Goal: Transaction & Acquisition: Purchase product/service

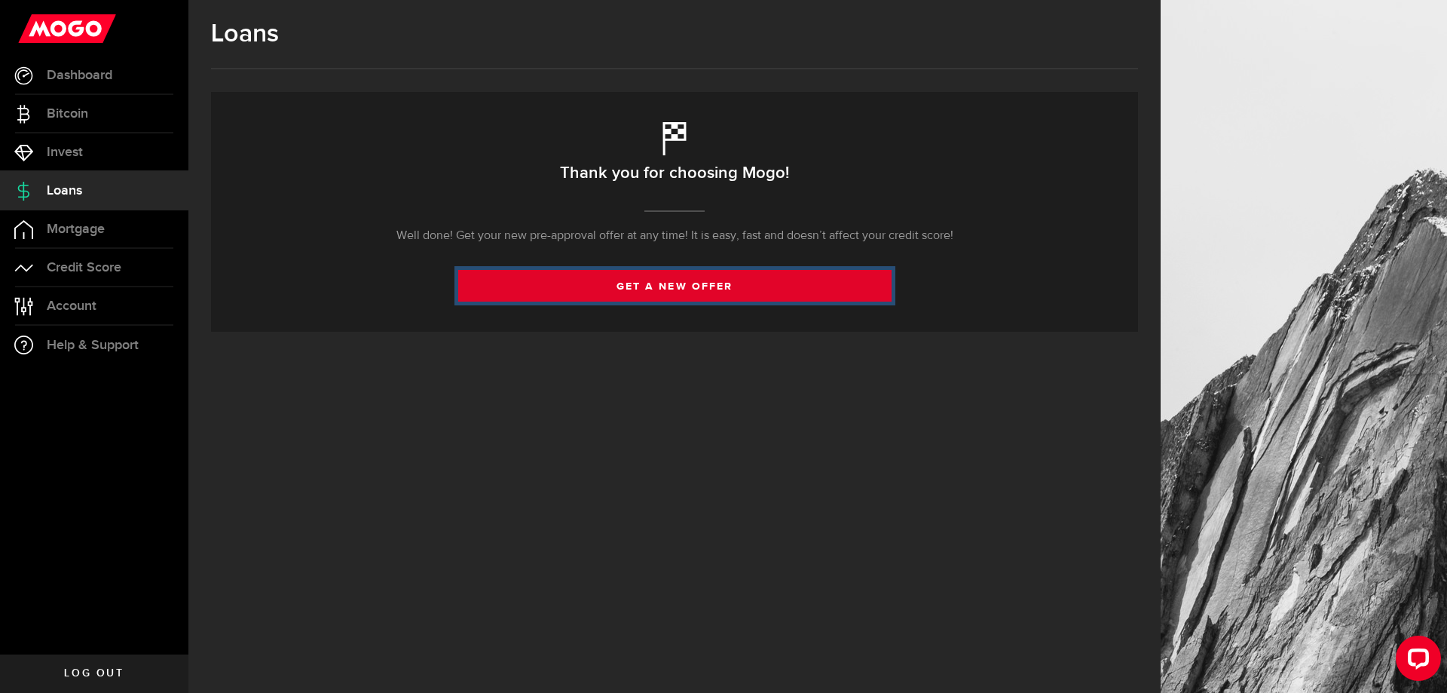
click at [659, 291] on link "get a new offer" at bounding box center [674, 286] width 433 height 32
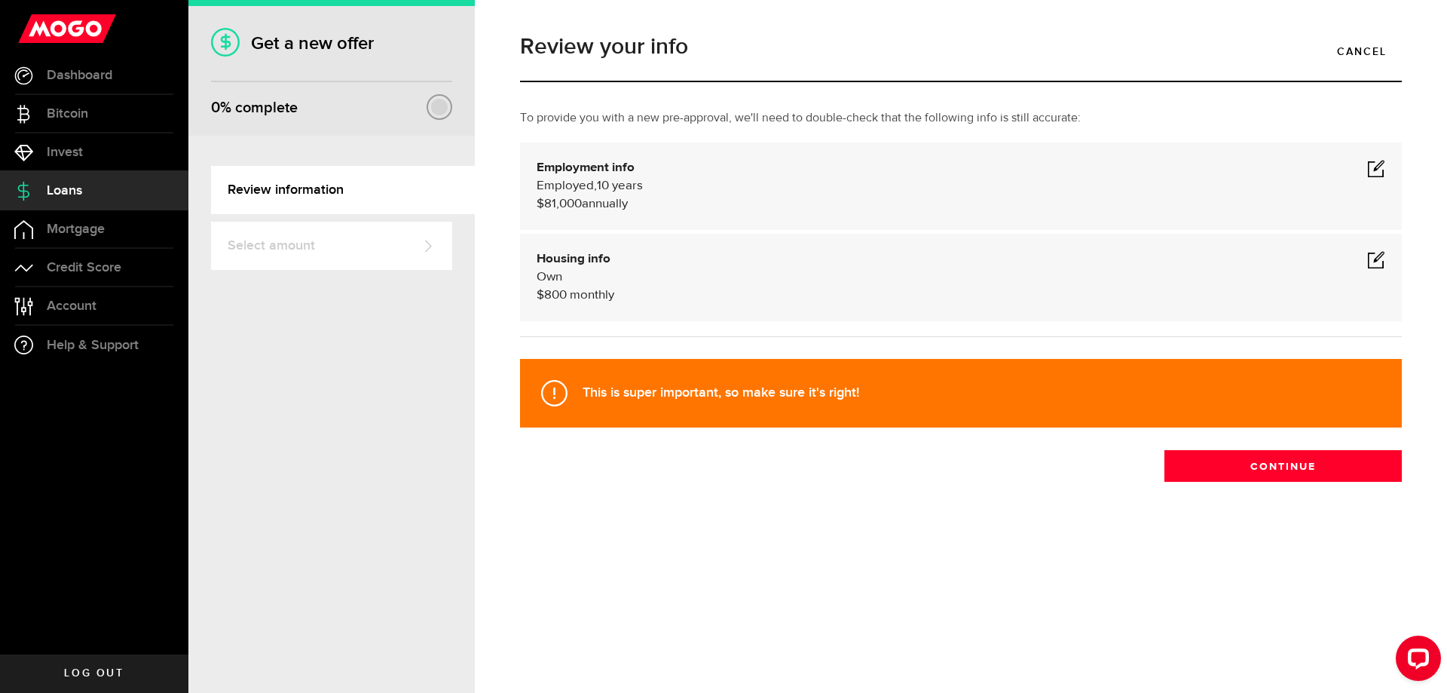
click at [1377, 257] on span at bounding box center [1376, 259] width 18 height 18
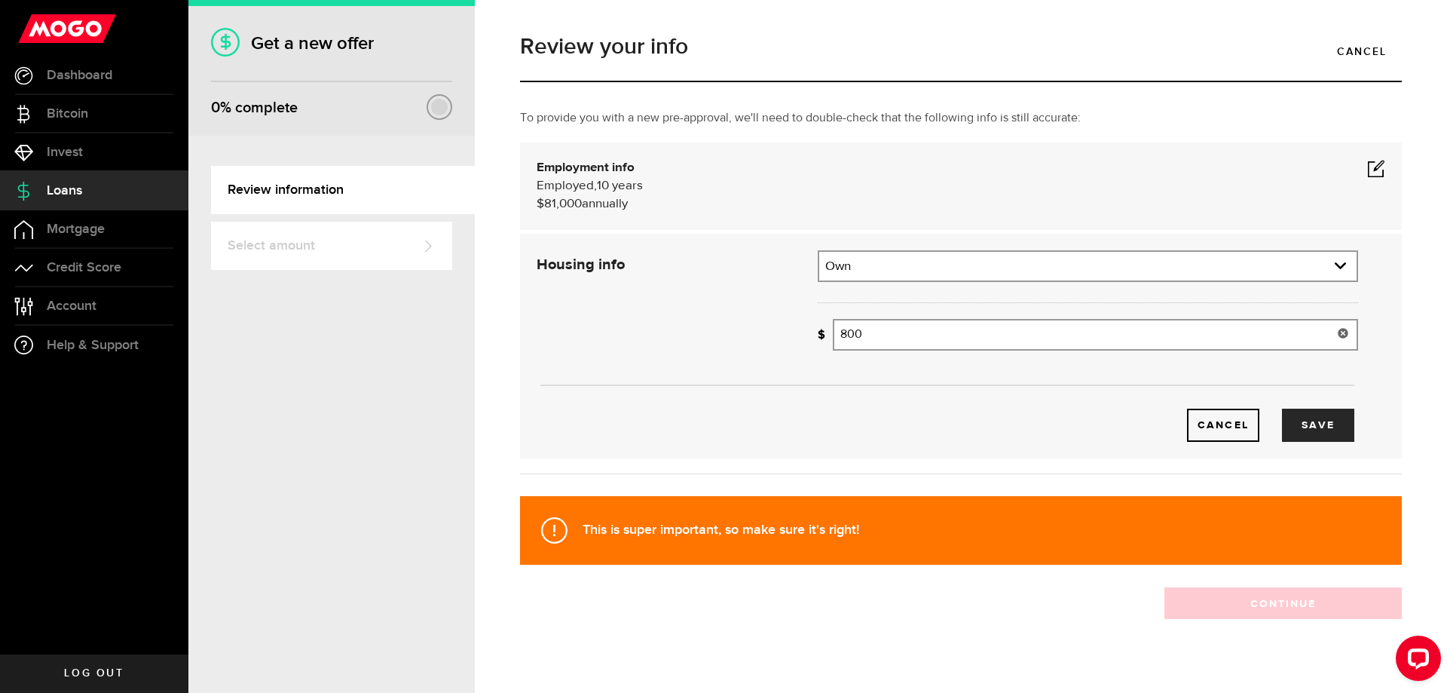
click at [919, 337] on input "800" at bounding box center [1095, 335] width 525 height 32
drag, startPoint x: 918, startPoint y: 337, endPoint x: 793, endPoint y: 338, distance: 125.1
click at [793, 338] on div "Housing info Residential status What's your residential status? Own Residential…" at bounding box center [947, 345] width 844 height 191
click at [850, 340] on input "800" at bounding box center [1095, 335] width 525 height 32
click at [837, 332] on input "800" at bounding box center [1095, 335] width 525 height 32
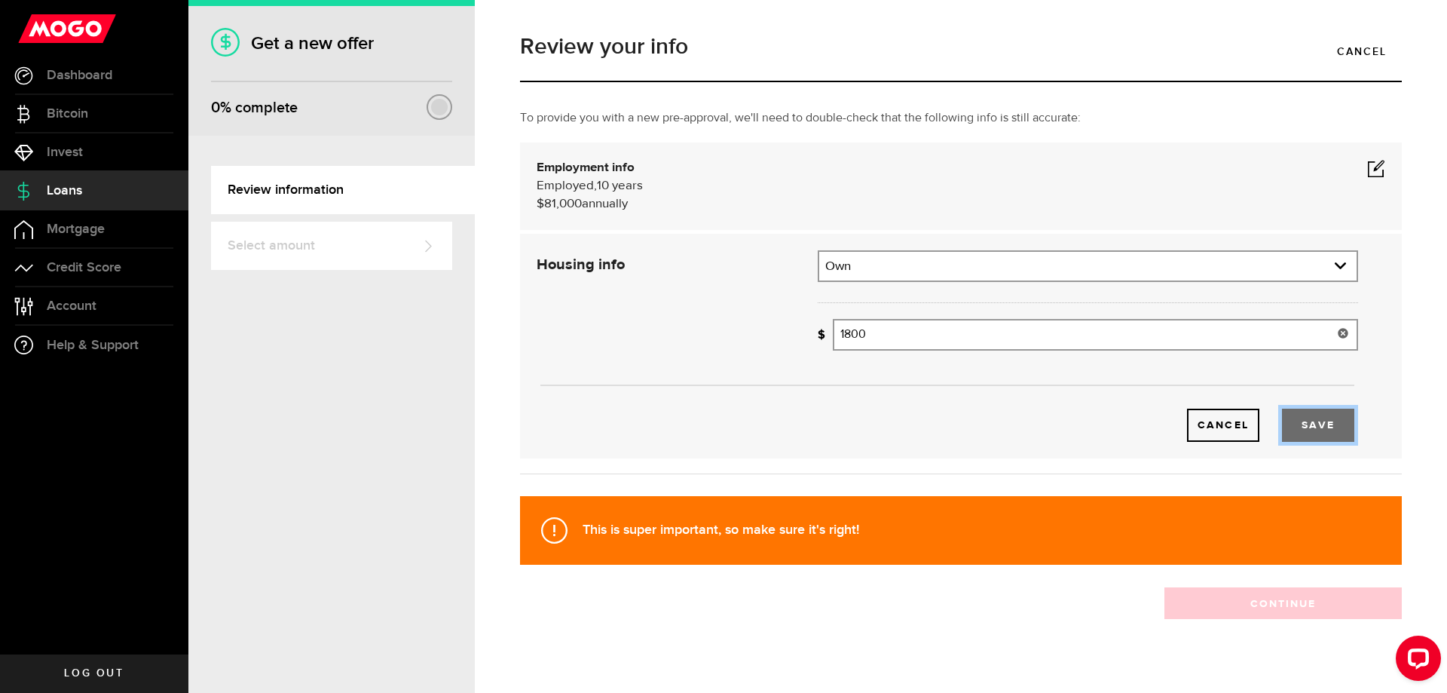
type input "1,800"
click at [1311, 427] on button "Save" at bounding box center [1318, 424] width 72 height 33
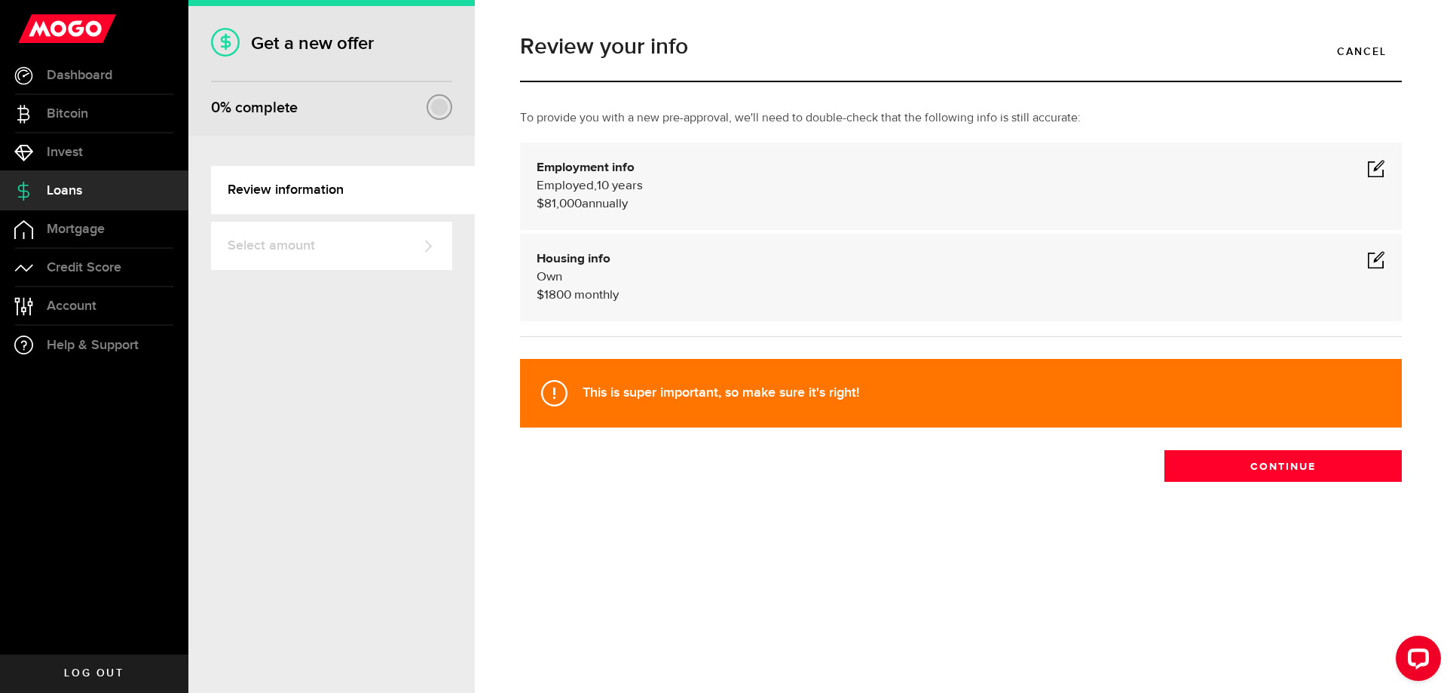
click at [1369, 175] on span at bounding box center [1376, 168] width 18 height 18
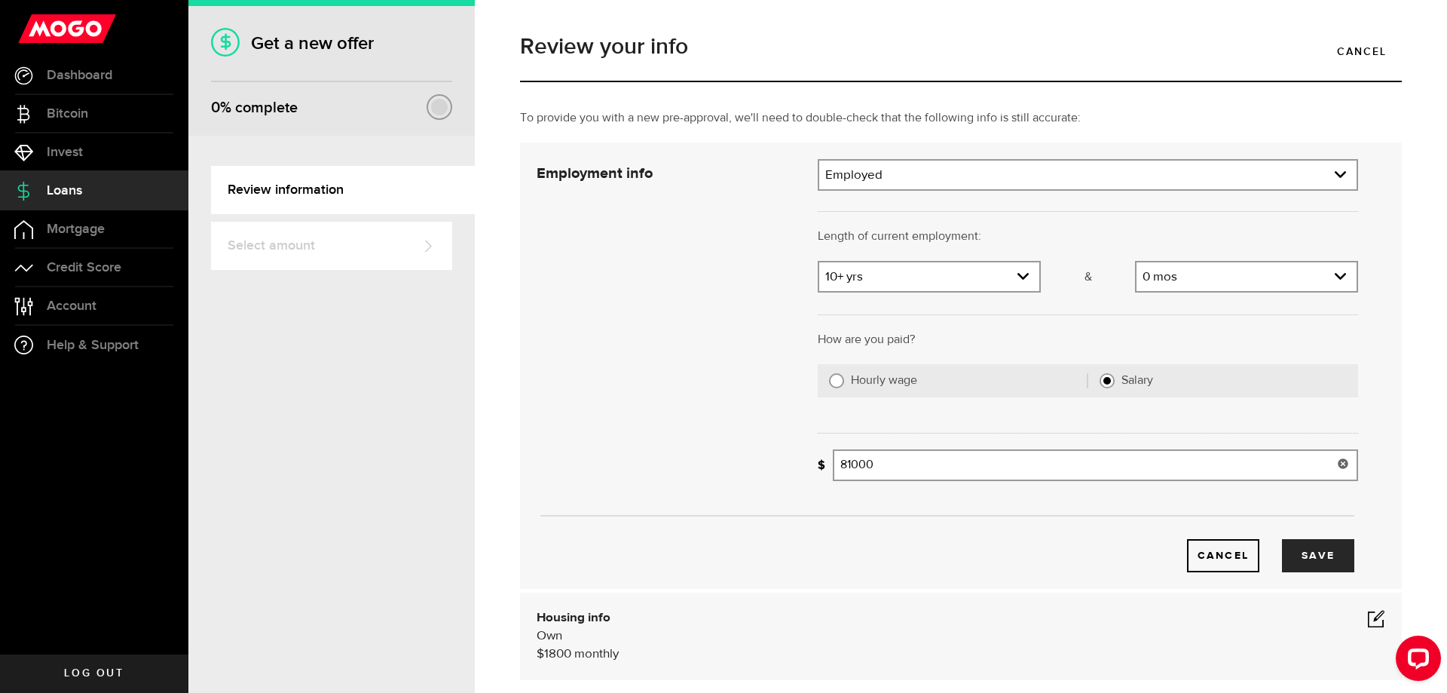
click at [894, 470] on input "81000" at bounding box center [1095, 465] width 525 height 32
drag, startPoint x: 894, startPoint y: 470, endPoint x: 823, endPoint y: 463, distance: 71.2
click at [823, 463] on div "What's your gross annual income? 81000 Gross annual income" at bounding box center [1088, 465] width 540 height 32
click at [852, 466] on input "94000" at bounding box center [1095, 465] width 525 height 32
type input "90,983"
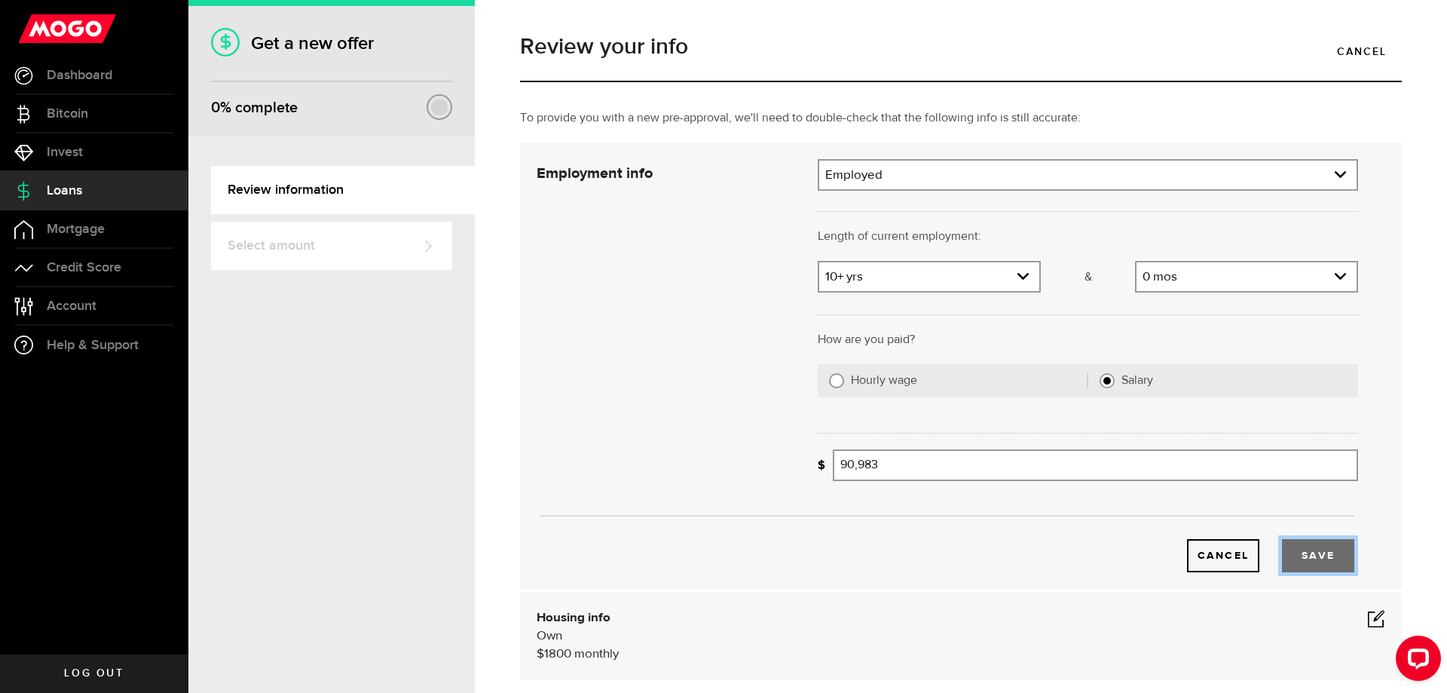
click at [1311, 550] on button "Save" at bounding box center [1318, 555] width 72 height 33
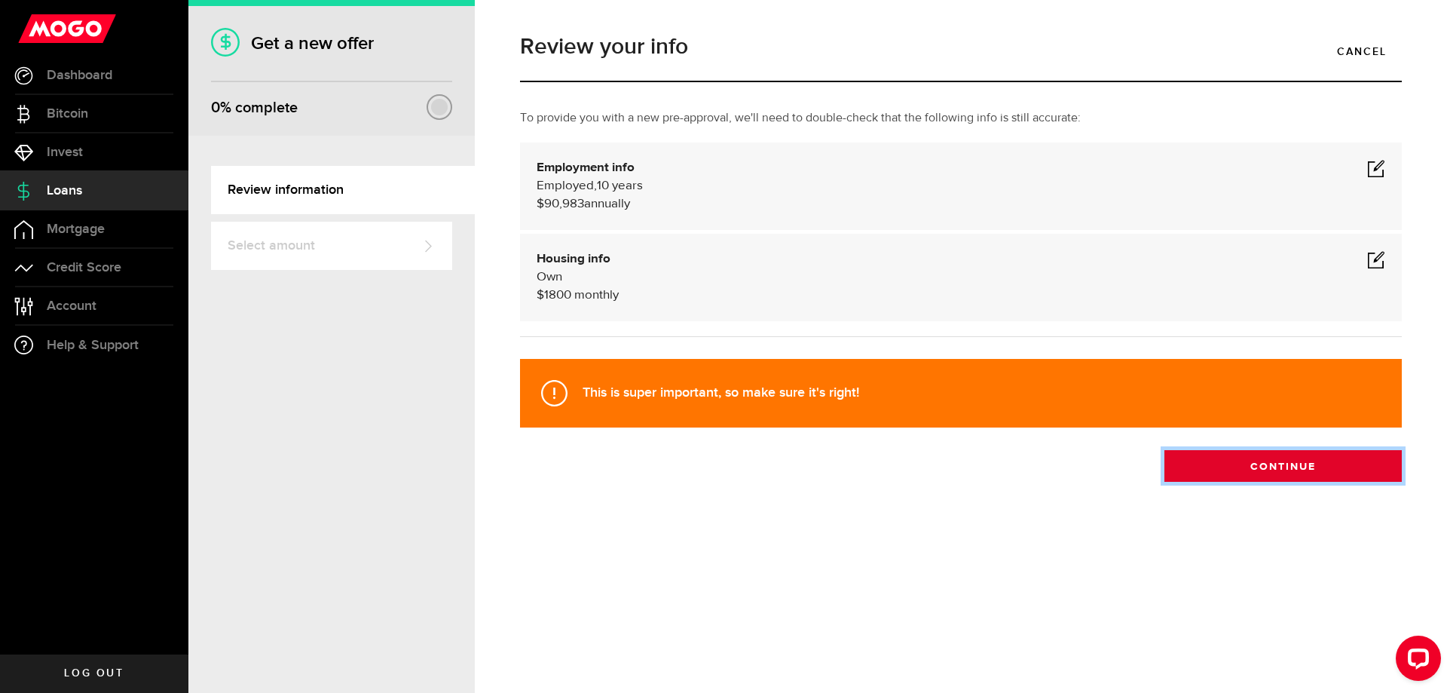
click at [1276, 468] on button "Continue" at bounding box center [1282, 466] width 237 height 32
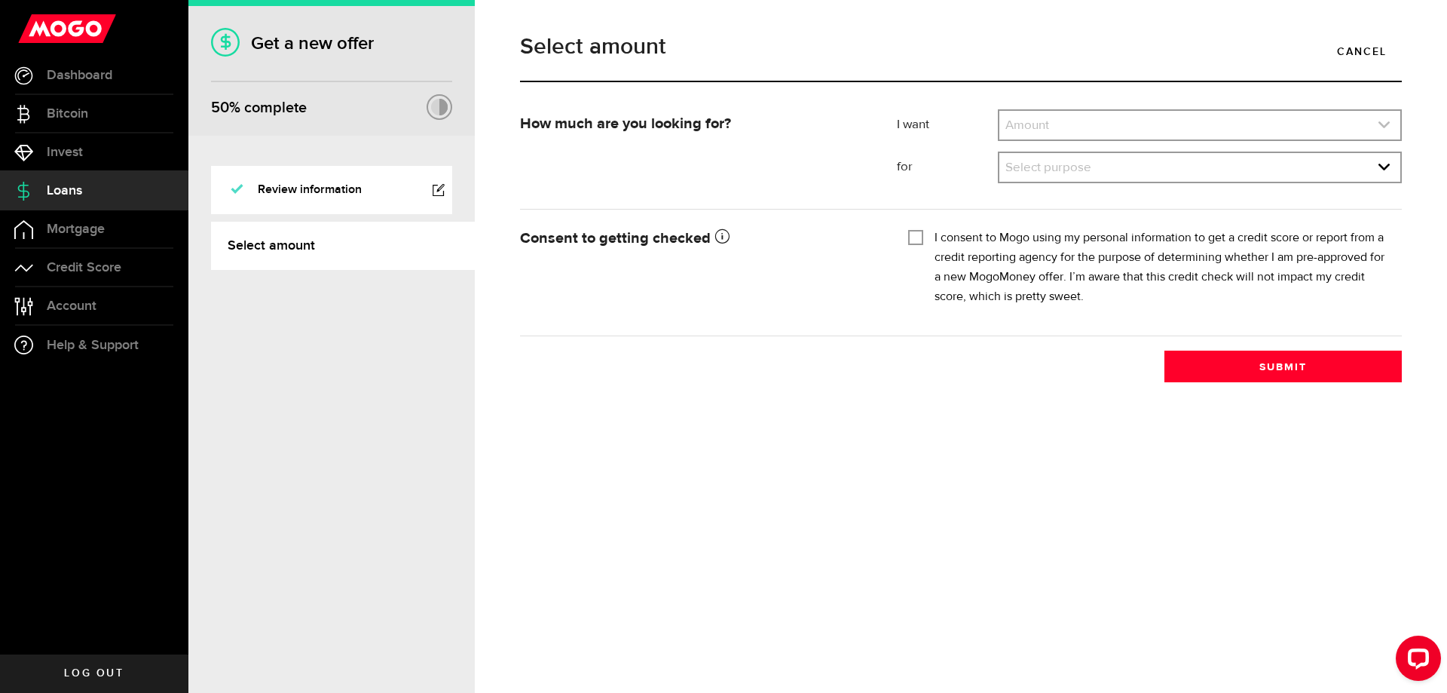
click at [1115, 124] on link "expand select" at bounding box center [1199, 125] width 401 height 29
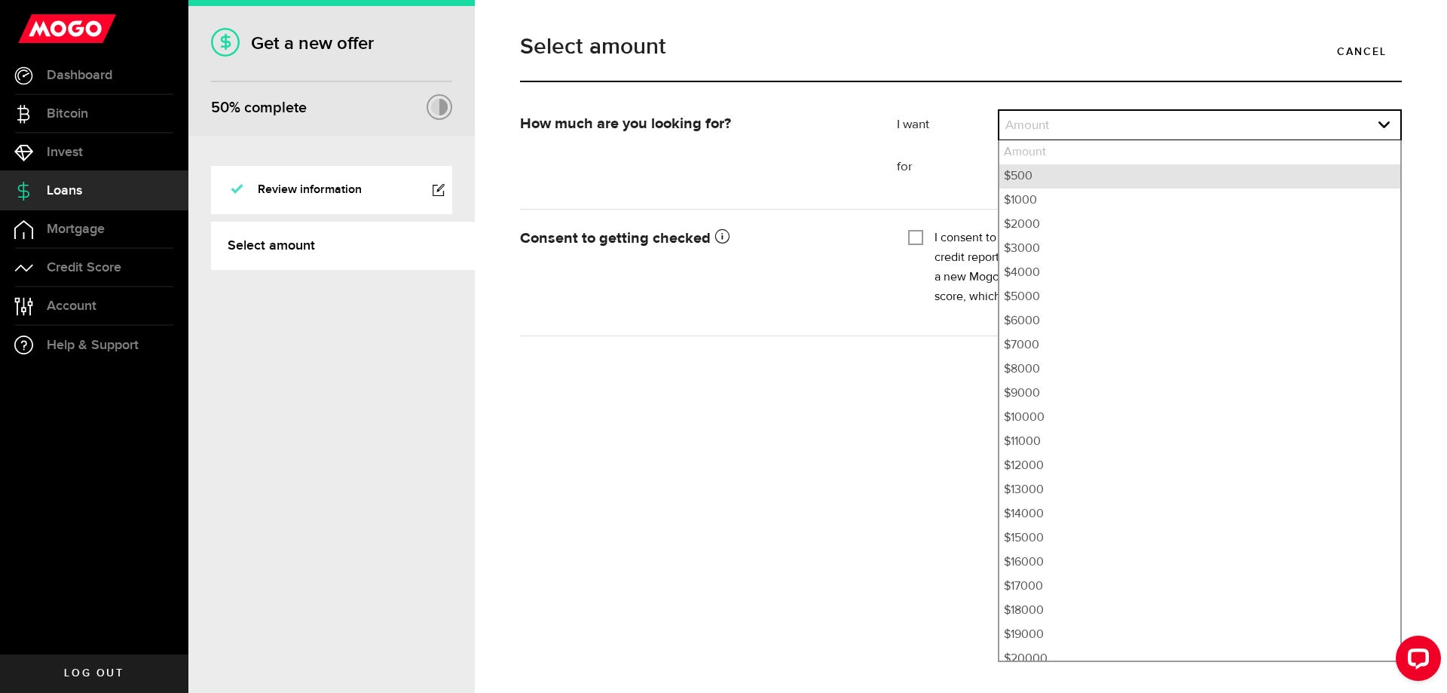
click at [1077, 177] on li "$500" at bounding box center [1199, 176] width 401 height 24
select select "500"
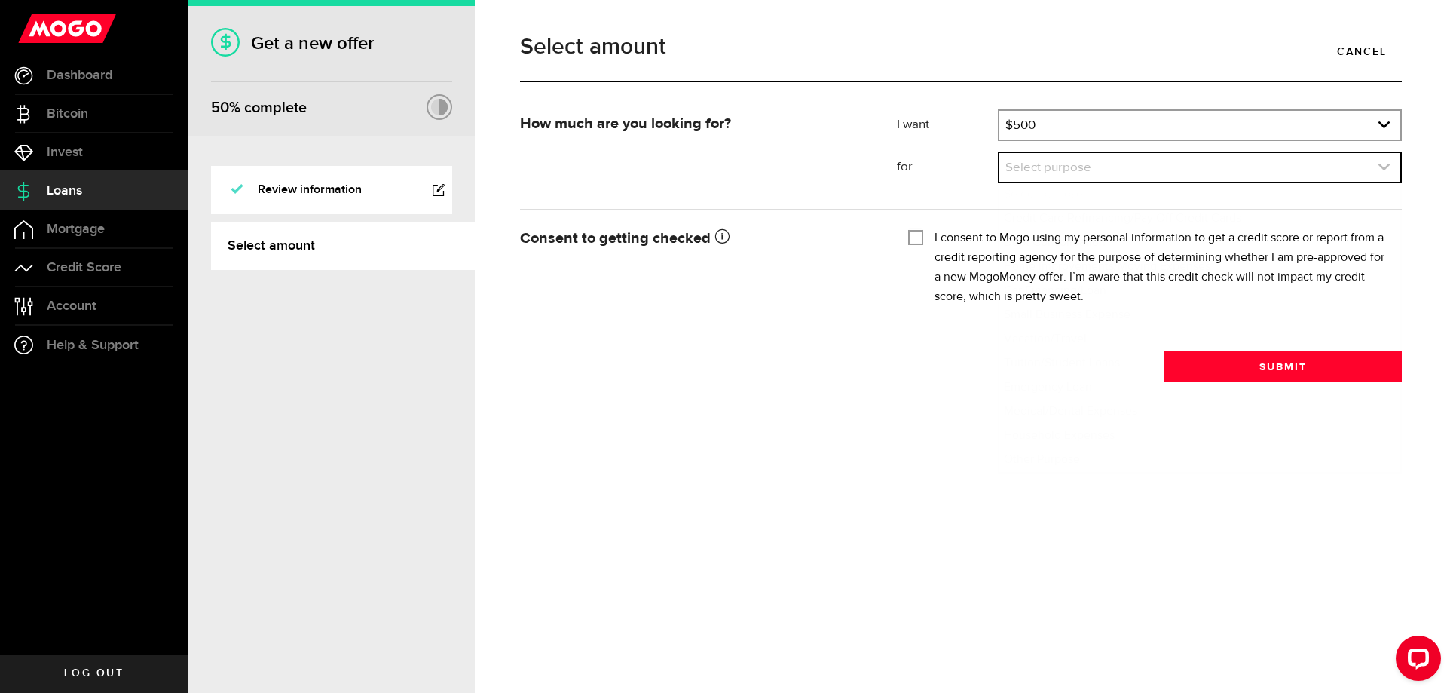
click at [1079, 173] on link "expand select" at bounding box center [1199, 167] width 401 height 29
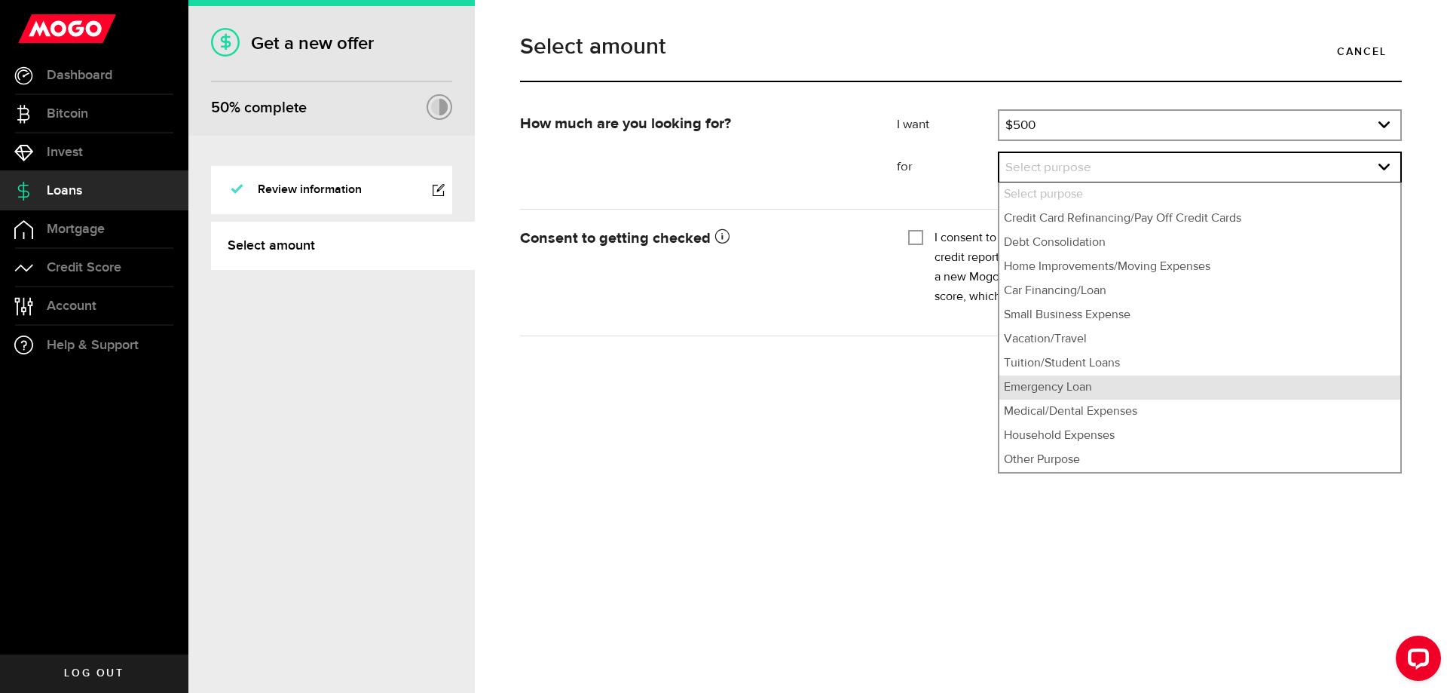
click at [1107, 393] on li "Emergency Loan" at bounding box center [1199, 387] width 401 height 24
select select "Emergency Loan"
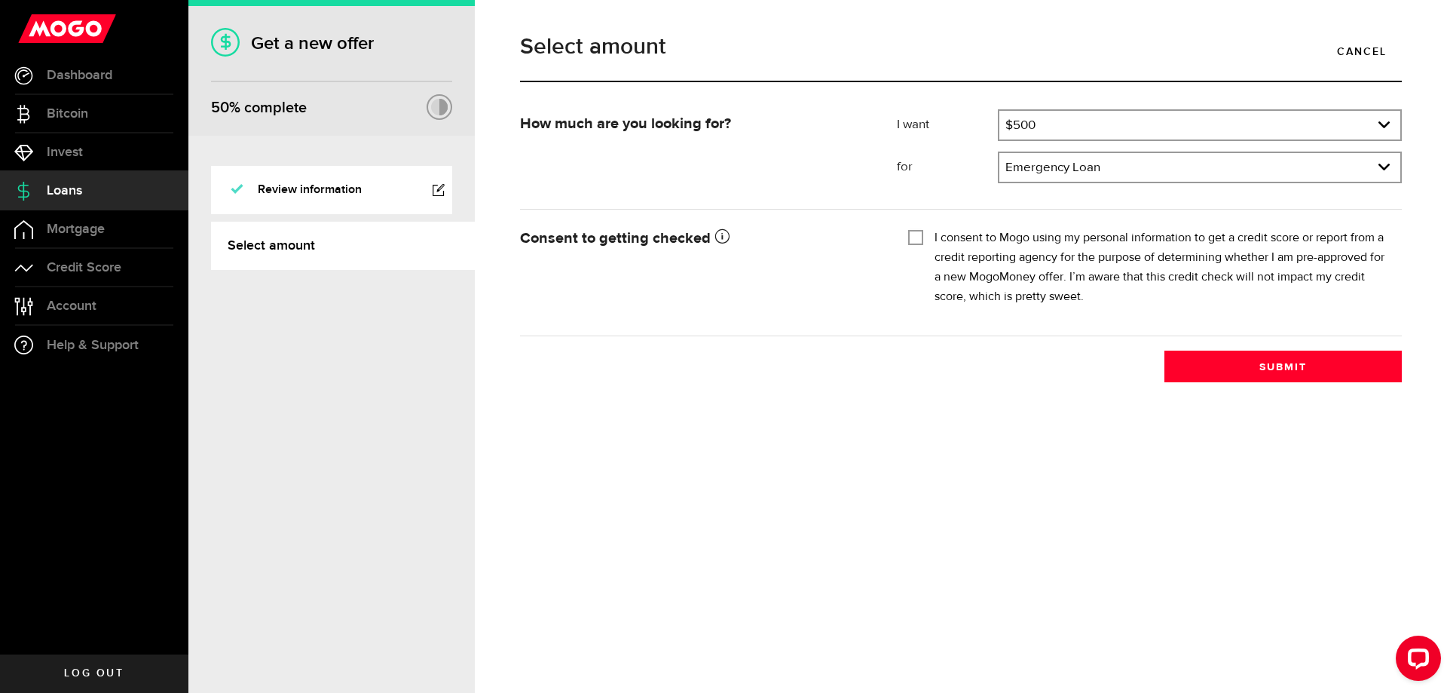
click at [918, 238] on input "I consent to Mogo using my personal information to get a credit score or report…" at bounding box center [915, 235] width 15 height 15
checkbox input "true"
click at [1225, 360] on button "Submit" at bounding box center [1282, 366] width 237 height 32
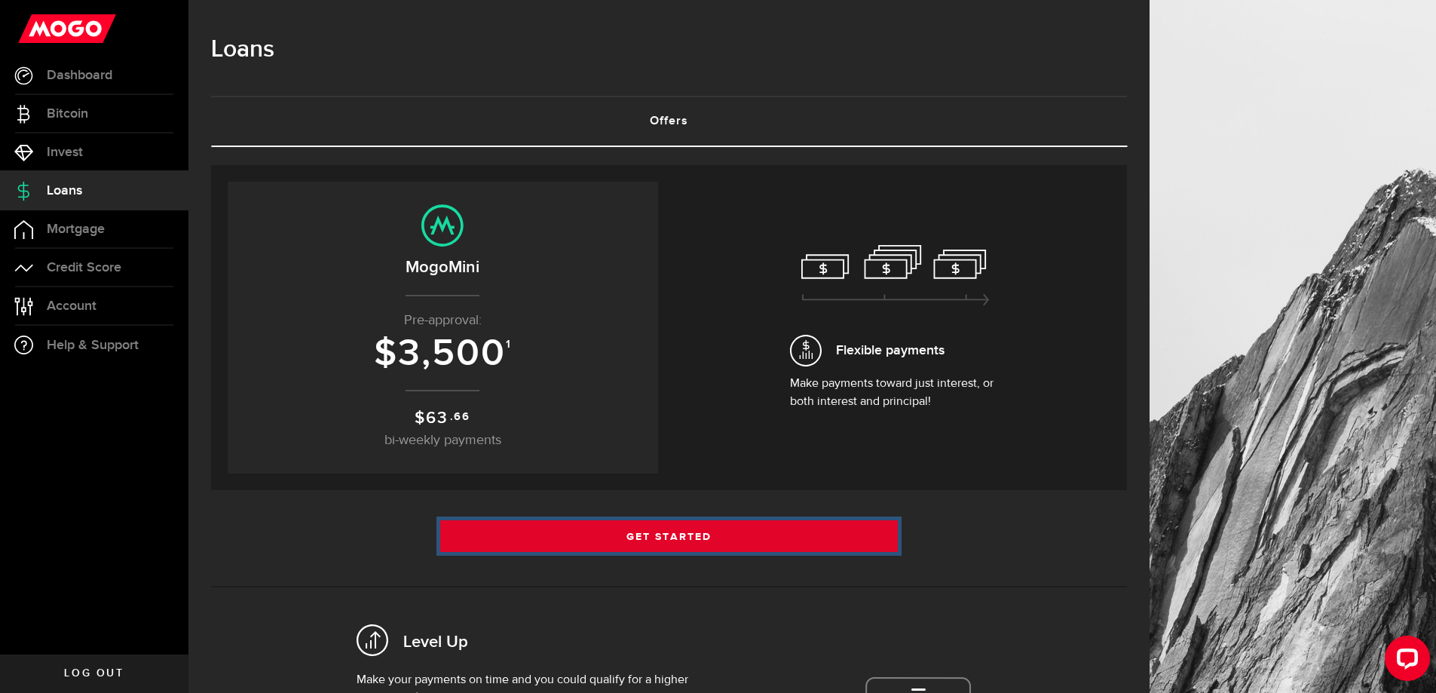
click at [672, 530] on link "Get Started" at bounding box center [669, 536] width 458 height 32
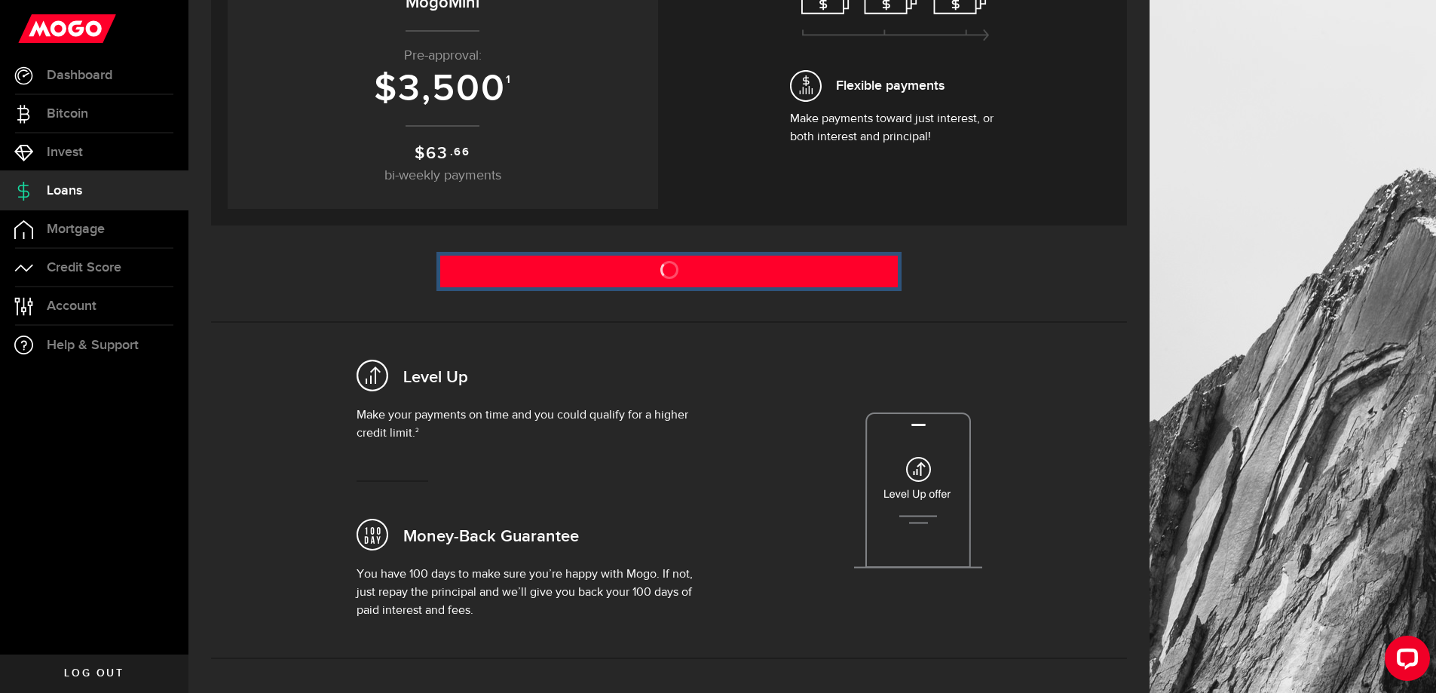
scroll to position [301, 0]
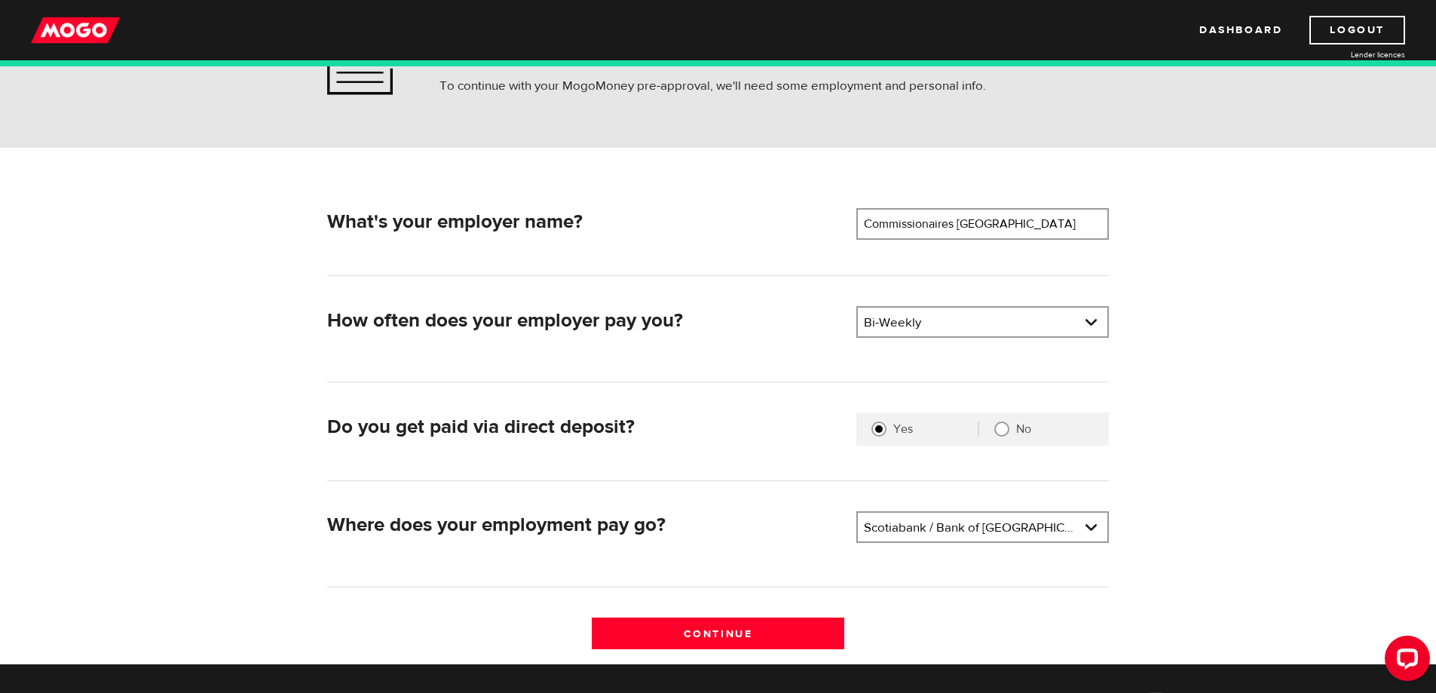
scroll to position [151, 0]
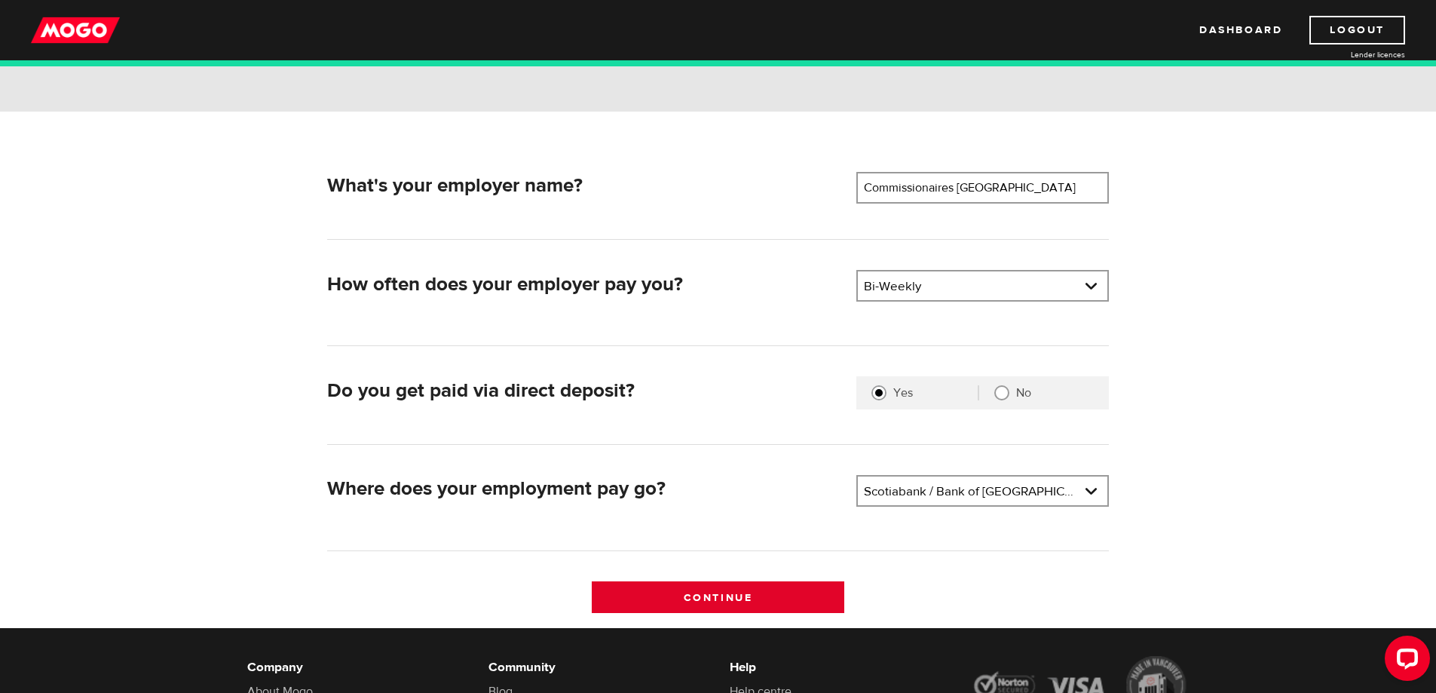
click at [643, 607] on input "Continue" at bounding box center [718, 597] width 252 height 32
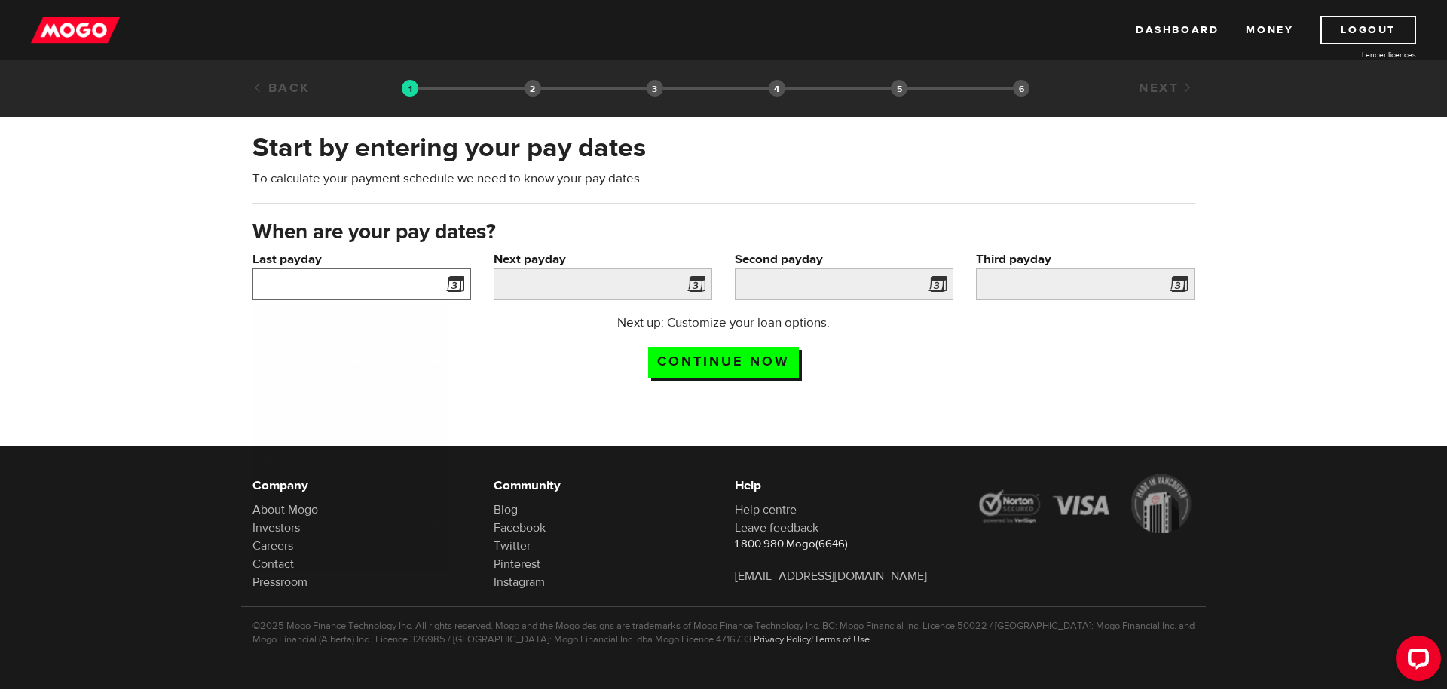
click at [359, 284] on input "Last payday" at bounding box center [361, 284] width 219 height 32
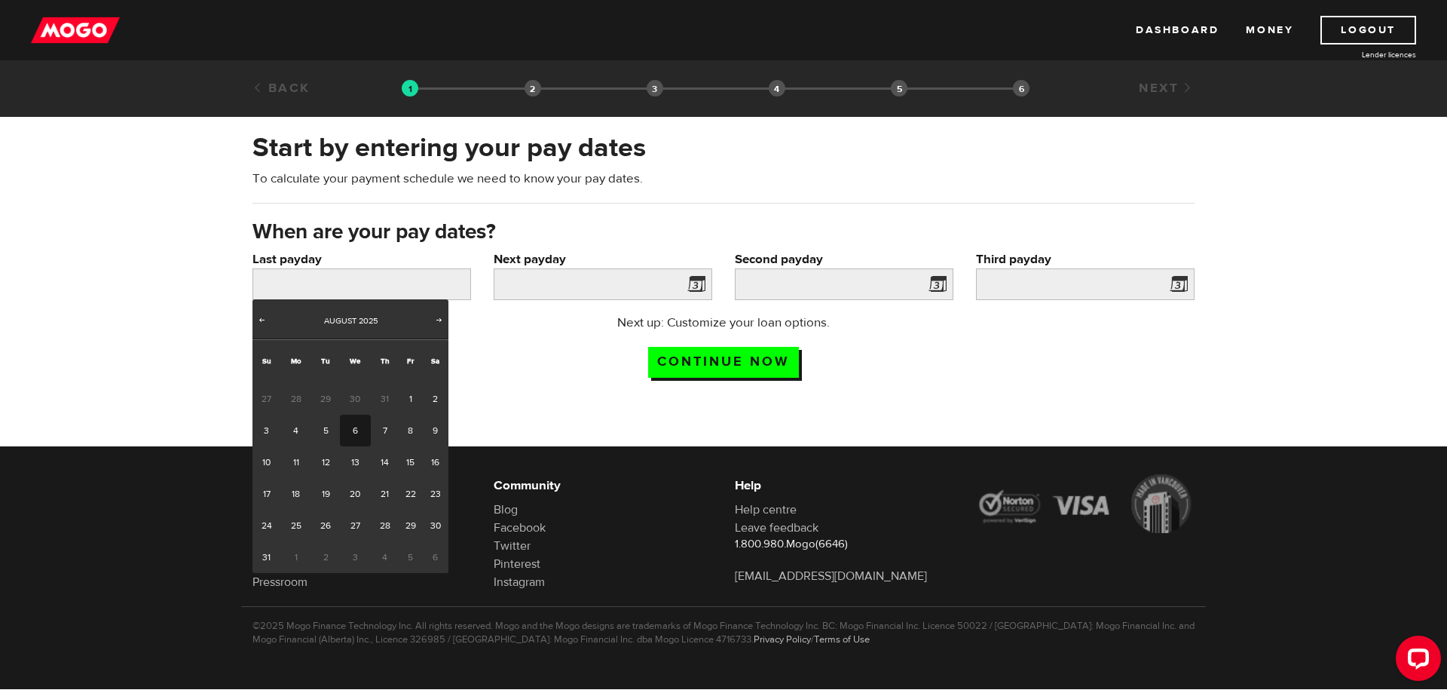
click at [358, 430] on link "6" at bounding box center [355, 430] width 31 height 32
type input "2025/08/06"
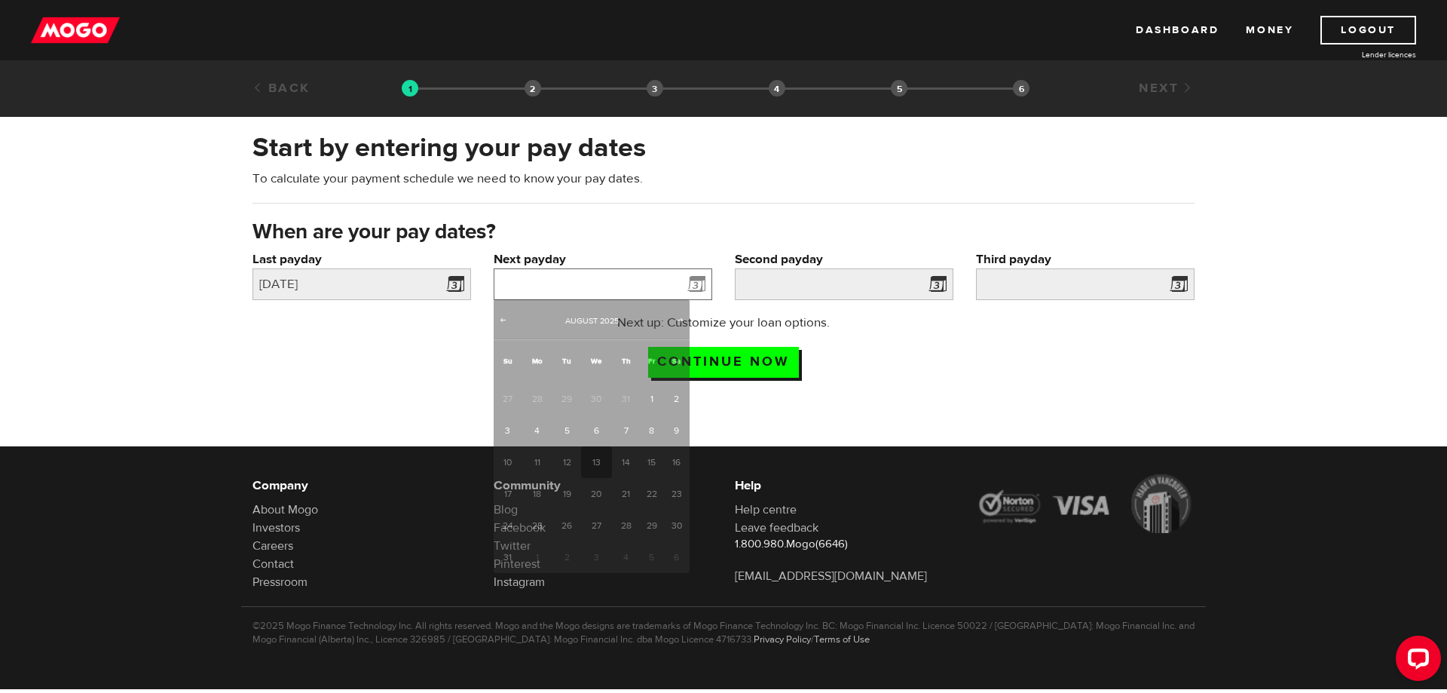
drag, startPoint x: 633, startPoint y: 290, endPoint x: 646, endPoint y: 289, distance: 12.9
click at [634, 290] on input "Next payday" at bounding box center [603, 284] width 219 height 32
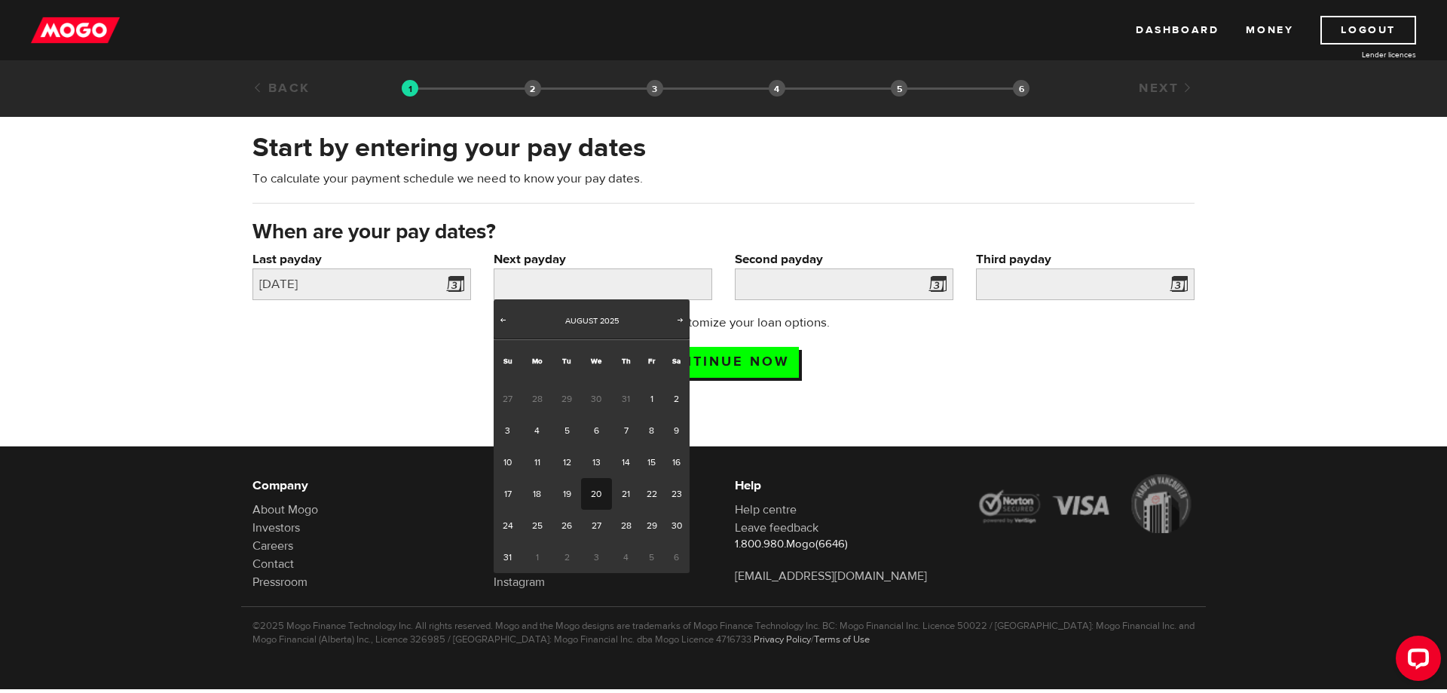
click at [601, 494] on link "20" at bounding box center [596, 494] width 31 height 32
type input "2025/08/20"
type input "2025/9/3"
type input "2025/9/17"
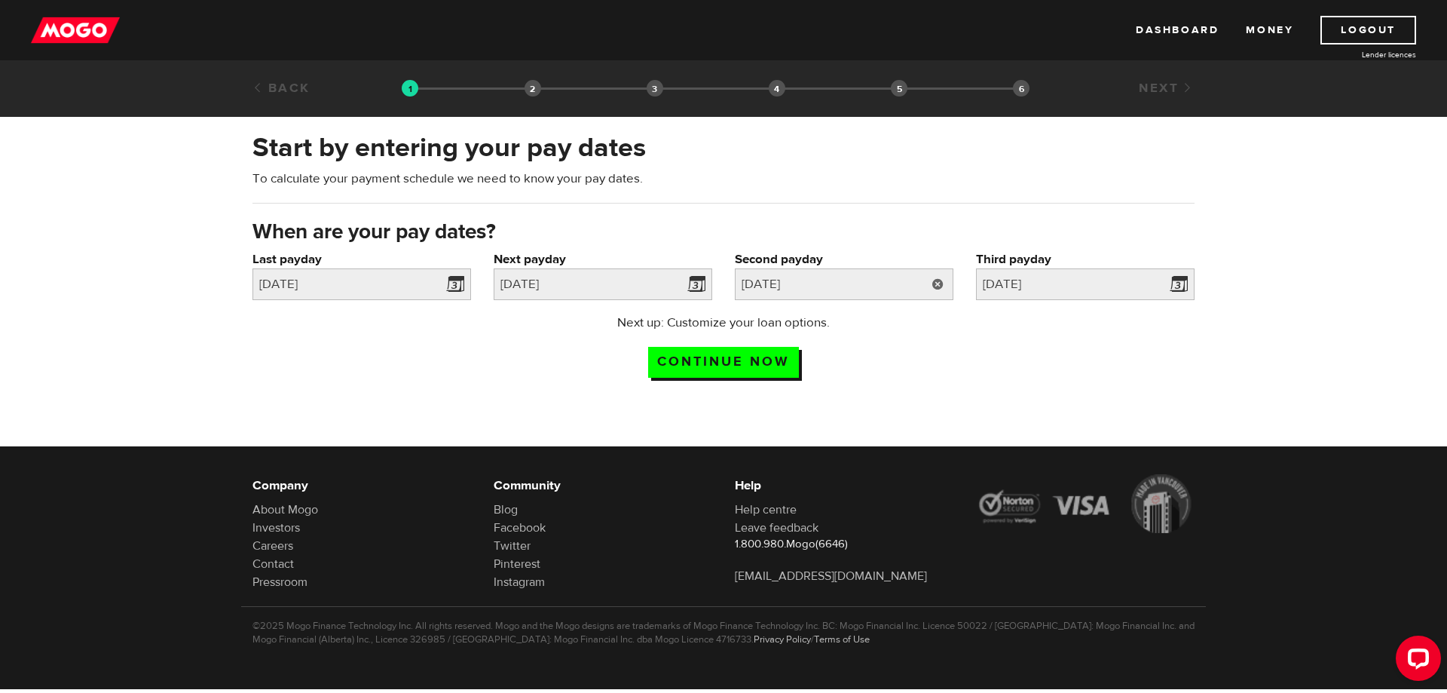
click at [931, 280] on link at bounding box center [937, 284] width 31 height 32
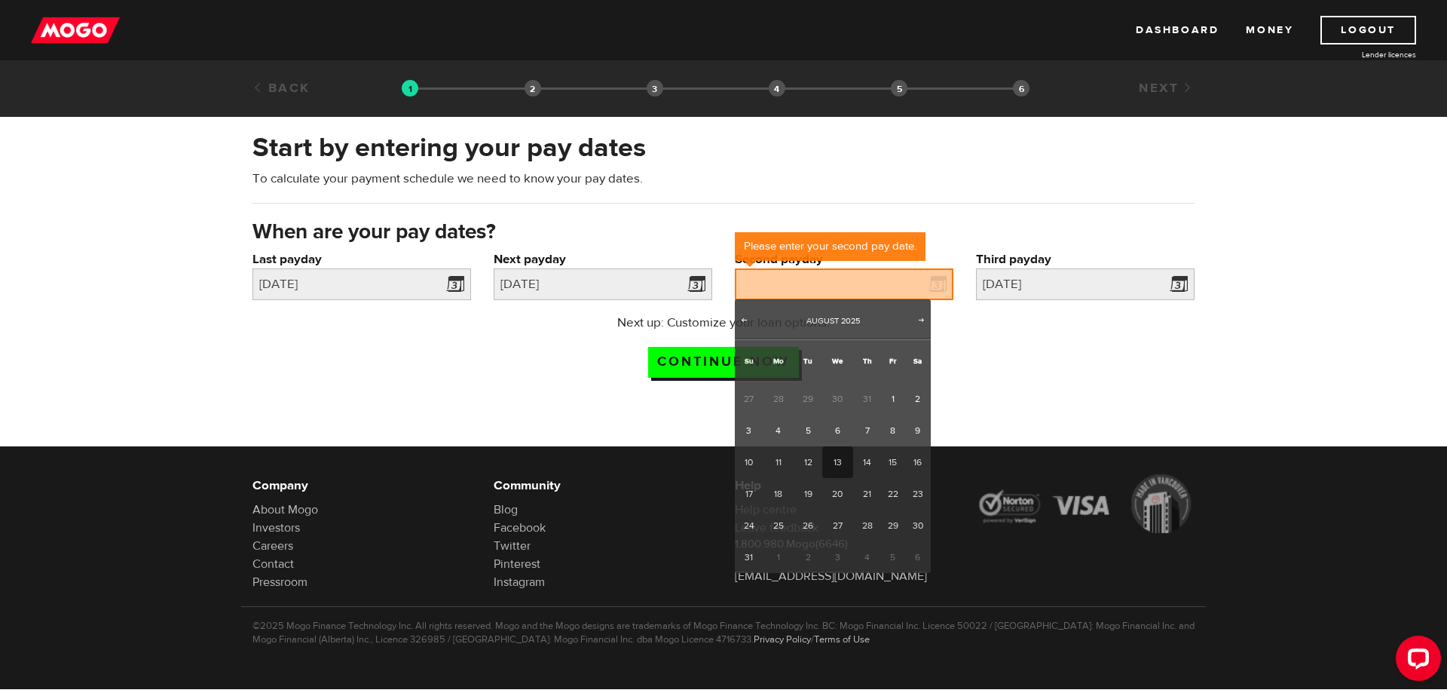
click at [1060, 321] on div "Next up: Customize your loan options. Continue now" at bounding box center [723, 351] width 965 height 75
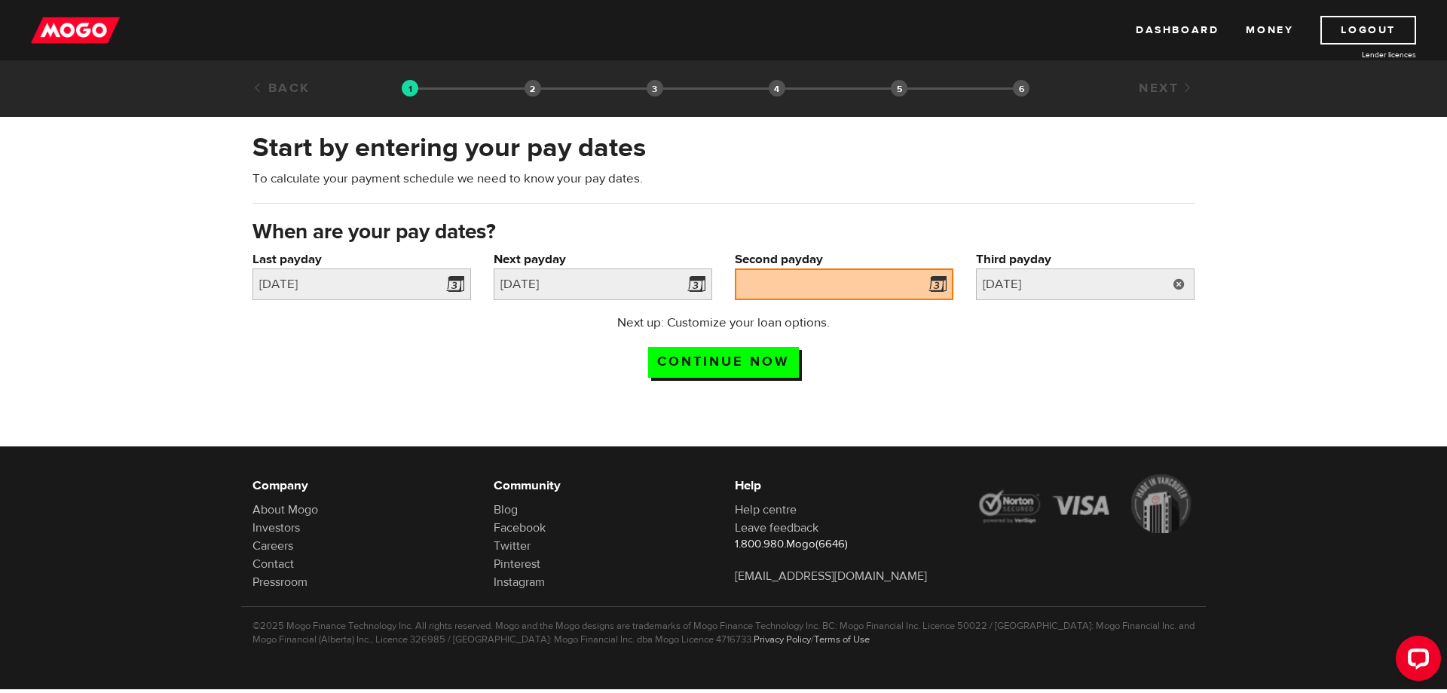
click at [1168, 283] on link at bounding box center [1179, 284] width 31 height 32
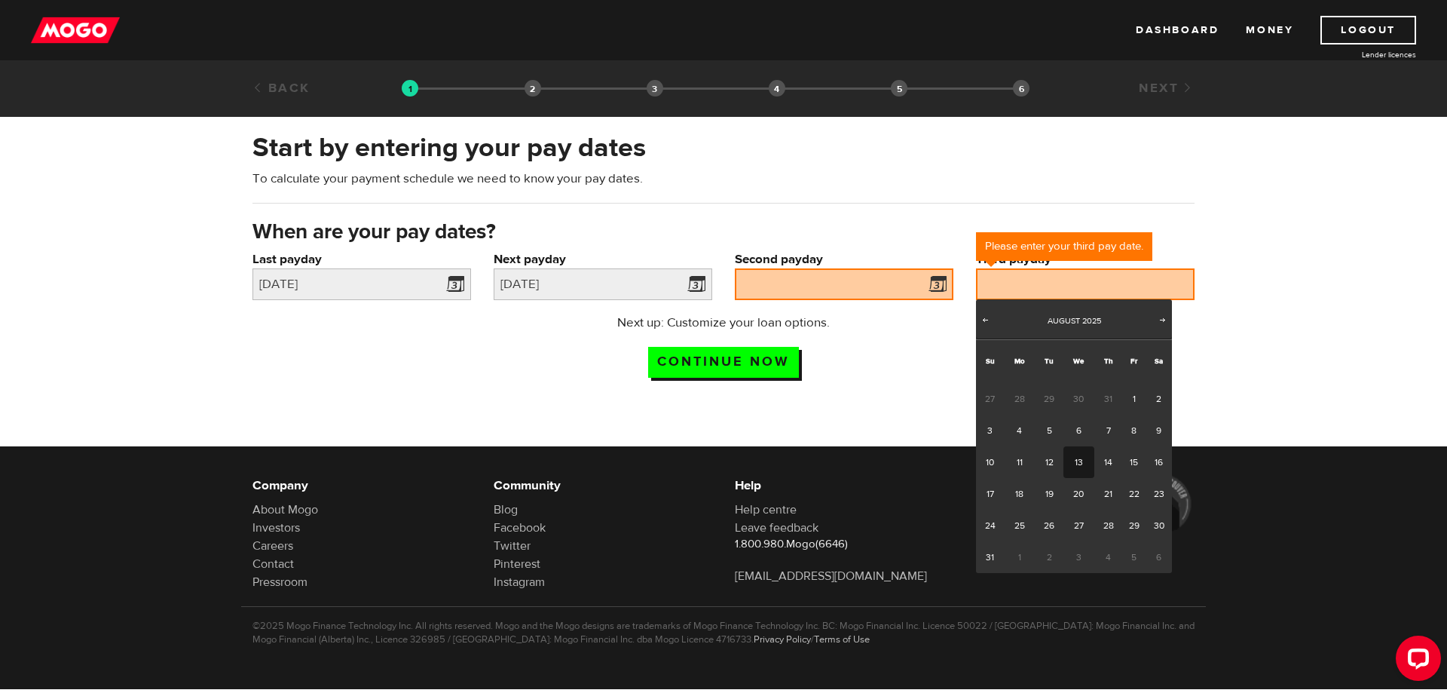
click at [312, 350] on div "Next up: Customize your loan options. Continue now" at bounding box center [723, 351] width 965 height 75
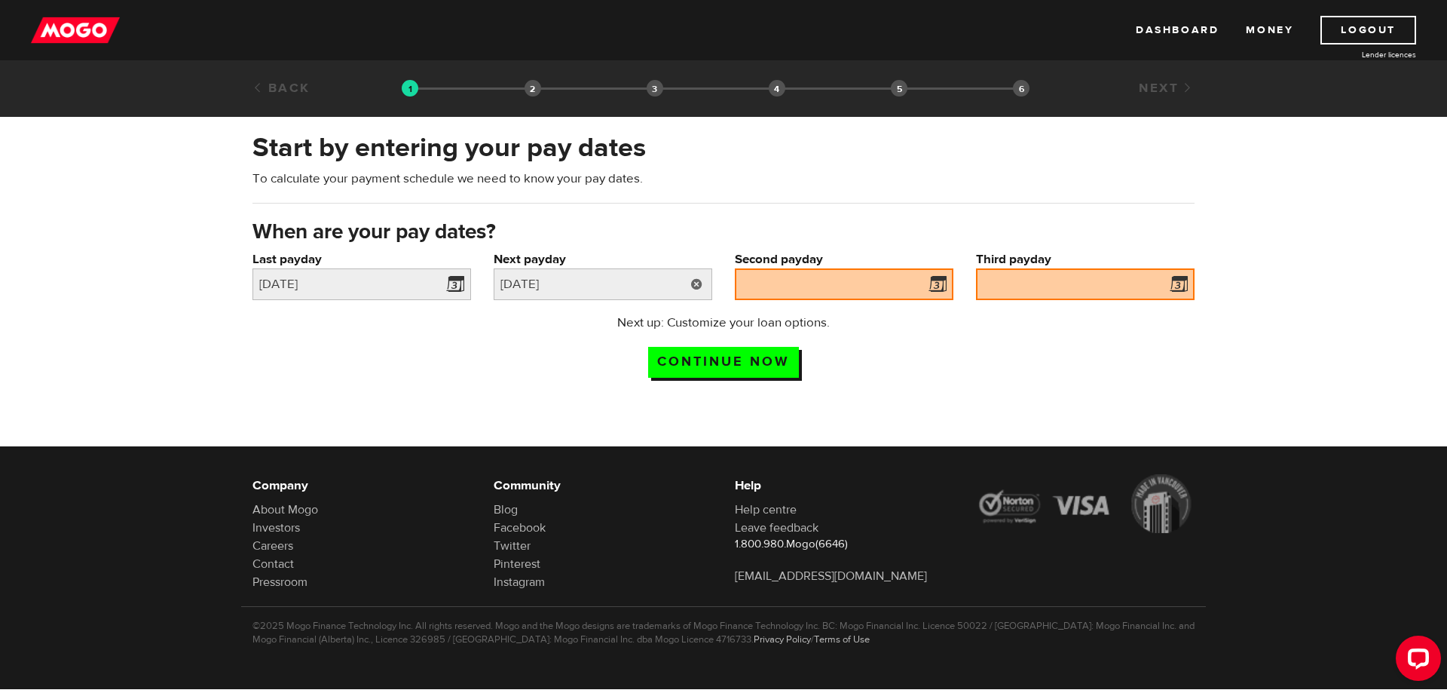
click at [703, 283] on link at bounding box center [696, 284] width 31 height 32
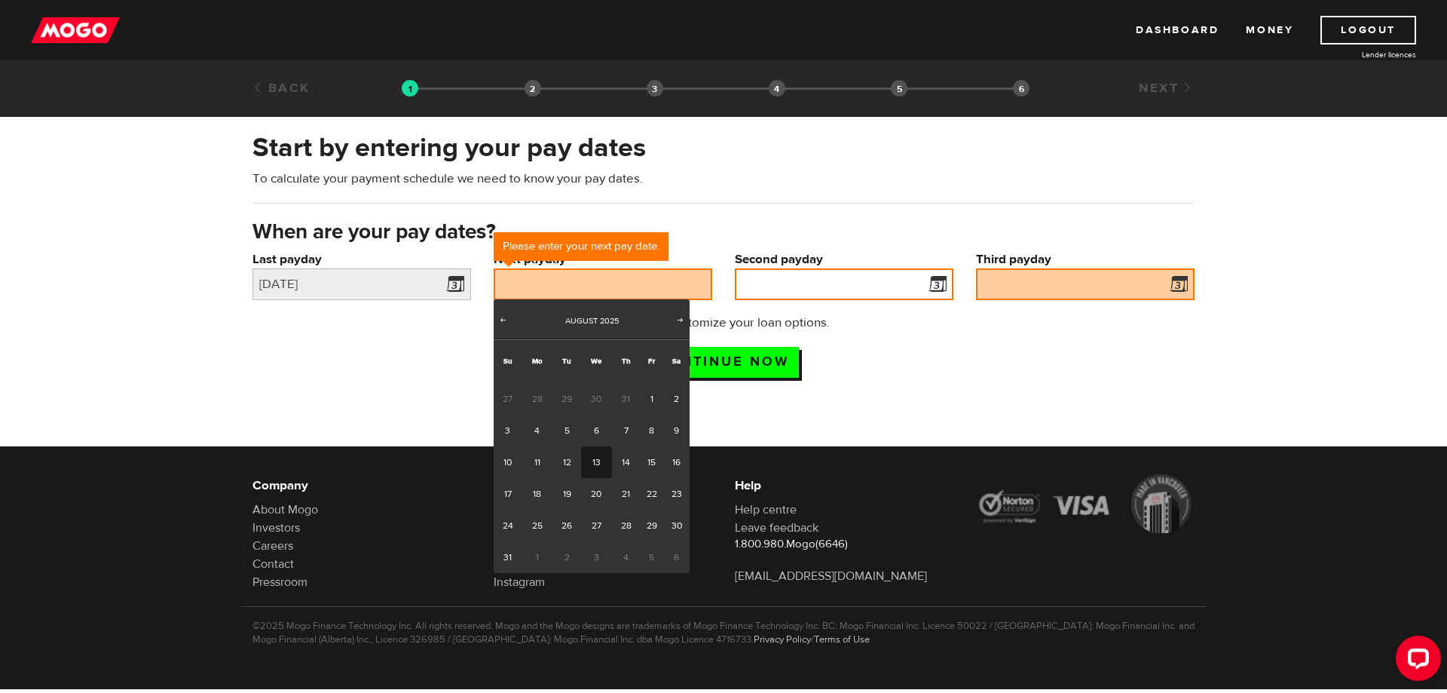
click at [897, 280] on input "Second payday" at bounding box center [844, 284] width 219 height 32
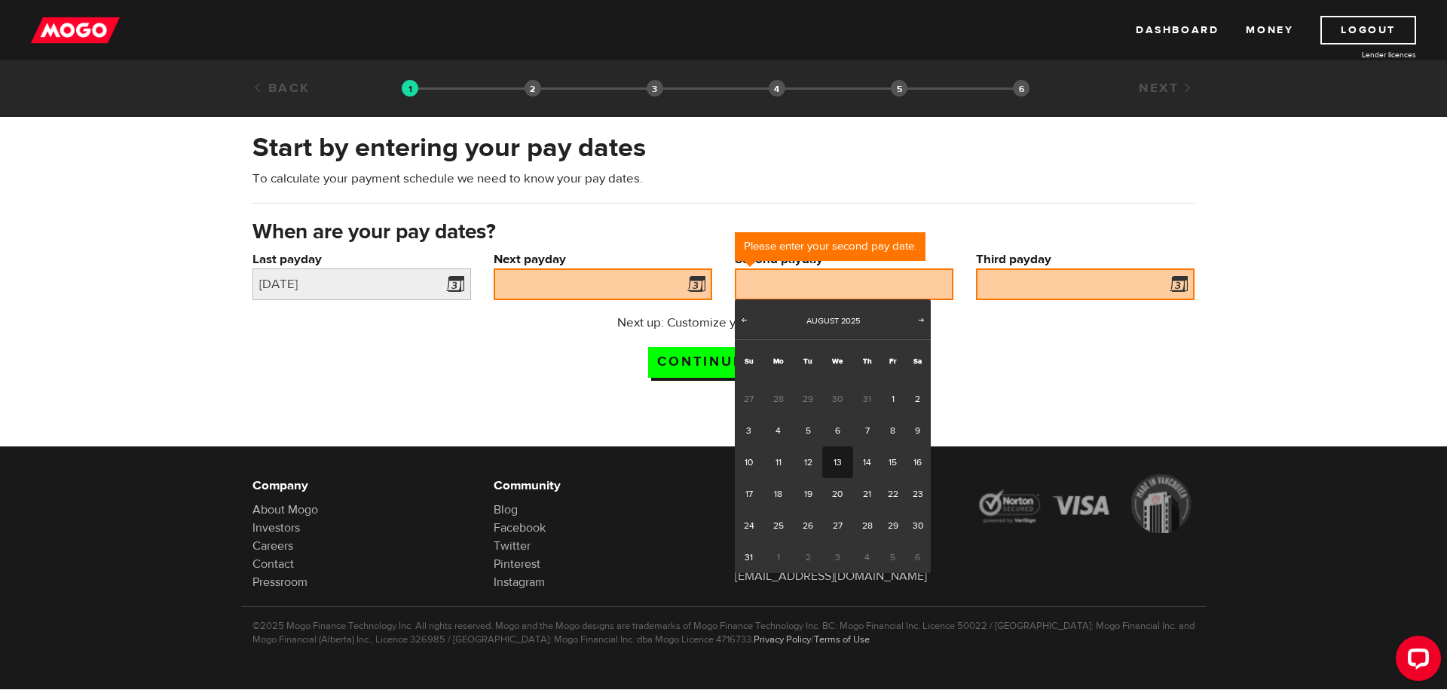
click at [693, 292] on span at bounding box center [693, 286] width 23 height 24
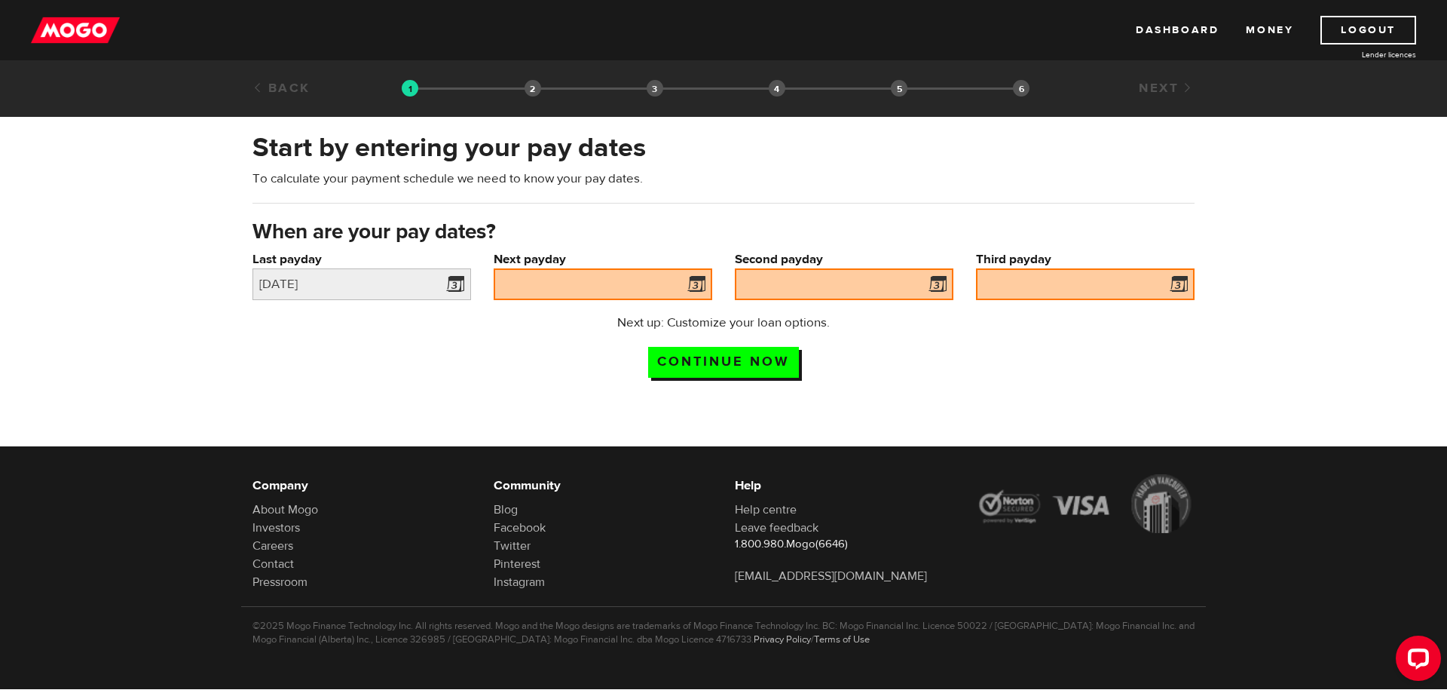
click at [694, 287] on span at bounding box center [693, 286] width 23 height 24
click at [607, 294] on input "Next payday" at bounding box center [603, 284] width 219 height 32
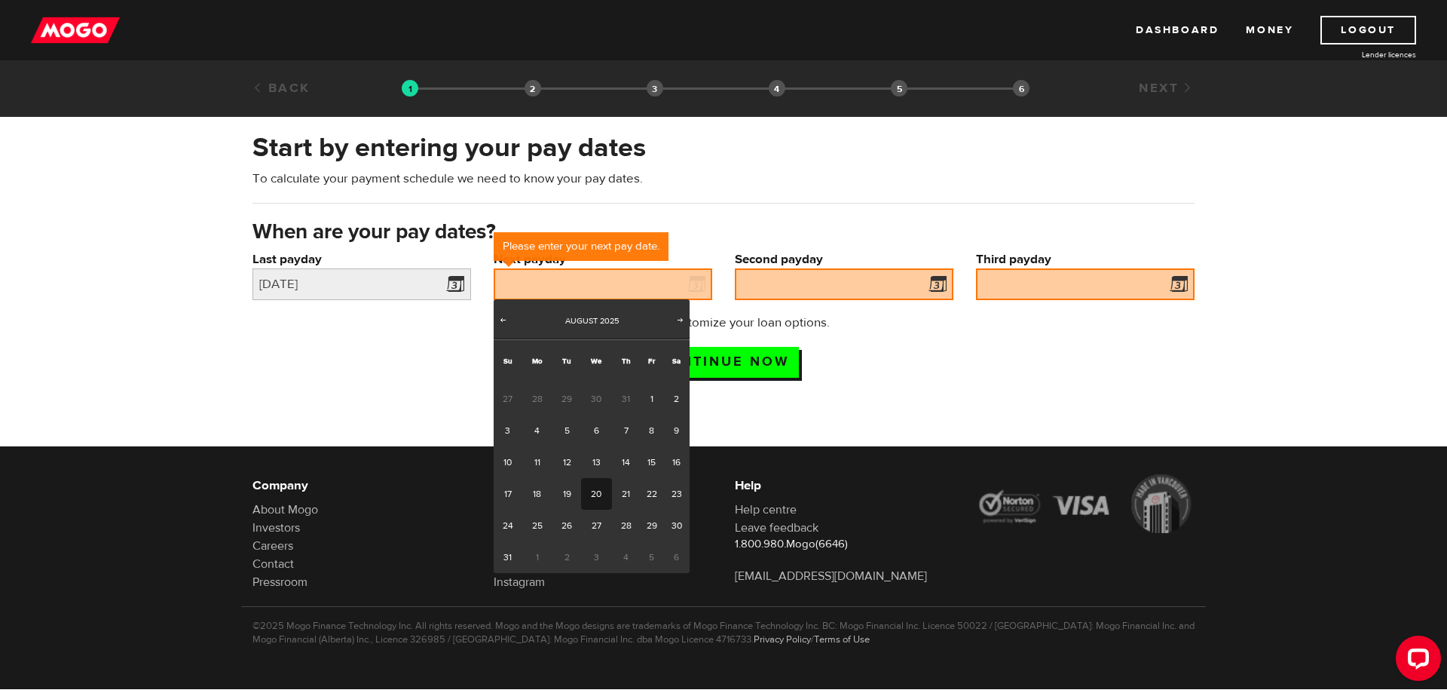
click at [592, 491] on link "20" at bounding box center [596, 494] width 31 height 32
type input "2025/08/20"
type input "2025/9/3"
type input "2025/9/17"
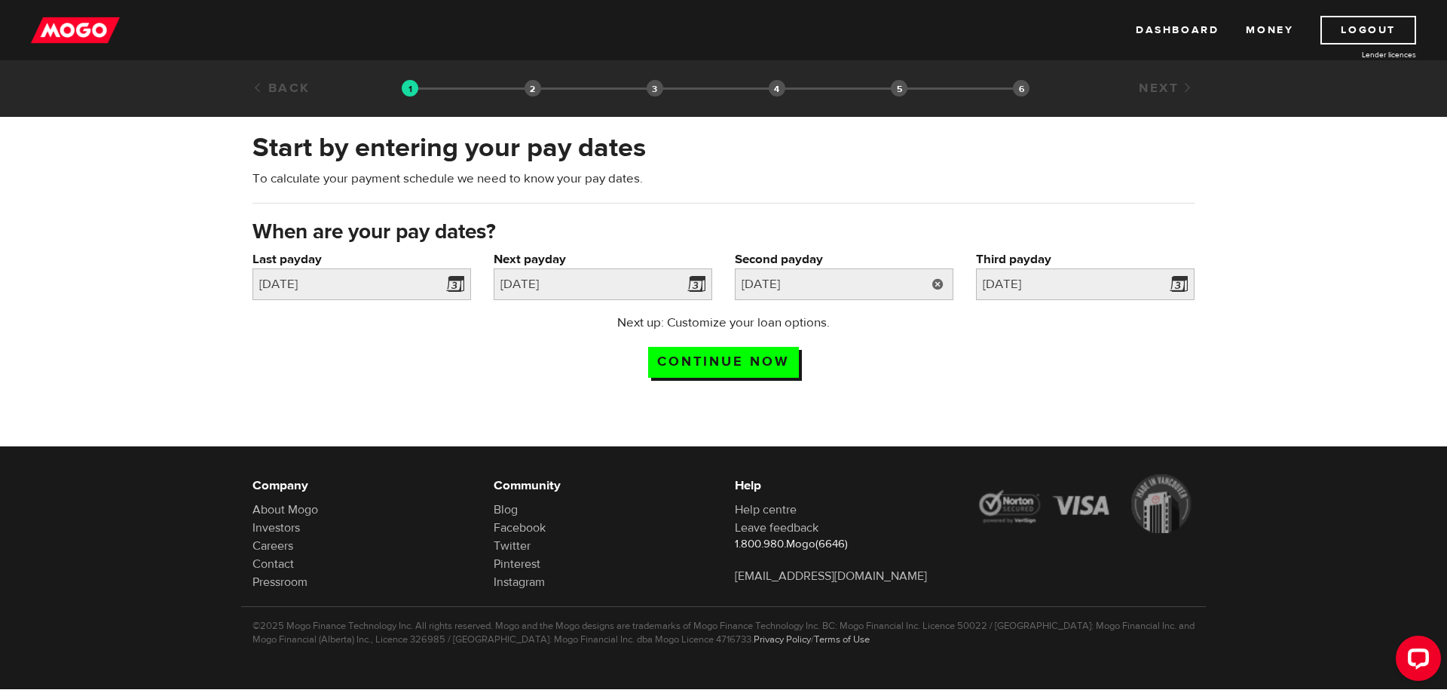
click at [936, 277] on link at bounding box center [937, 284] width 31 height 32
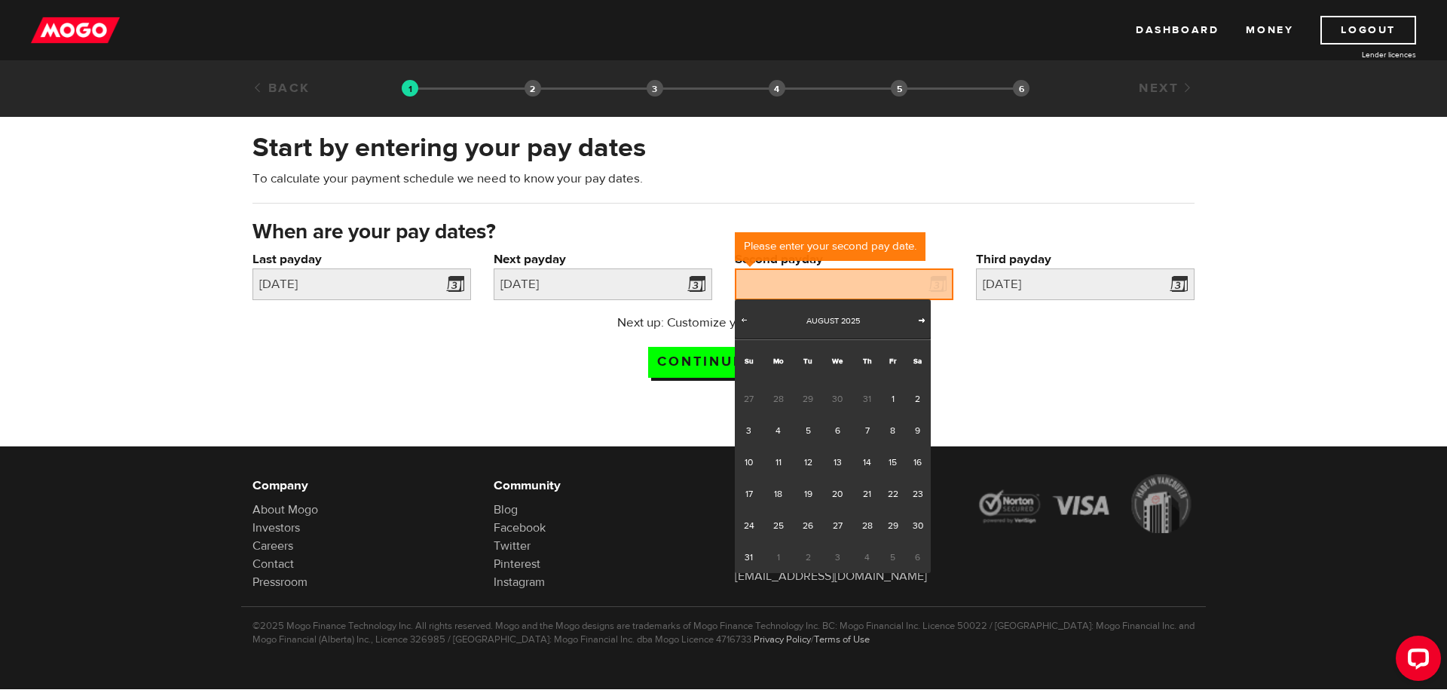
click at [915, 319] on link "Next" at bounding box center [921, 321] width 15 height 15
click at [836, 395] on link "3" at bounding box center [837, 399] width 31 height 32
type input "2025/09/03"
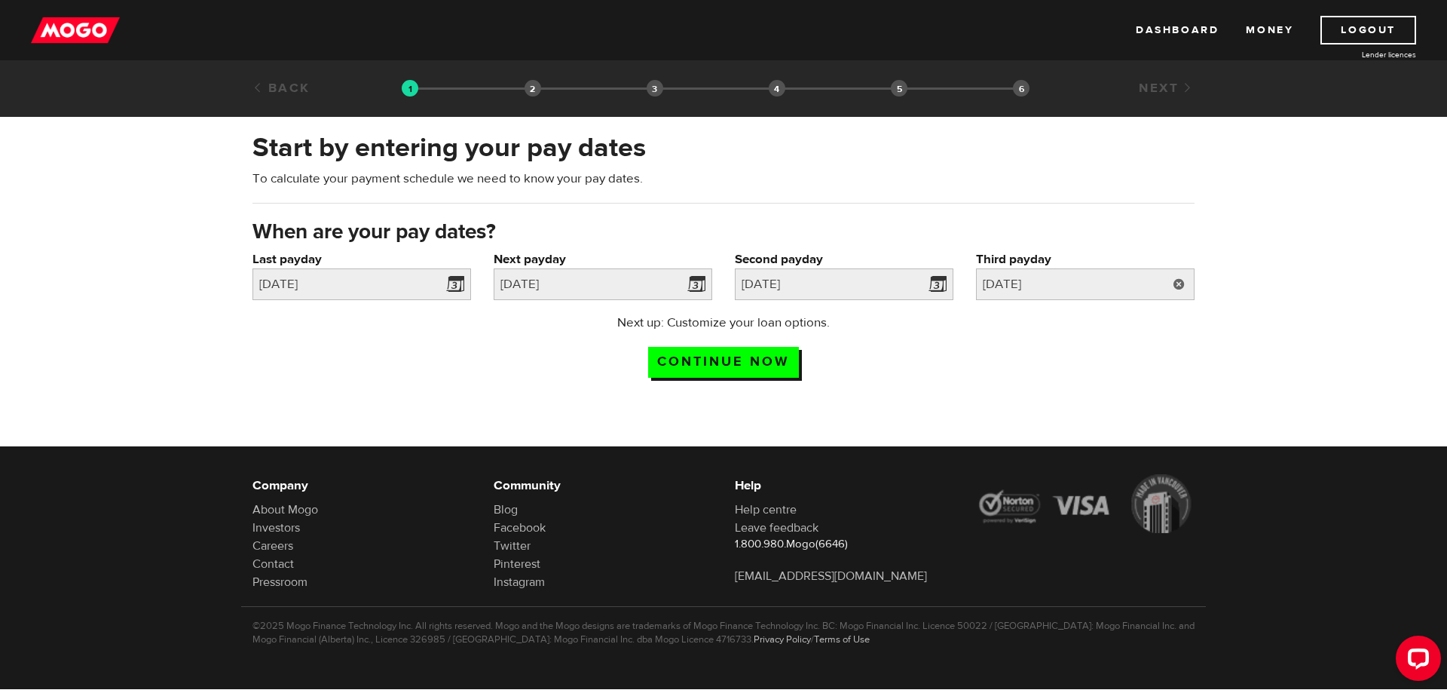
click at [1187, 280] on link at bounding box center [1179, 284] width 31 height 32
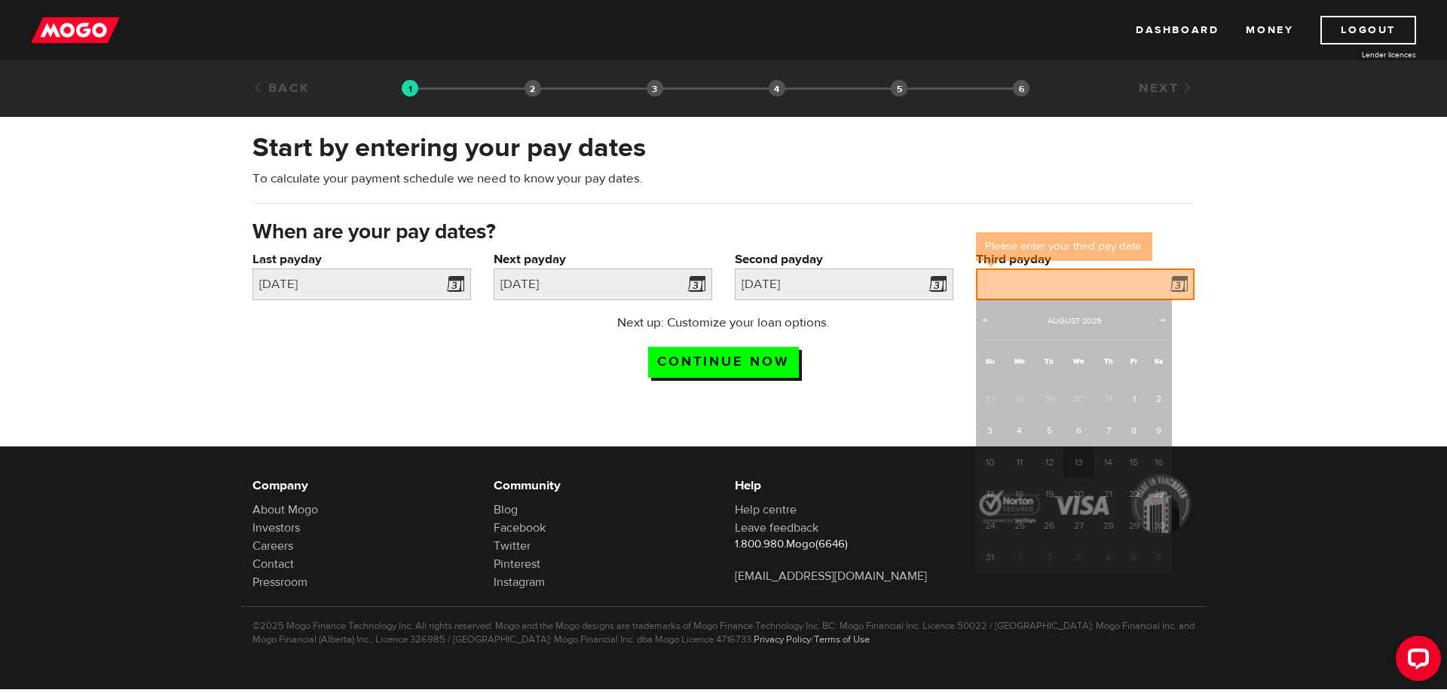
click at [1286, 298] on div "Start by entering your pay dates To calculate your payment schedule we need to …" at bounding box center [723, 259] width 1447 height 289
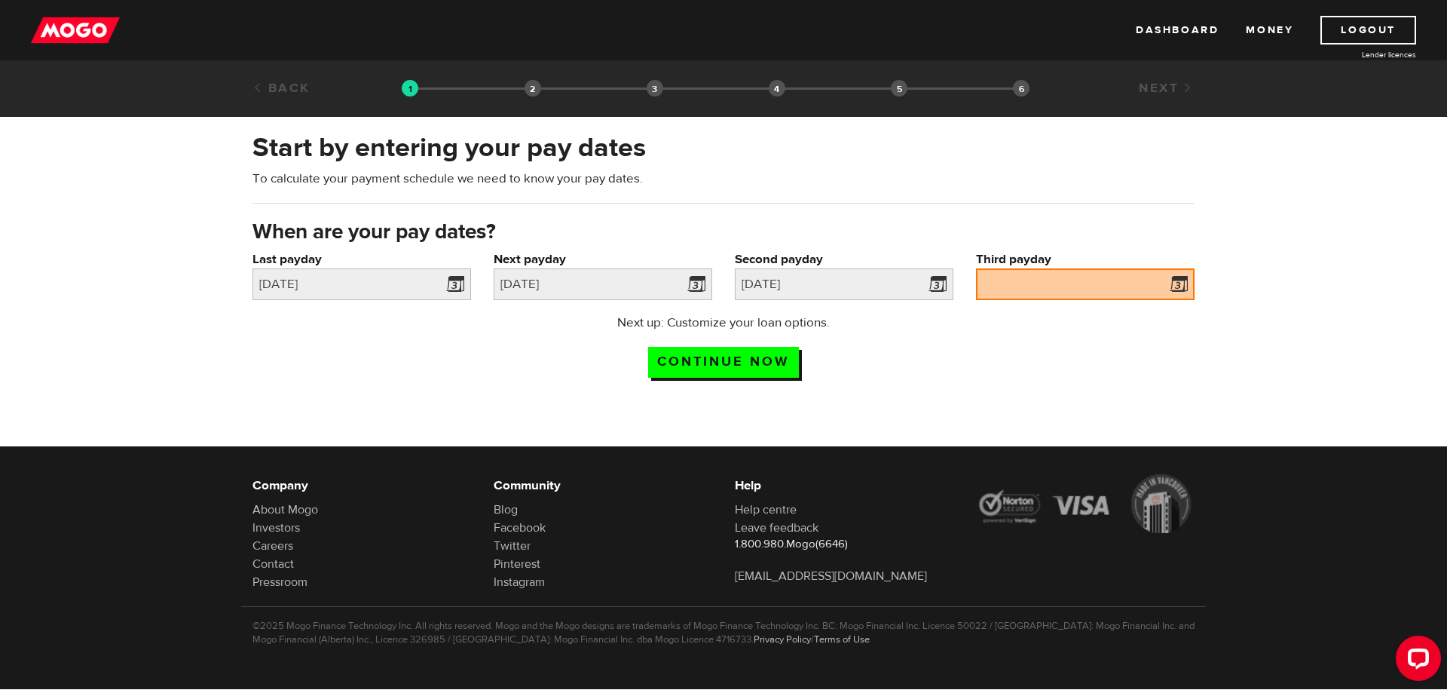
click at [1167, 283] on span at bounding box center [1175, 286] width 23 height 24
click at [1176, 283] on span at bounding box center [1175, 286] width 23 height 24
click at [1078, 283] on input "Third payday" at bounding box center [1085, 284] width 219 height 32
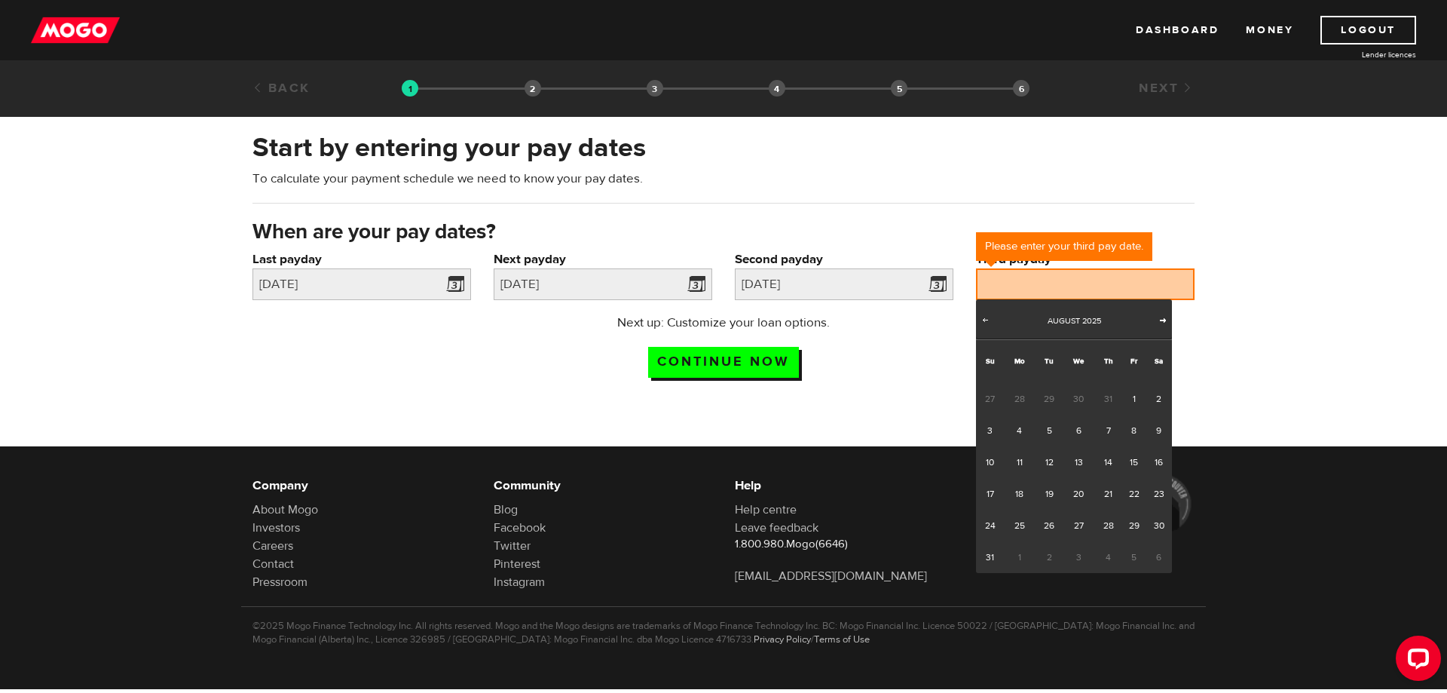
click at [1163, 317] on span "Next" at bounding box center [1163, 320] width 12 height 12
click at [1069, 457] on link "17" at bounding box center [1078, 462] width 31 height 32
type input "2025/09/17"
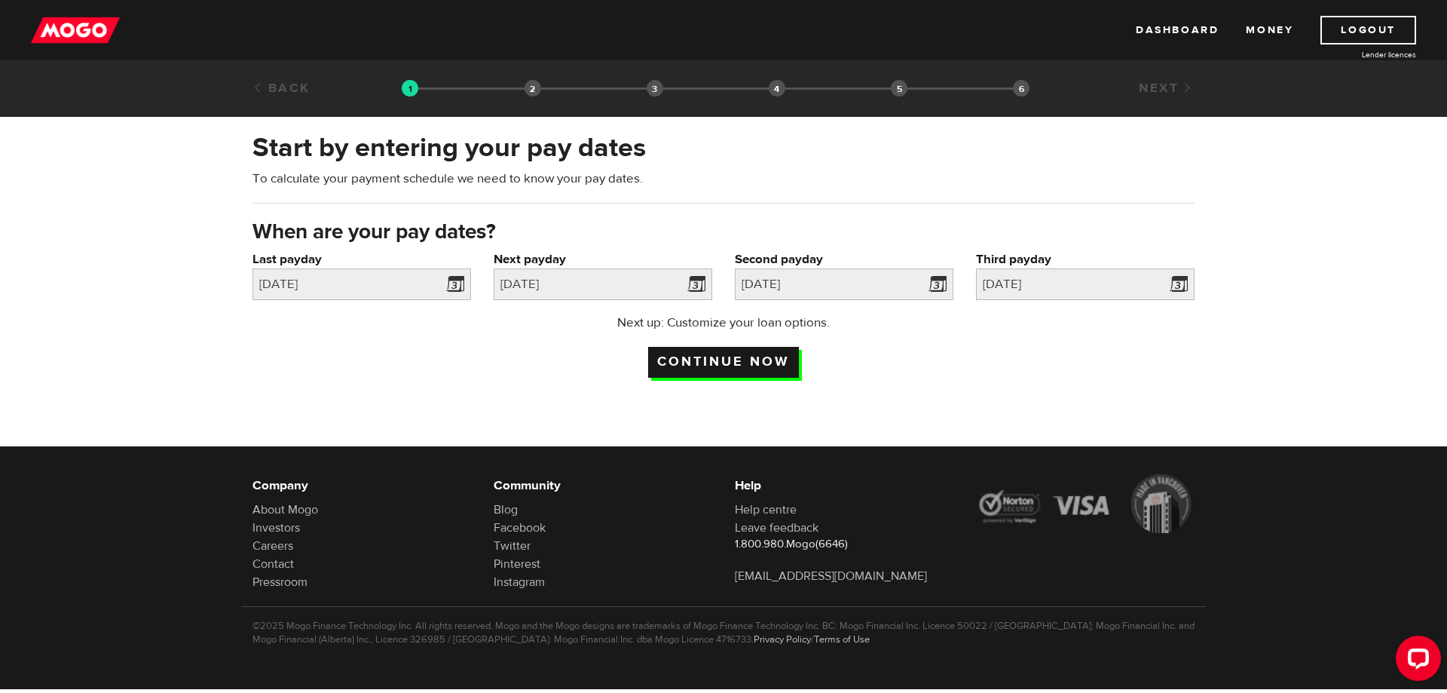
click at [754, 355] on input "Continue now" at bounding box center [723, 362] width 151 height 31
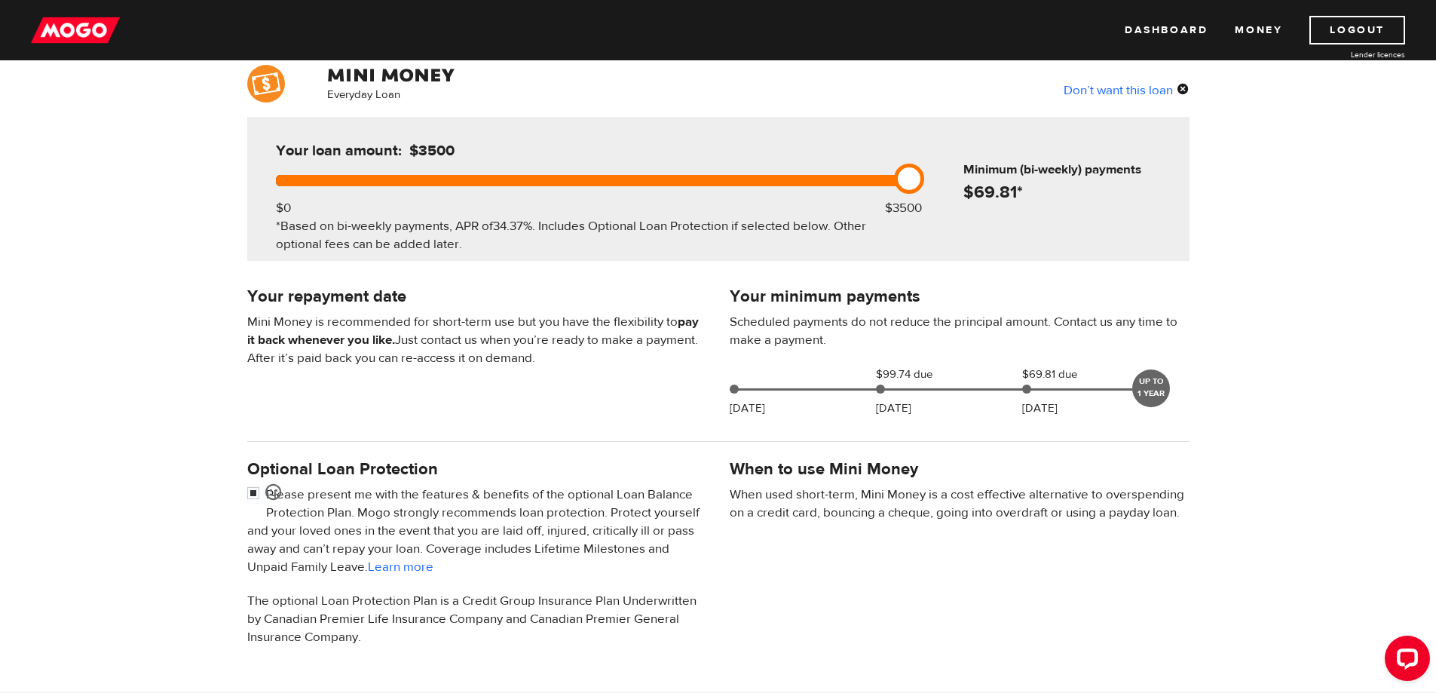
scroll to position [151, 0]
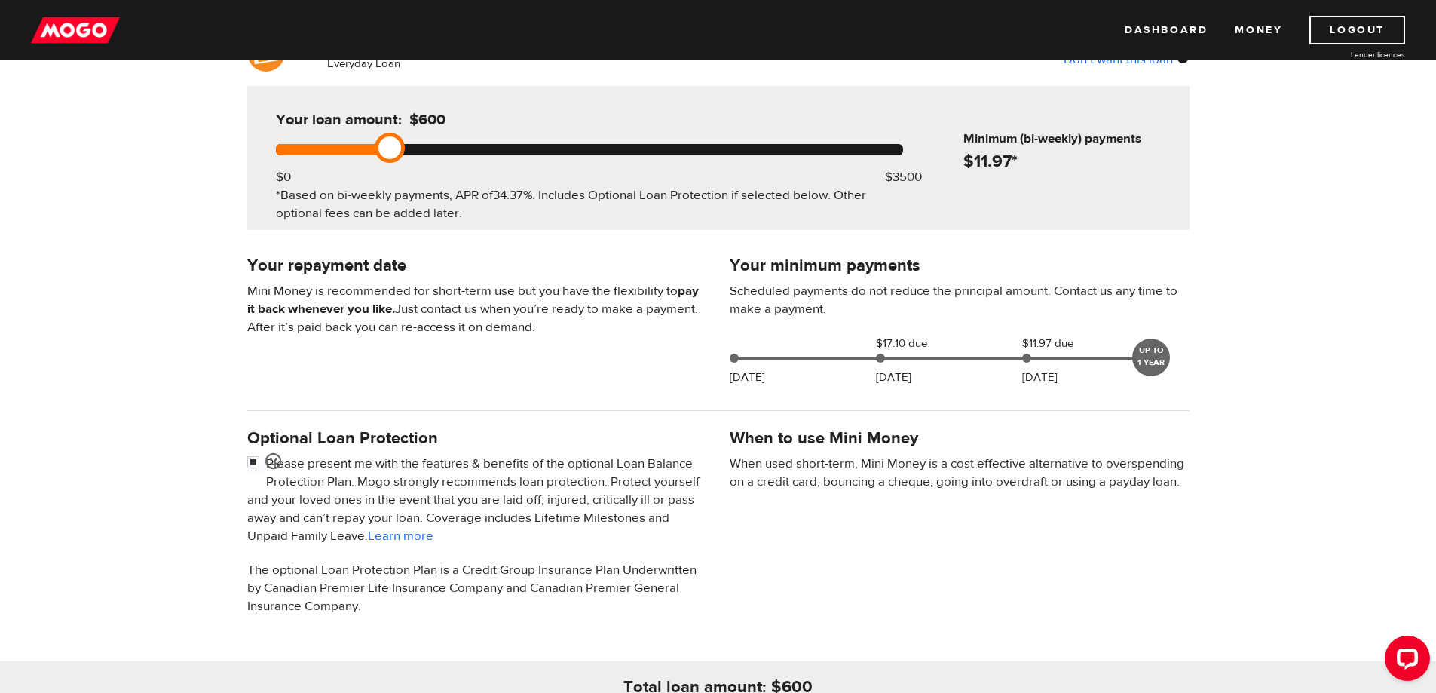
drag, startPoint x: 907, startPoint y: 145, endPoint x: 384, endPoint y: 145, distance: 522.3
click at [384, 145] on link at bounding box center [390, 148] width 30 height 30
drag, startPoint x: 387, startPoint y: 144, endPoint x: 400, endPoint y: 143, distance: 12.8
click at [400, 143] on link at bounding box center [390, 148] width 30 height 30
drag, startPoint x: 387, startPoint y: 142, endPoint x: 543, endPoint y: 219, distance: 173.9
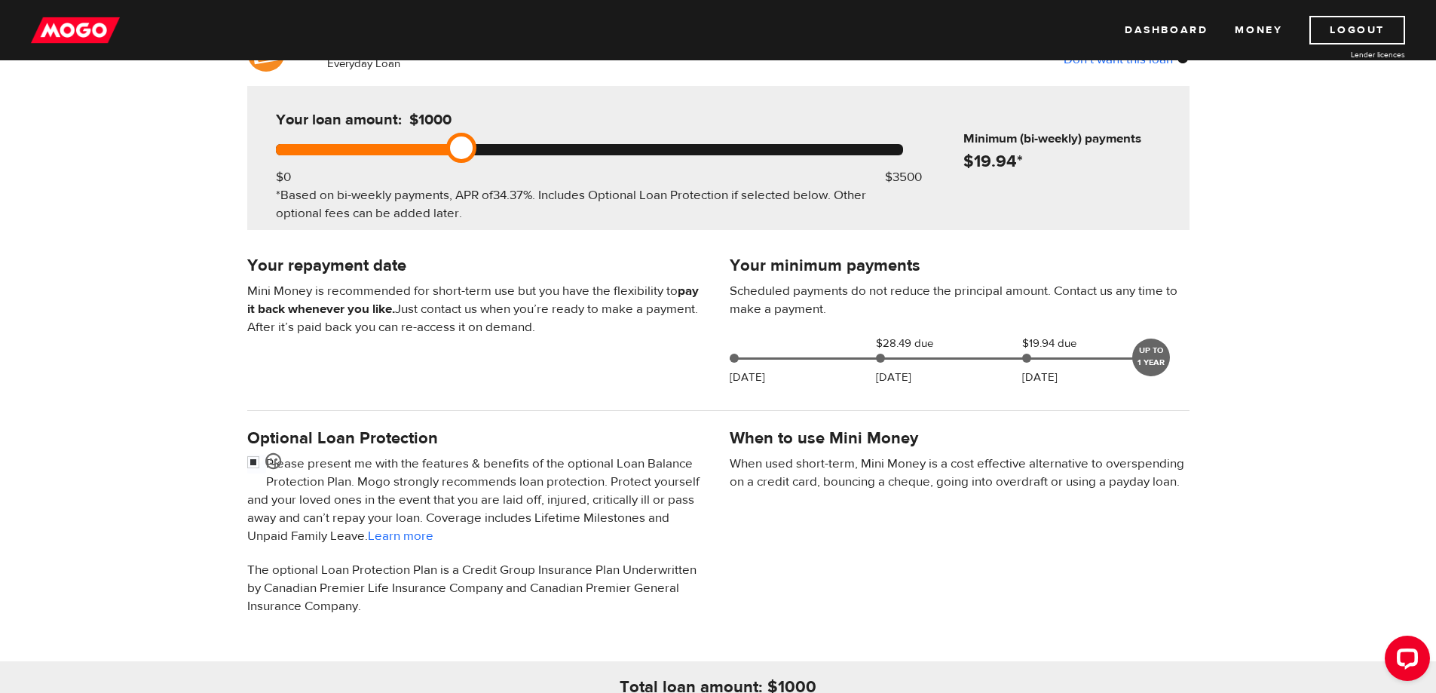
click at [446, 144] on link at bounding box center [461, 148] width 30 height 30
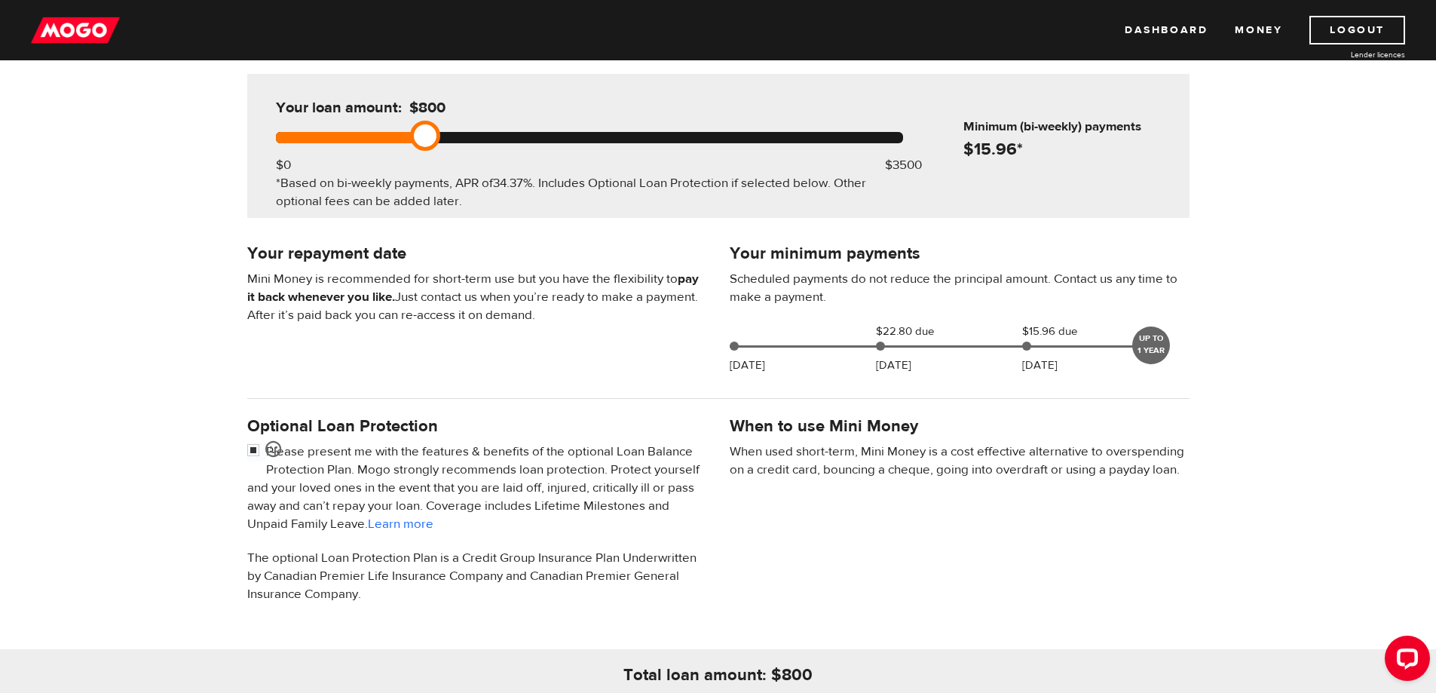
scroll to position [452, 0]
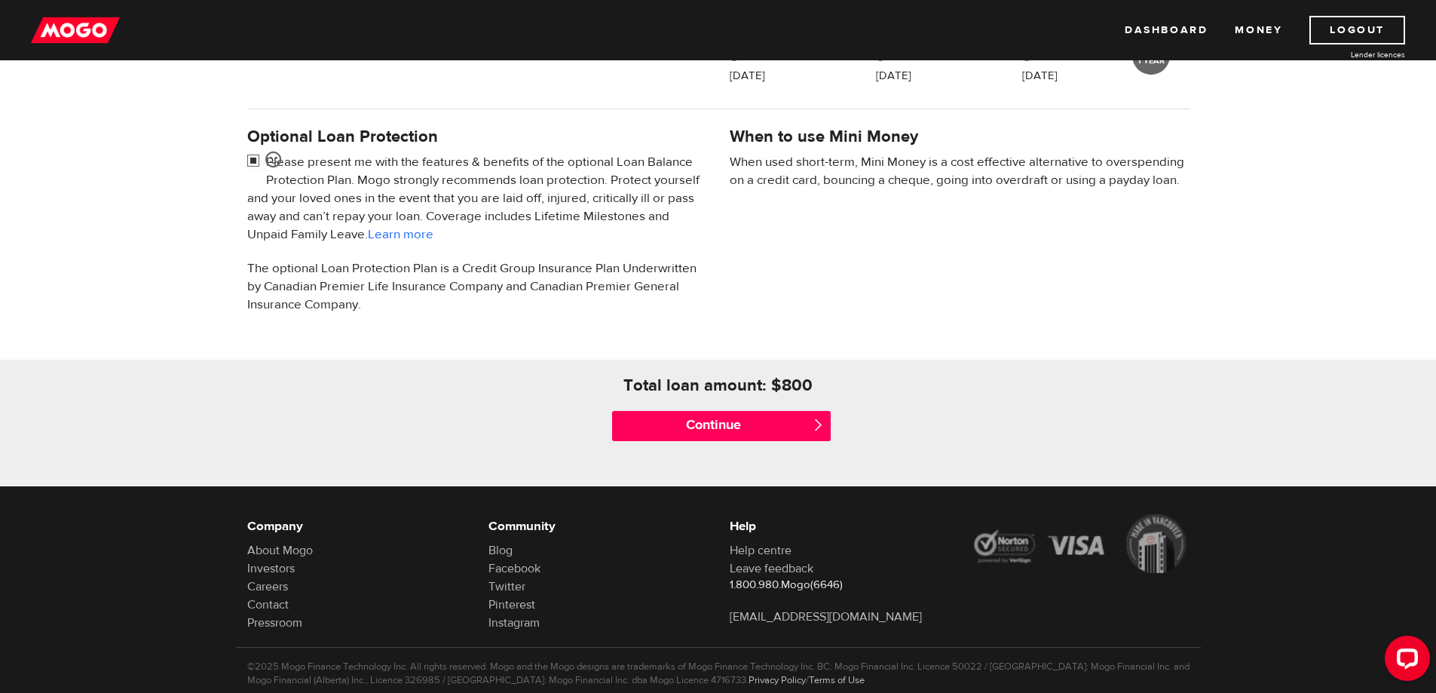
click at [255, 153] on input "checkbox" at bounding box center [256, 162] width 19 height 19
checkbox input "false"
click at [690, 418] on input "Continue" at bounding box center [721, 426] width 219 height 30
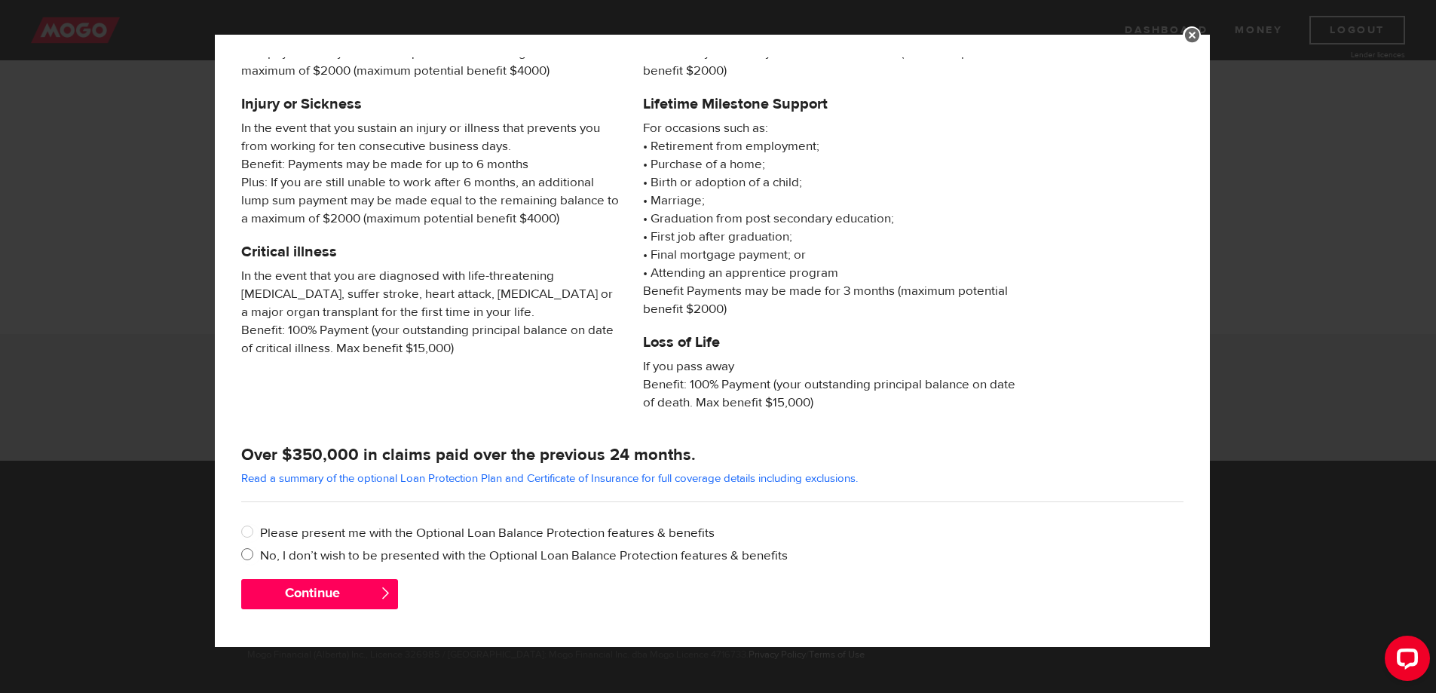
scroll to position [491, 0]
click at [259, 556] on input "No, I don’t wish to be presented with the Optional Loan Balance Protection feat…" at bounding box center [250, 555] width 19 height 19
radio input "true"
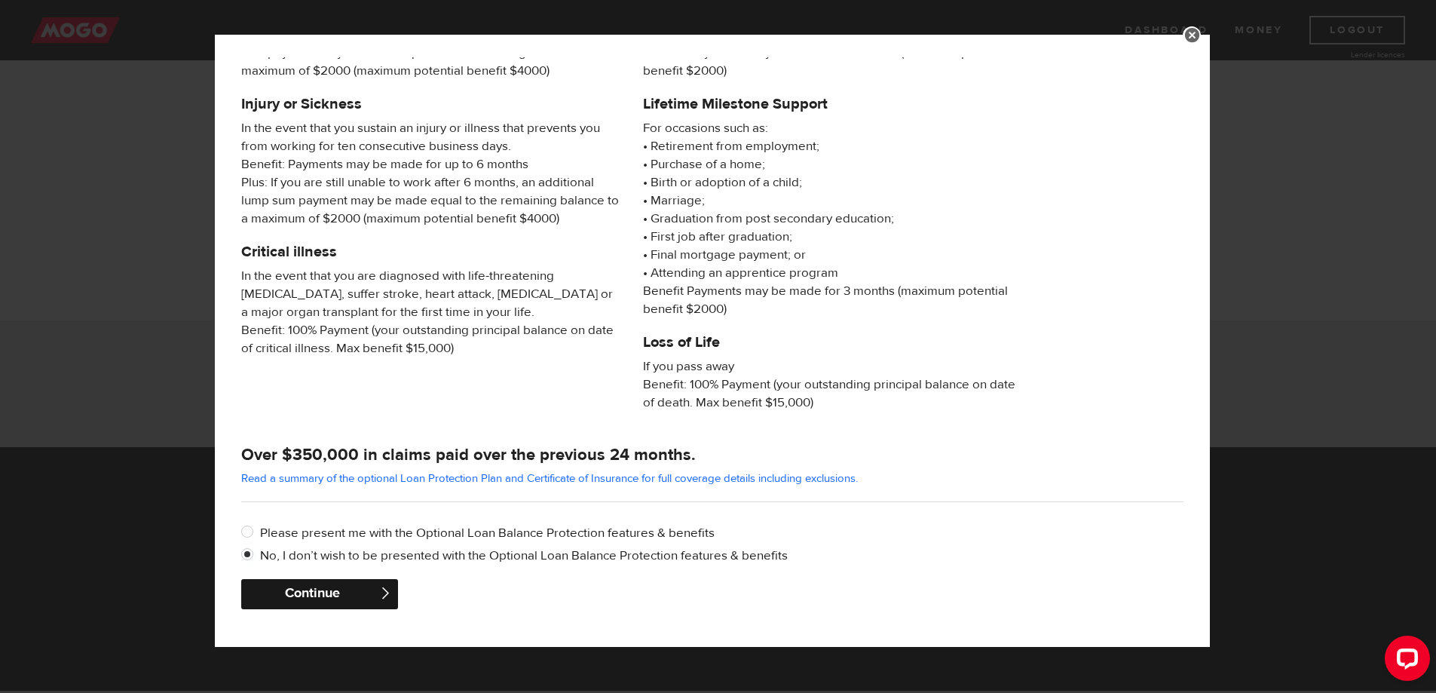
click at [335, 587] on button "Continue" at bounding box center [319, 594] width 157 height 30
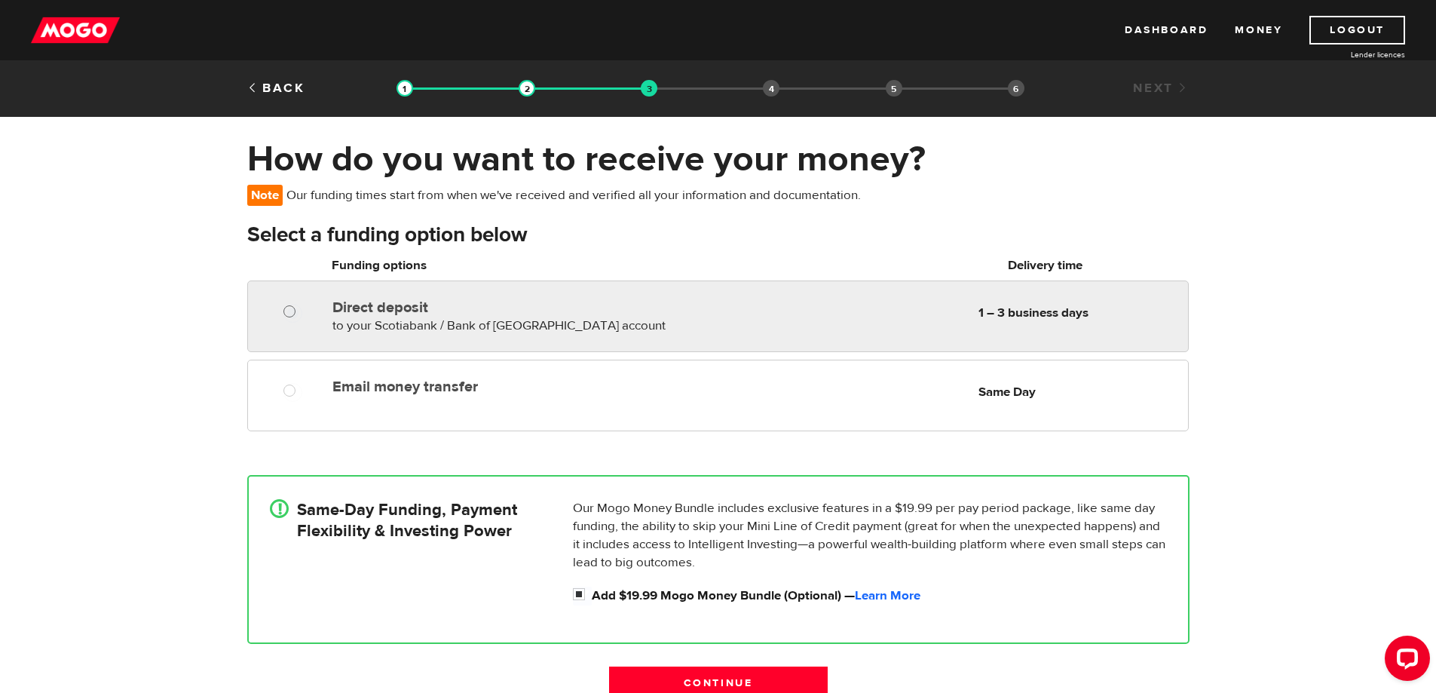
radio input "true"
click at [292, 317] on input "Direct deposit" at bounding box center [292, 313] width 19 height 19
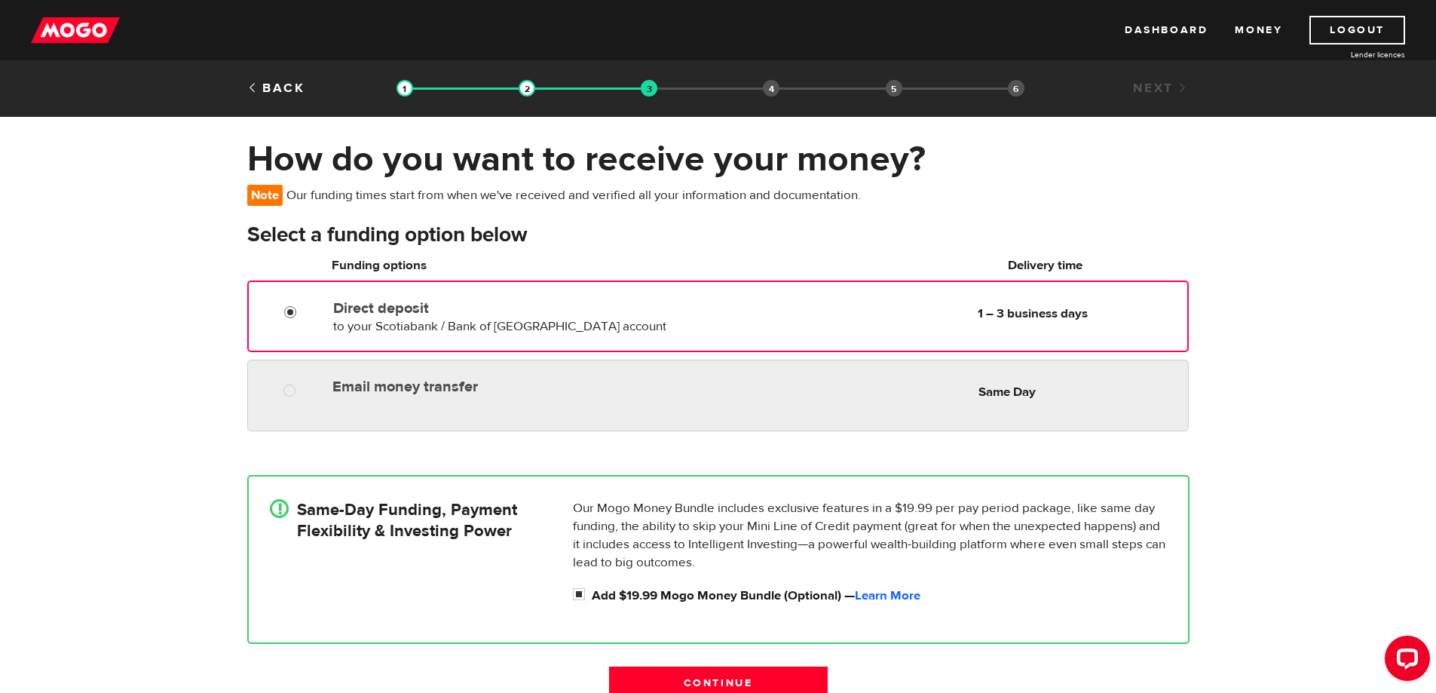
radio input "true"
click at [291, 402] on div "Email money transfer Delivery in Same Day Same Day" at bounding box center [717, 395] width 941 height 72
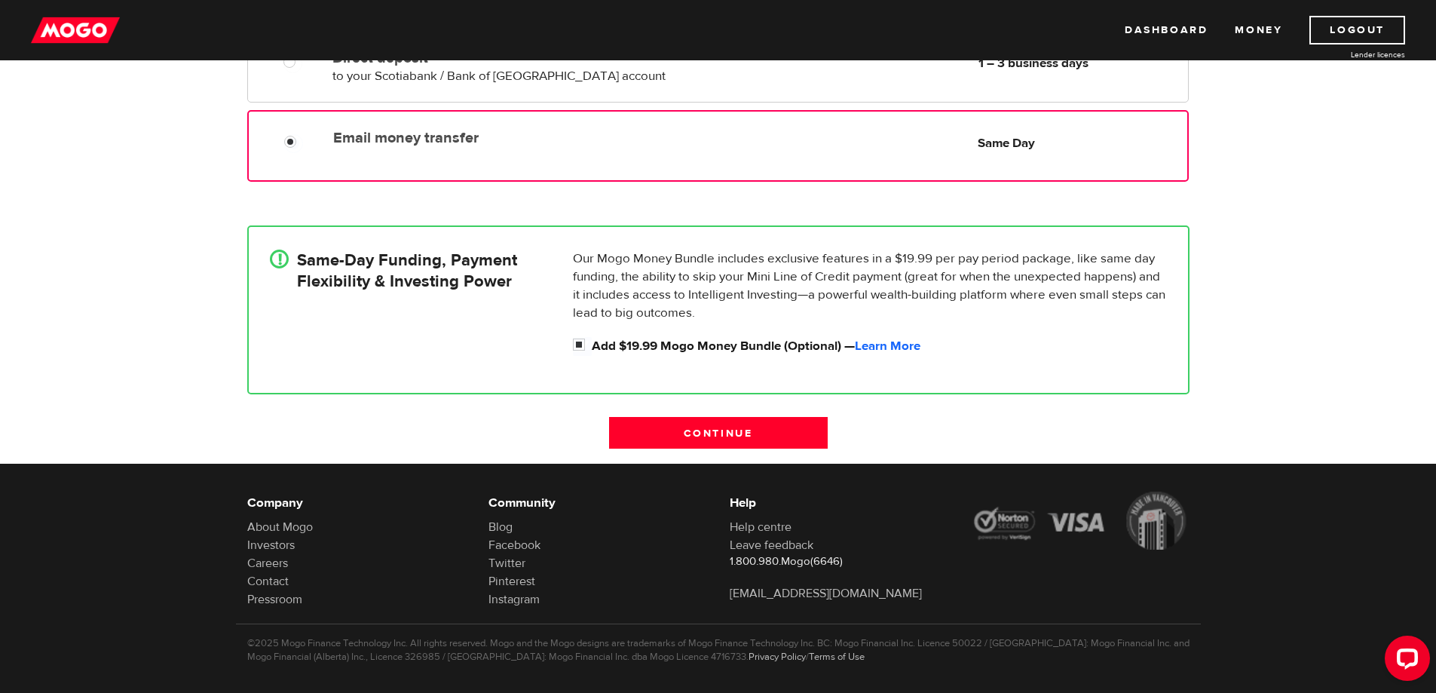
scroll to position [266, 0]
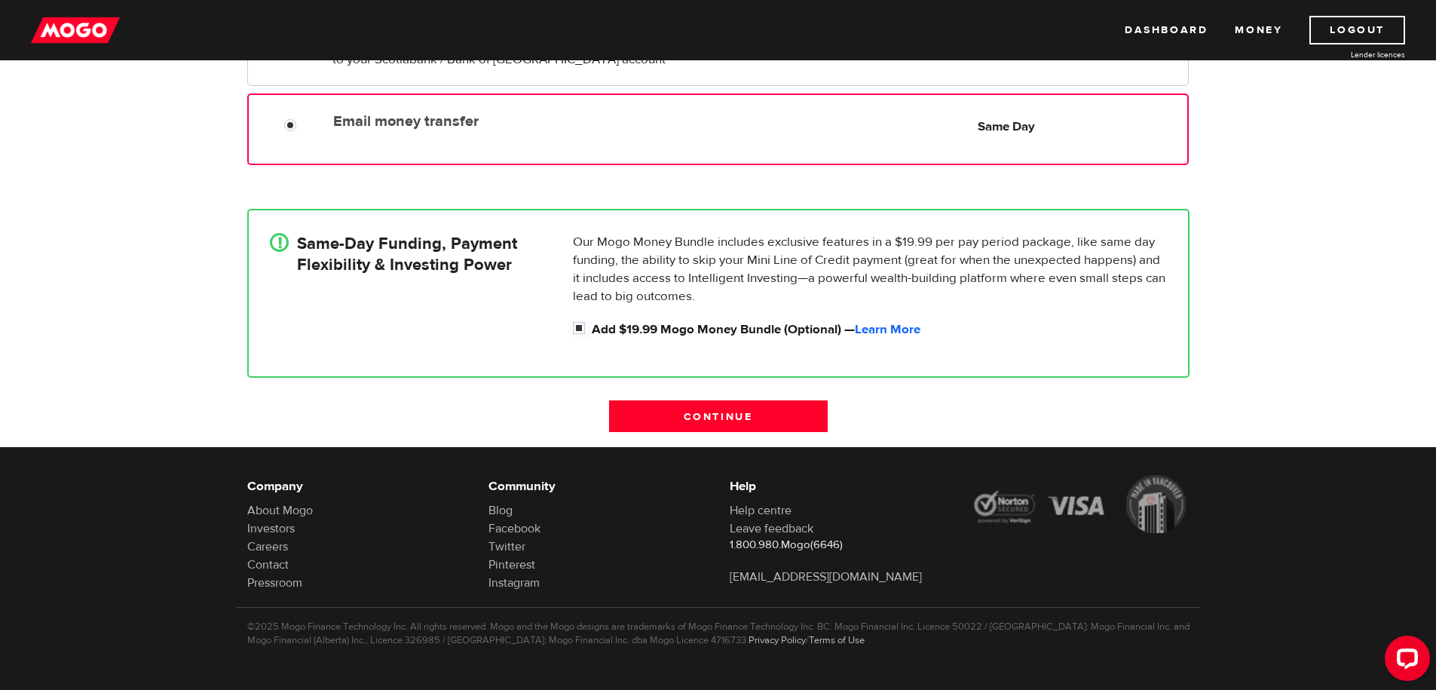
drag, startPoint x: 723, startPoint y: 412, endPoint x: 576, endPoint y: 352, distance: 159.5
click at [556, 427] on body "Dashboard Money Logout Lender licences STEP 3 Loan approval Loan select Funding…" at bounding box center [718, 80] width 1436 height 693
click at [575, 324] on input "Add $19.99 Mogo Money Bundle (Optional) — Learn More" at bounding box center [582, 329] width 19 height 19
checkbox input "false"
radio input "false"
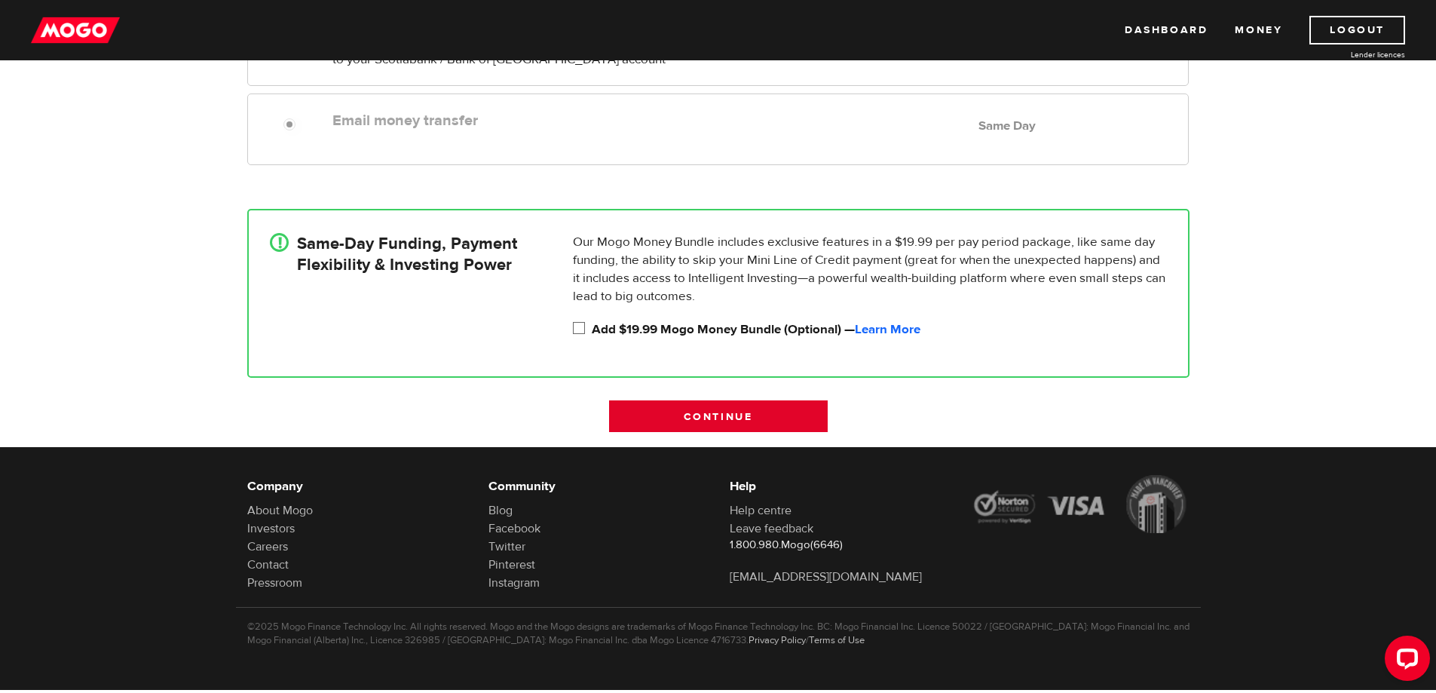
click at [664, 423] on input "Continue" at bounding box center [718, 416] width 219 height 32
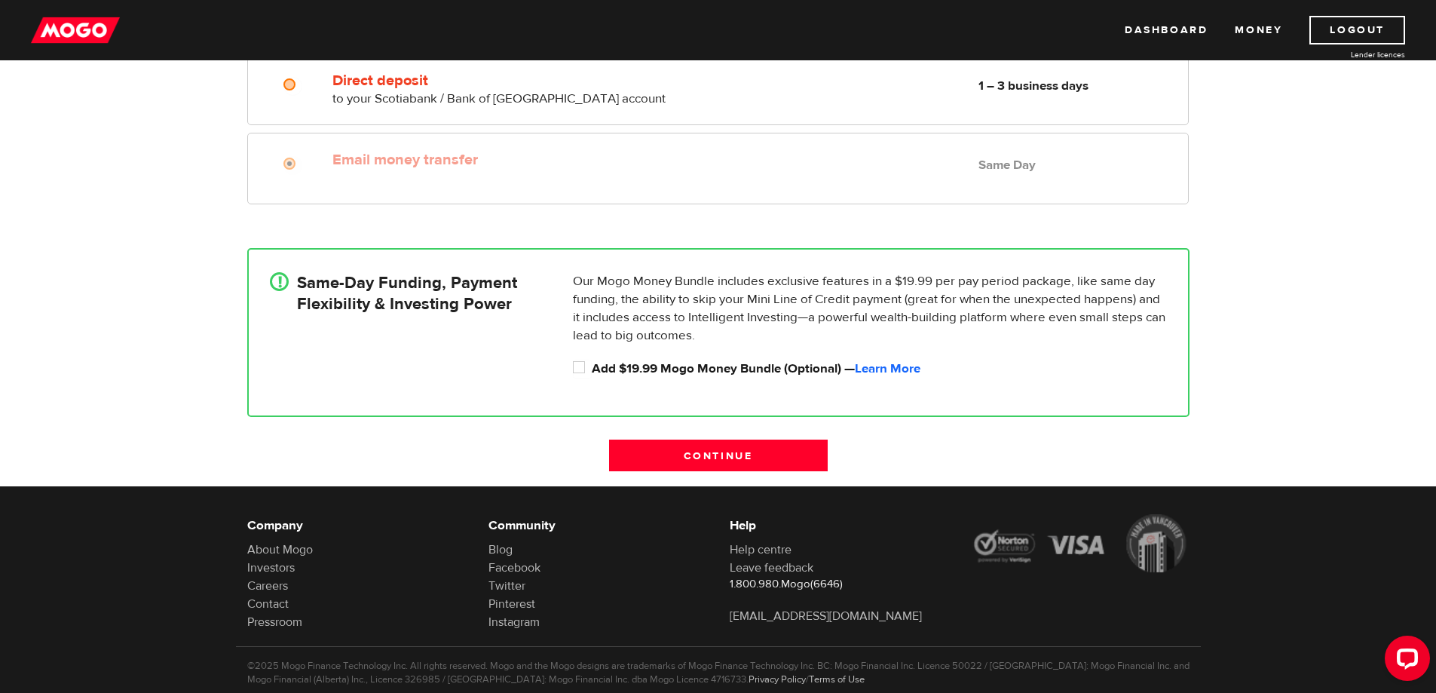
scroll to position [109, 0]
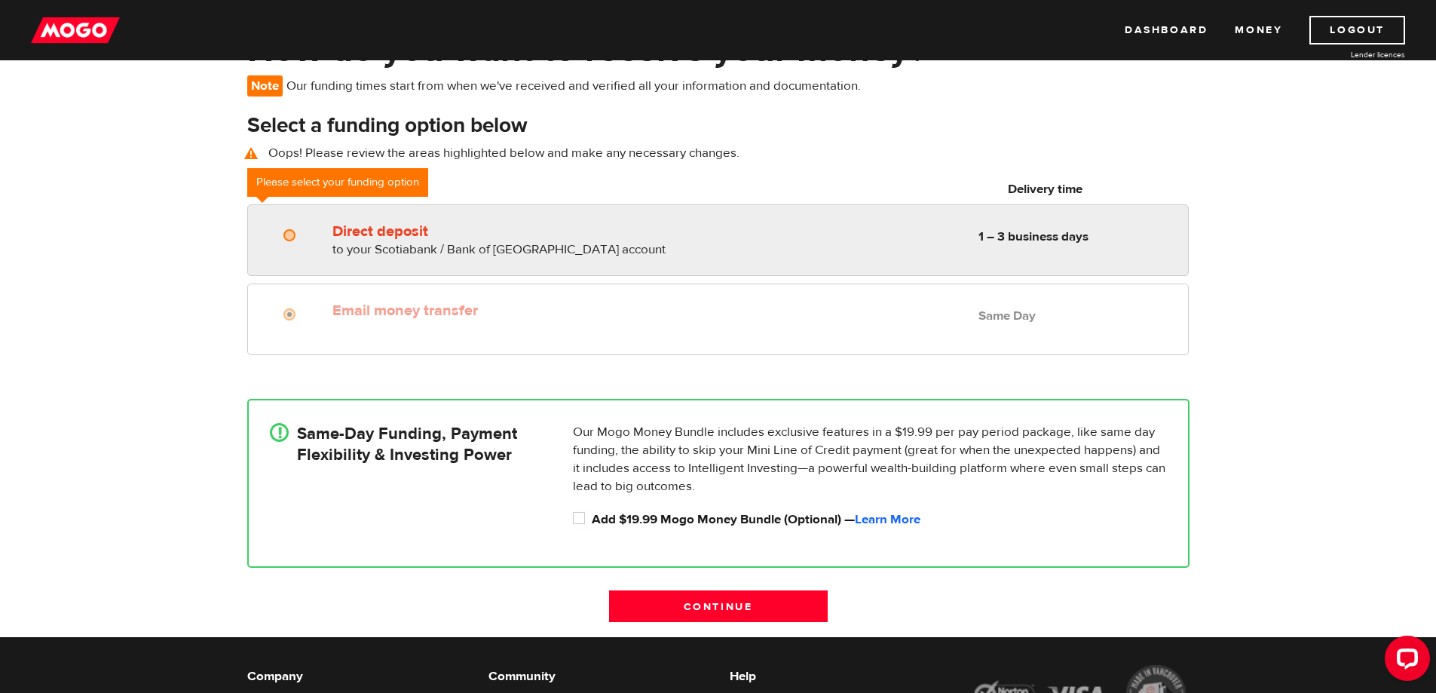
radio input "true"
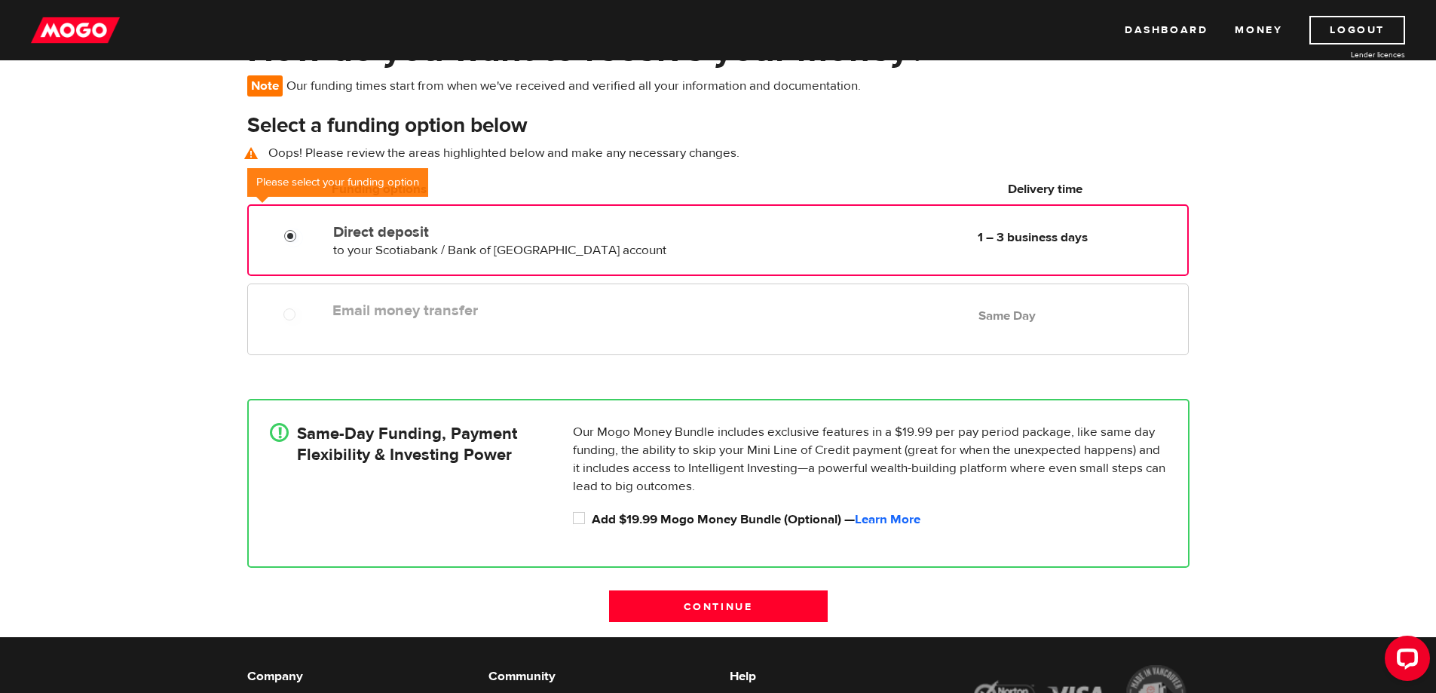
click at [289, 234] on input "Direct deposit" at bounding box center [293, 237] width 19 height 19
click at [306, 317] on div at bounding box center [294, 316] width 90 height 19
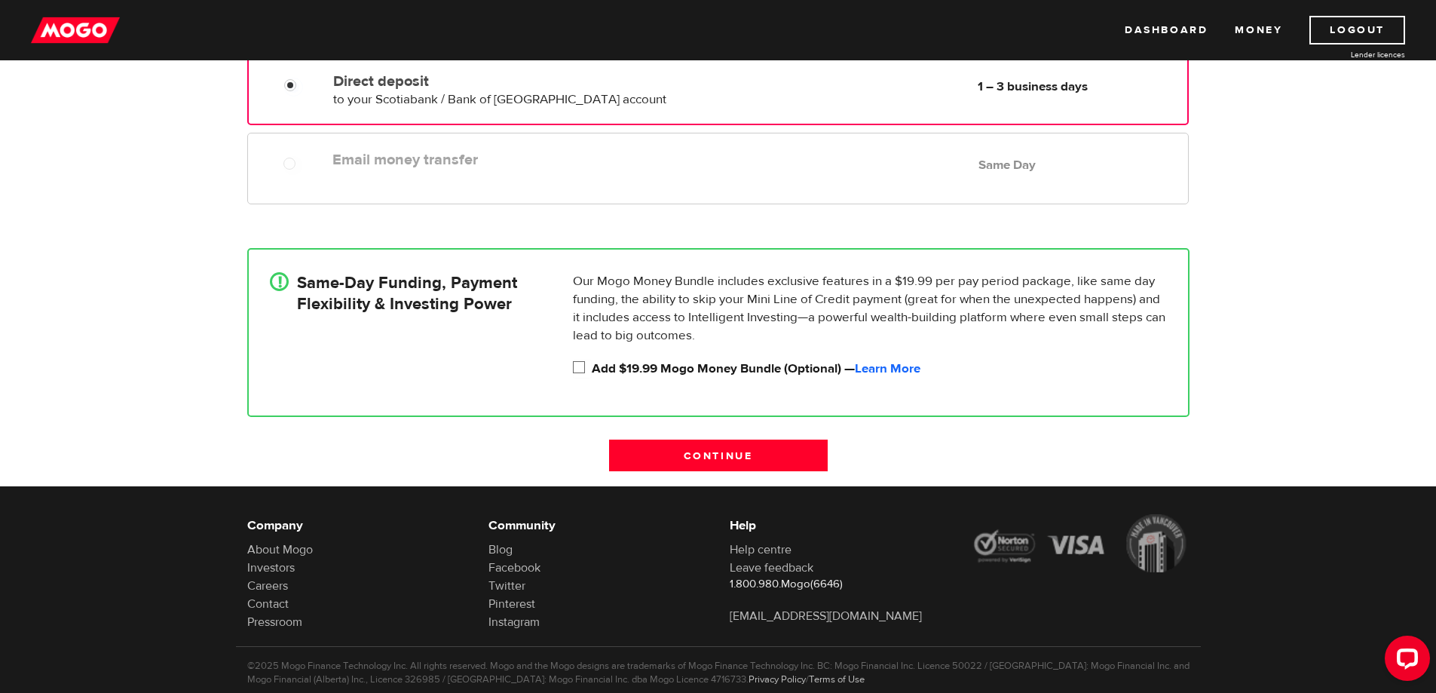
click at [589, 369] on input "Add $19.99 Mogo Money Bundle (Optional) — Learn More" at bounding box center [582, 368] width 19 height 19
checkbox input "true"
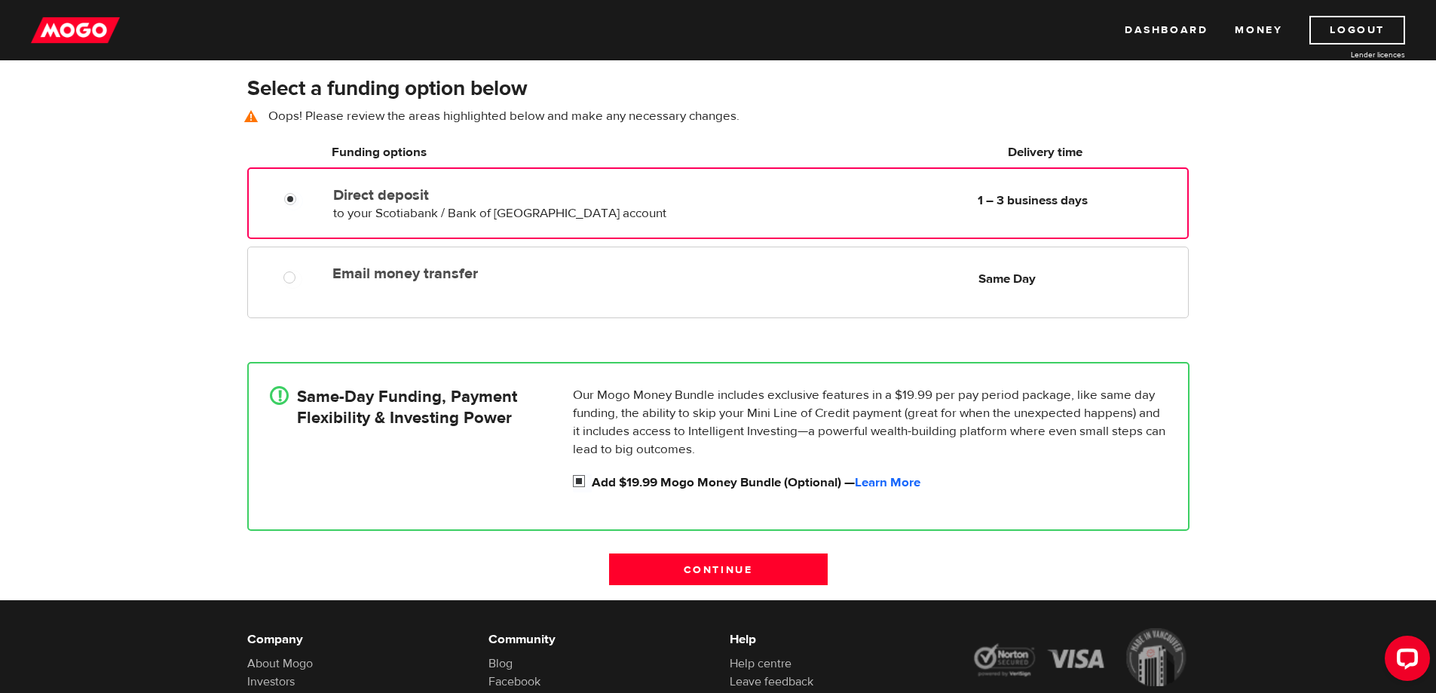
scroll to position [109, 0]
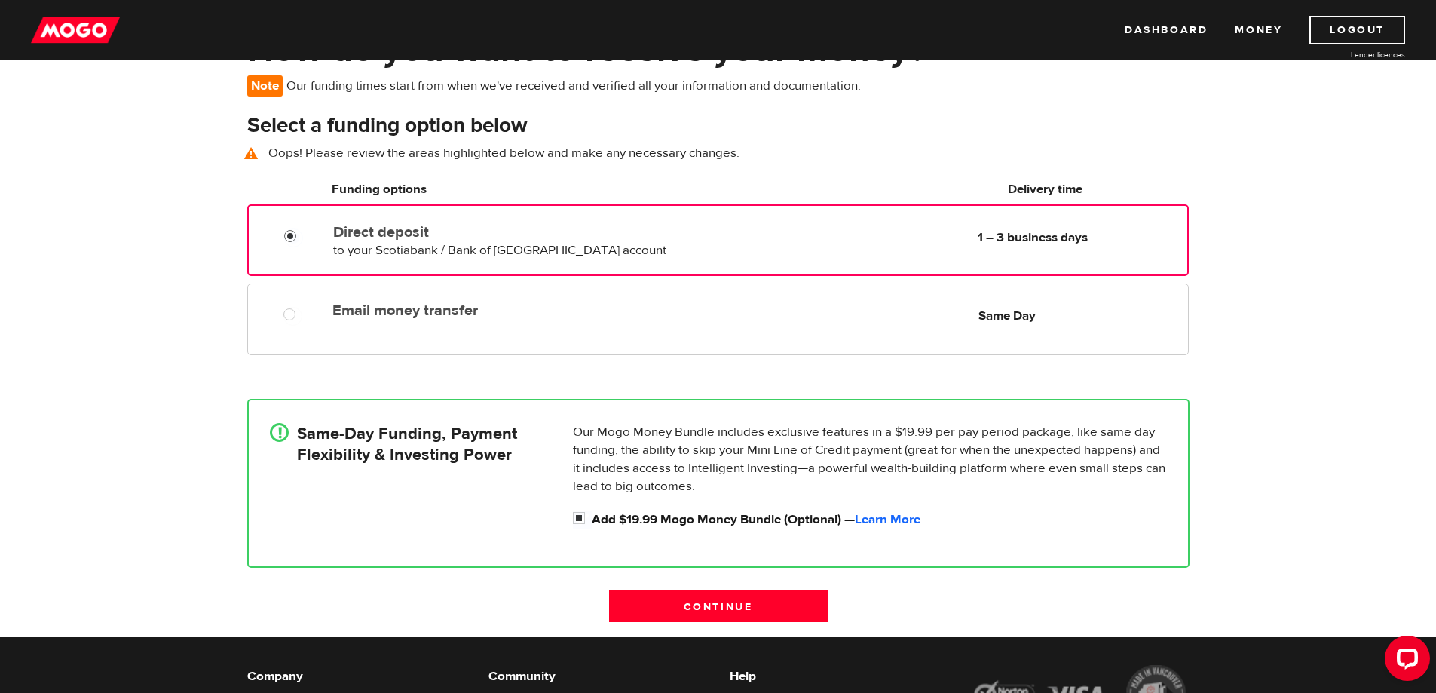
click at [287, 235] on input "Direct deposit" at bounding box center [293, 237] width 19 height 19
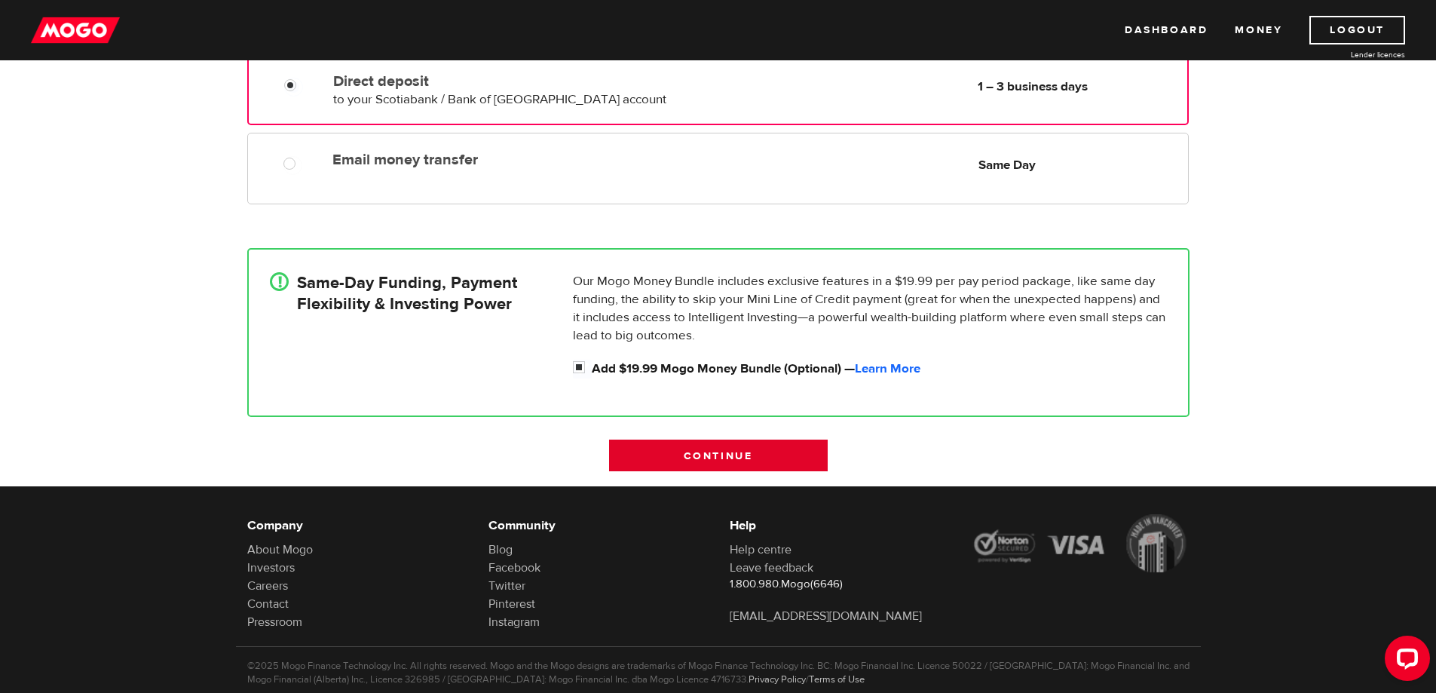
click at [714, 444] on input "Continue" at bounding box center [718, 455] width 219 height 32
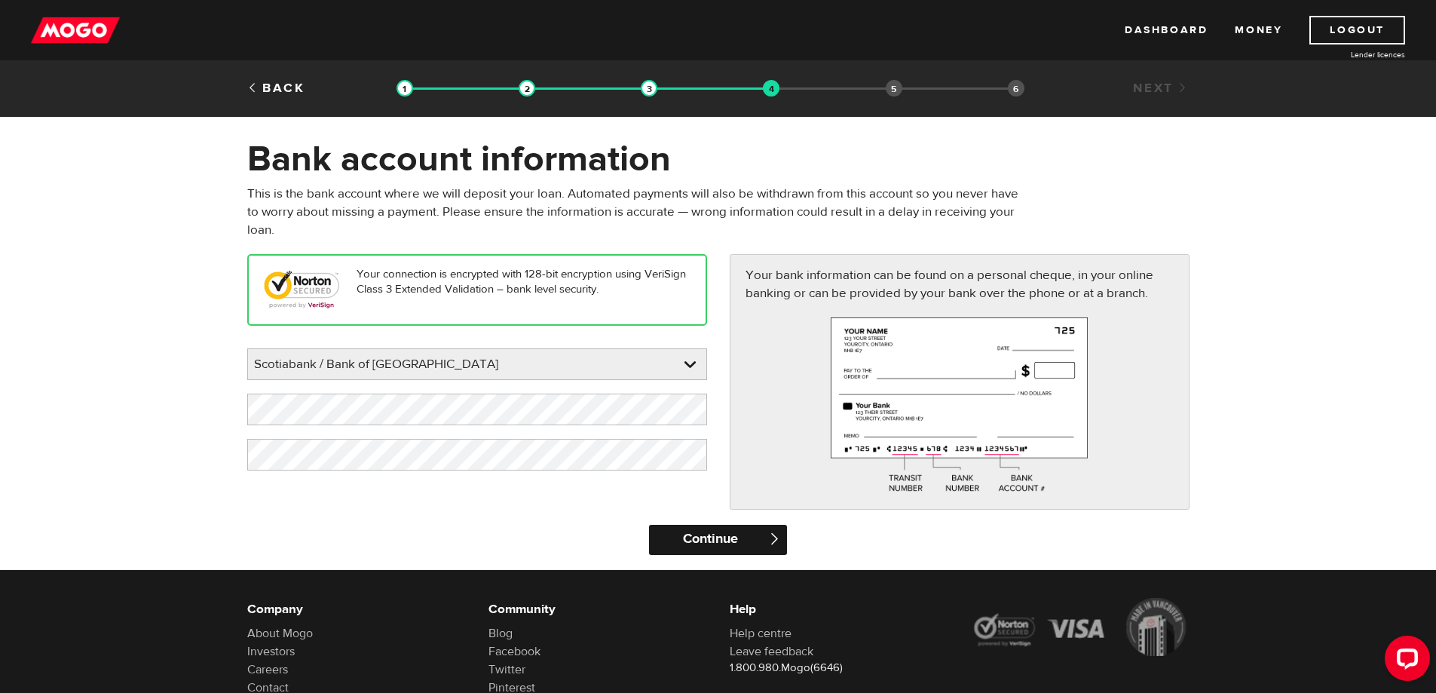
click at [679, 534] on input "Continue" at bounding box center [718, 540] width 138 height 30
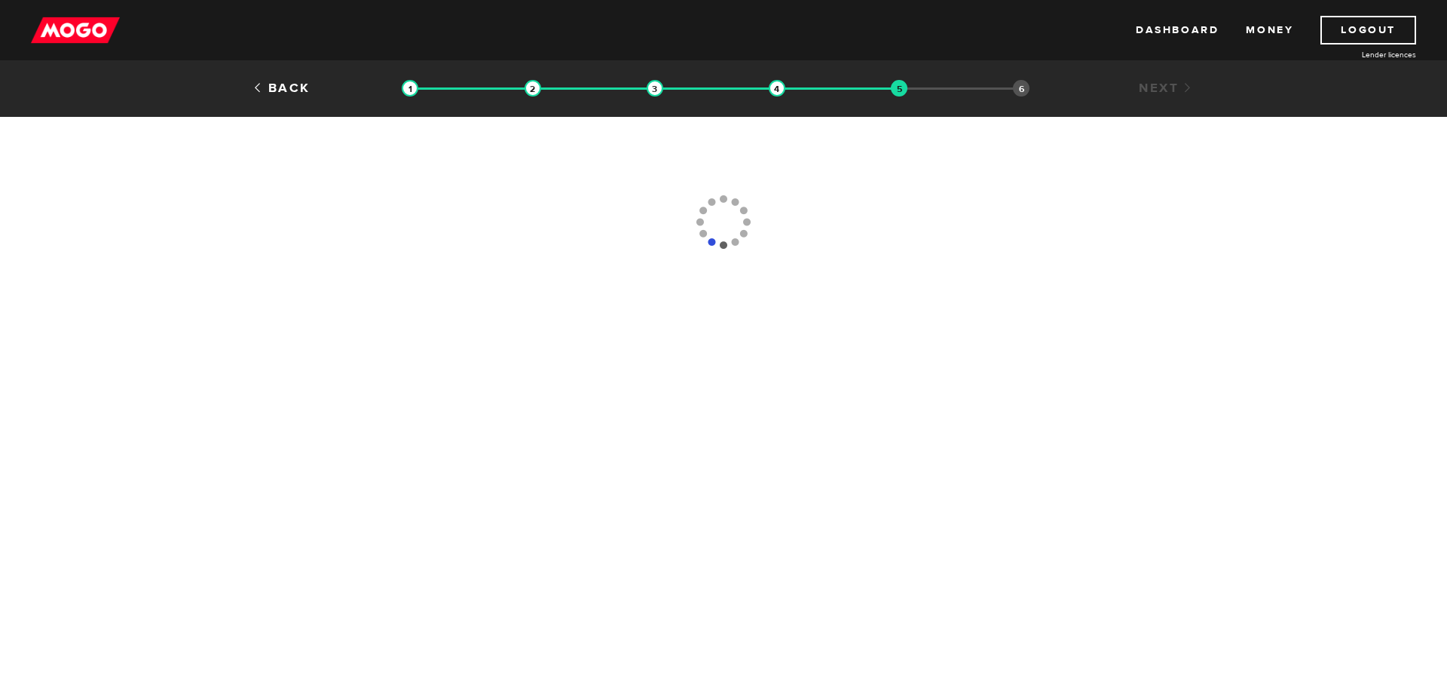
type input "[PHONE_NUMBER]"
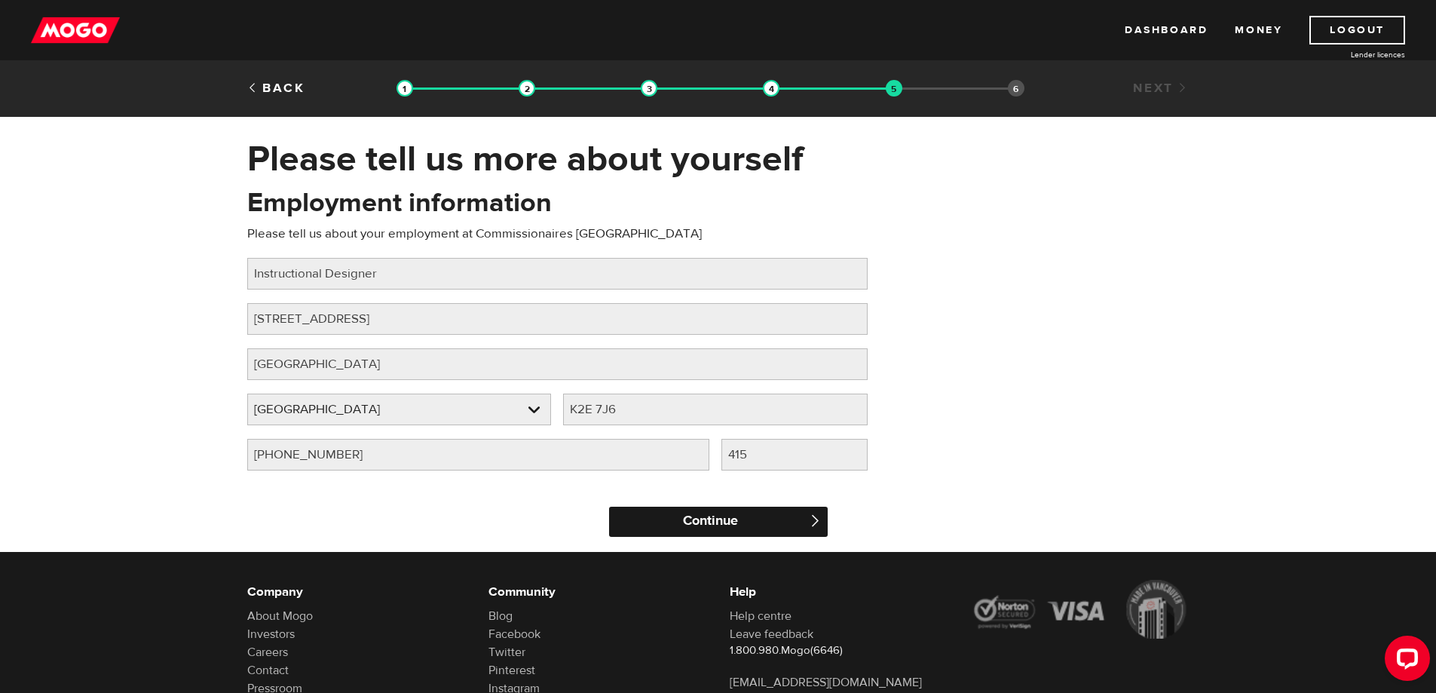
click at [636, 515] on input "Continue" at bounding box center [718, 521] width 219 height 30
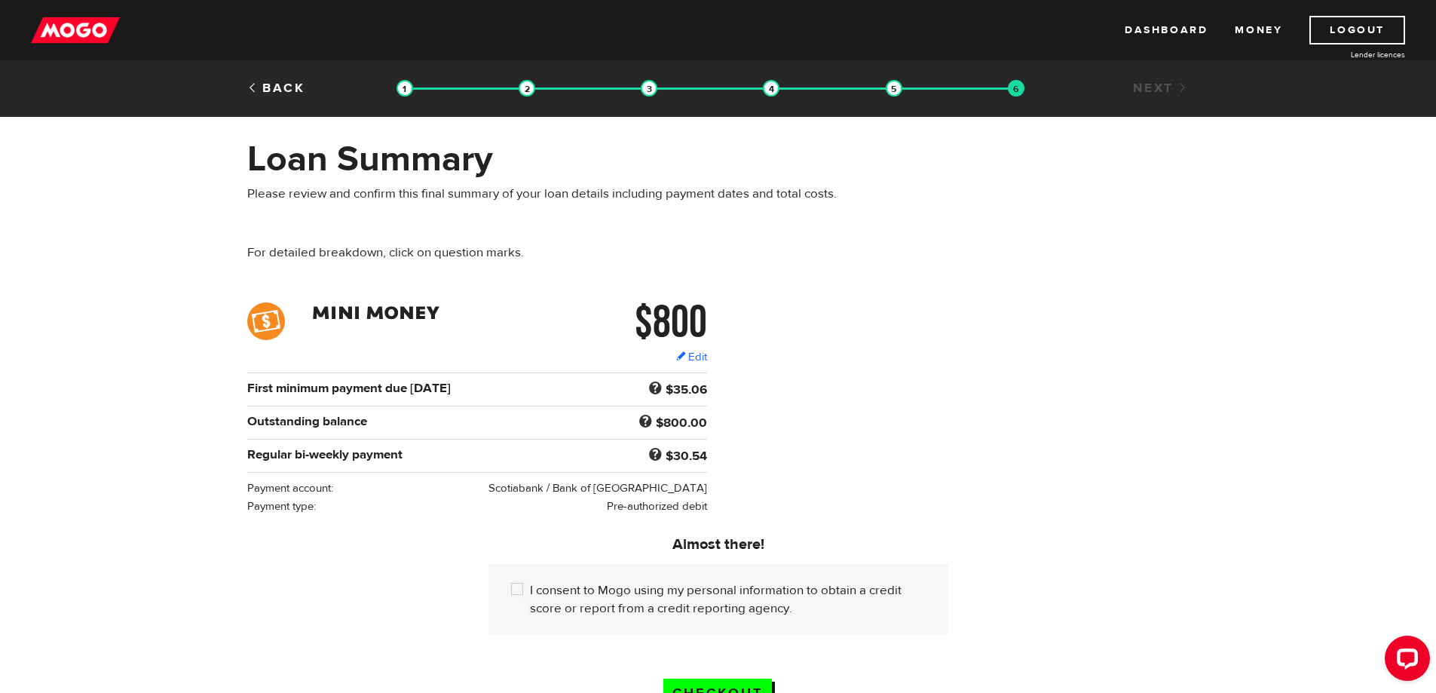
scroll to position [151, 0]
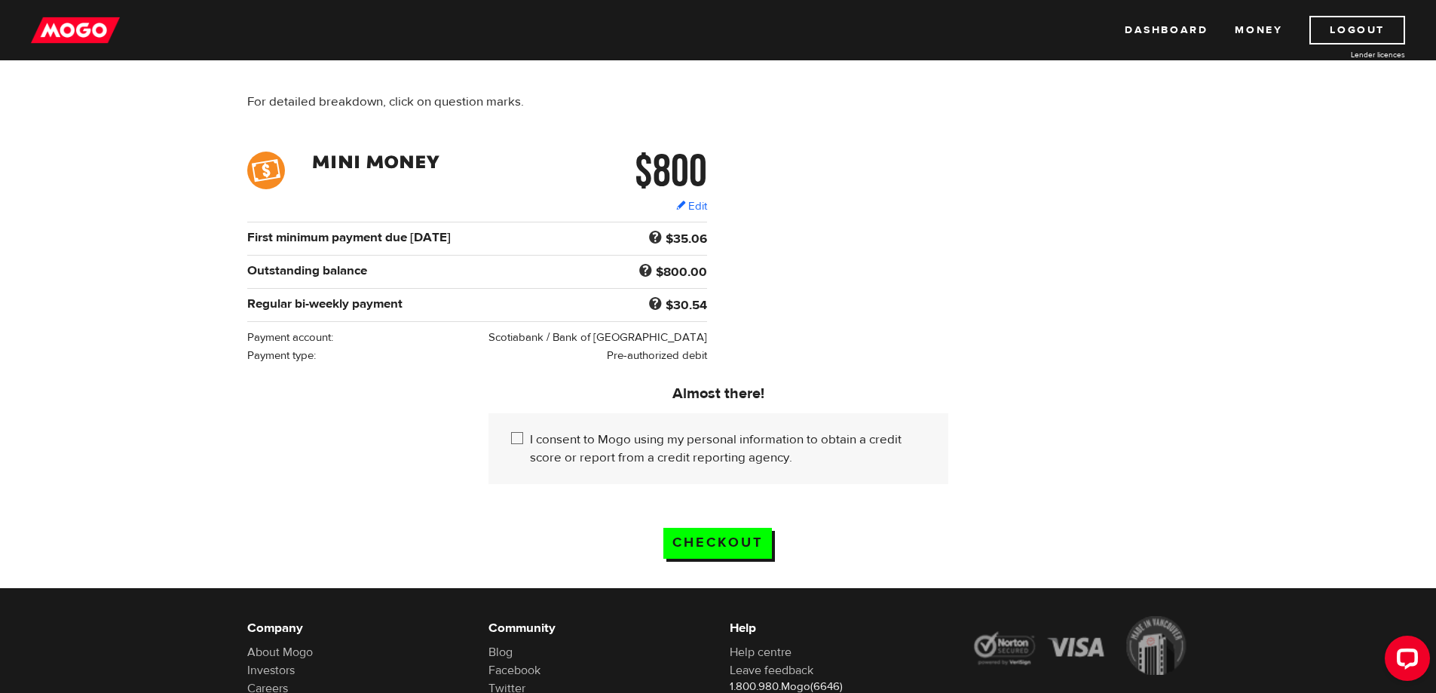
click at [537, 438] on label "I consent to Mogo using my personal information to obtain a credit score or rep…" at bounding box center [728, 448] width 396 height 36
click at [530, 438] on input "I consent to Mogo using my personal information to obtain a credit score or rep…" at bounding box center [520, 439] width 19 height 19
checkbox input "true"
click at [762, 539] on input "Checkout" at bounding box center [717, 543] width 109 height 31
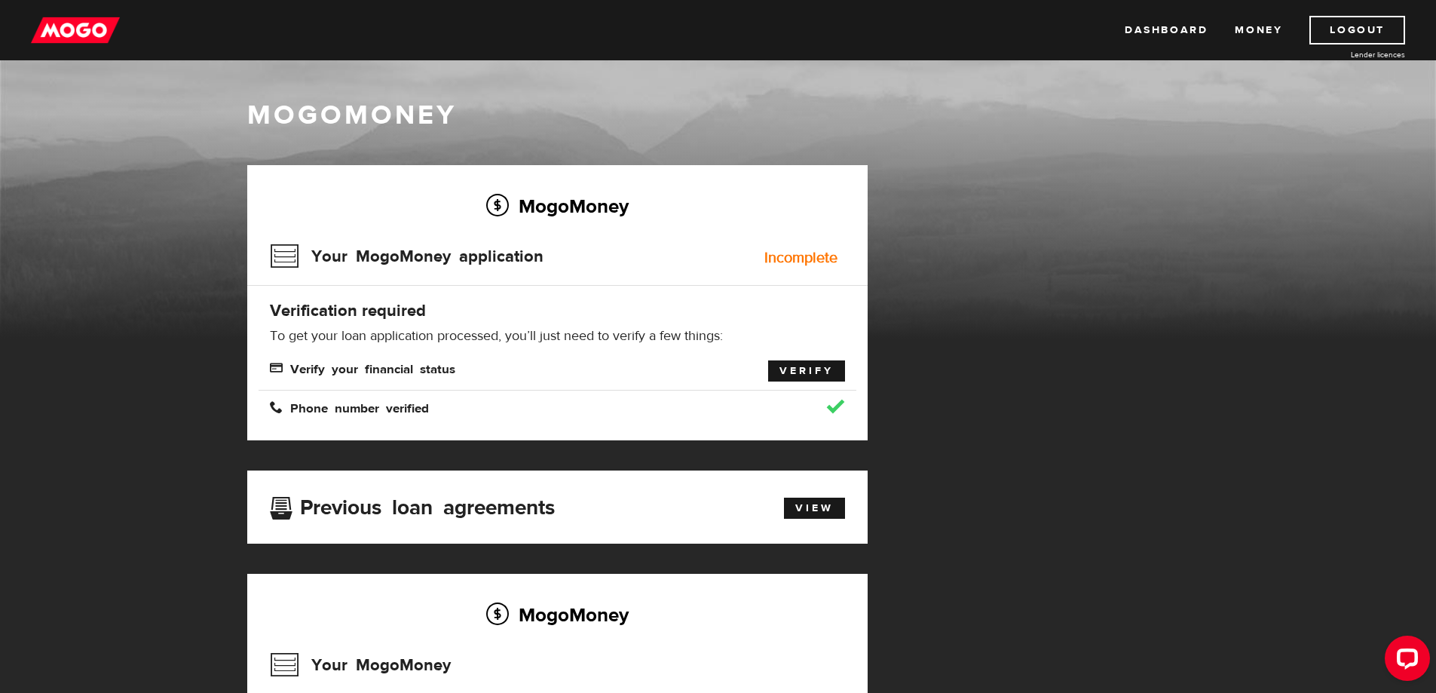
click at [814, 361] on link "Verify" at bounding box center [806, 370] width 77 height 21
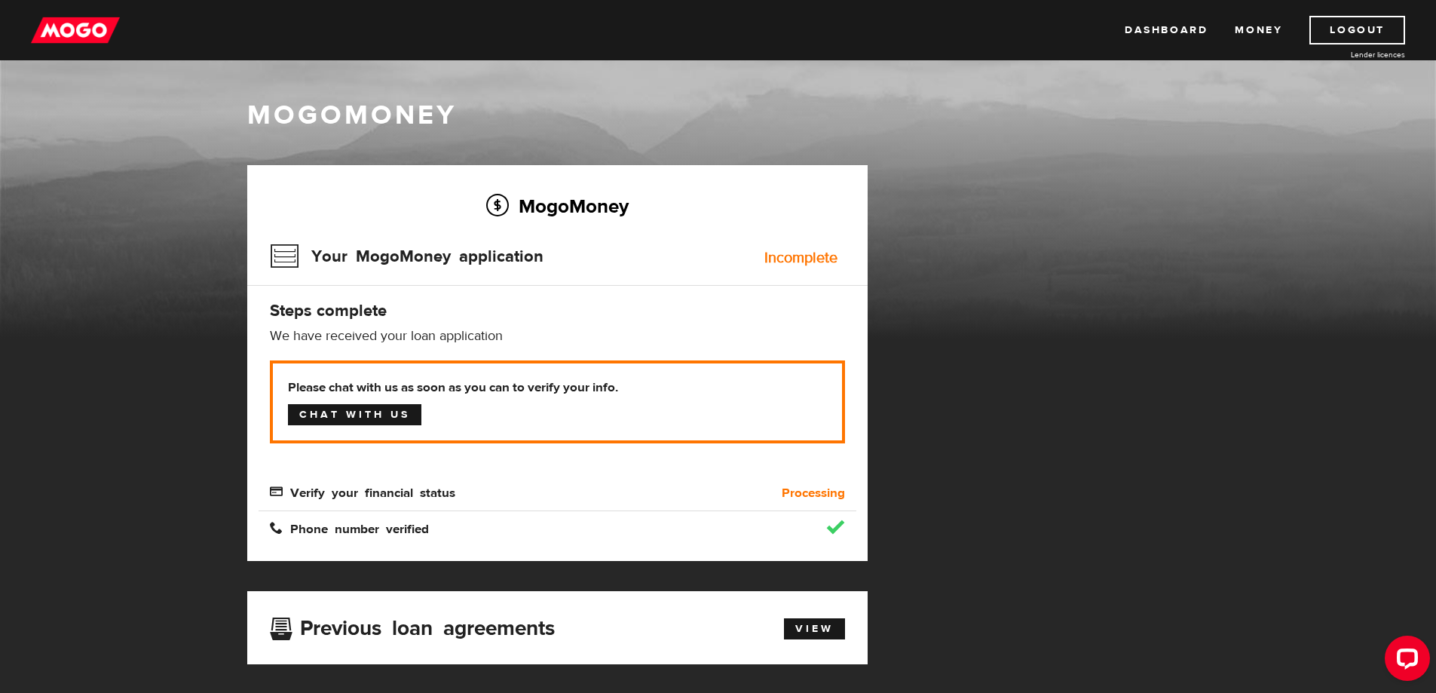
click at [332, 405] on link "Chat with us" at bounding box center [354, 414] width 133 height 21
click at [962, 514] on div "MogoMoney Your MogoMoney application Expired Your MogoMoney credit decision has…" at bounding box center [718, 583] width 965 height 837
click at [918, 280] on div "MogoMoney Your MogoMoney application Expired Your MogoMoney credit decision has…" at bounding box center [718, 583] width 965 height 837
click at [757, 489] on div "Processing" at bounding box center [781, 493] width 149 height 18
click at [60, 35] on img at bounding box center [75, 30] width 89 height 29
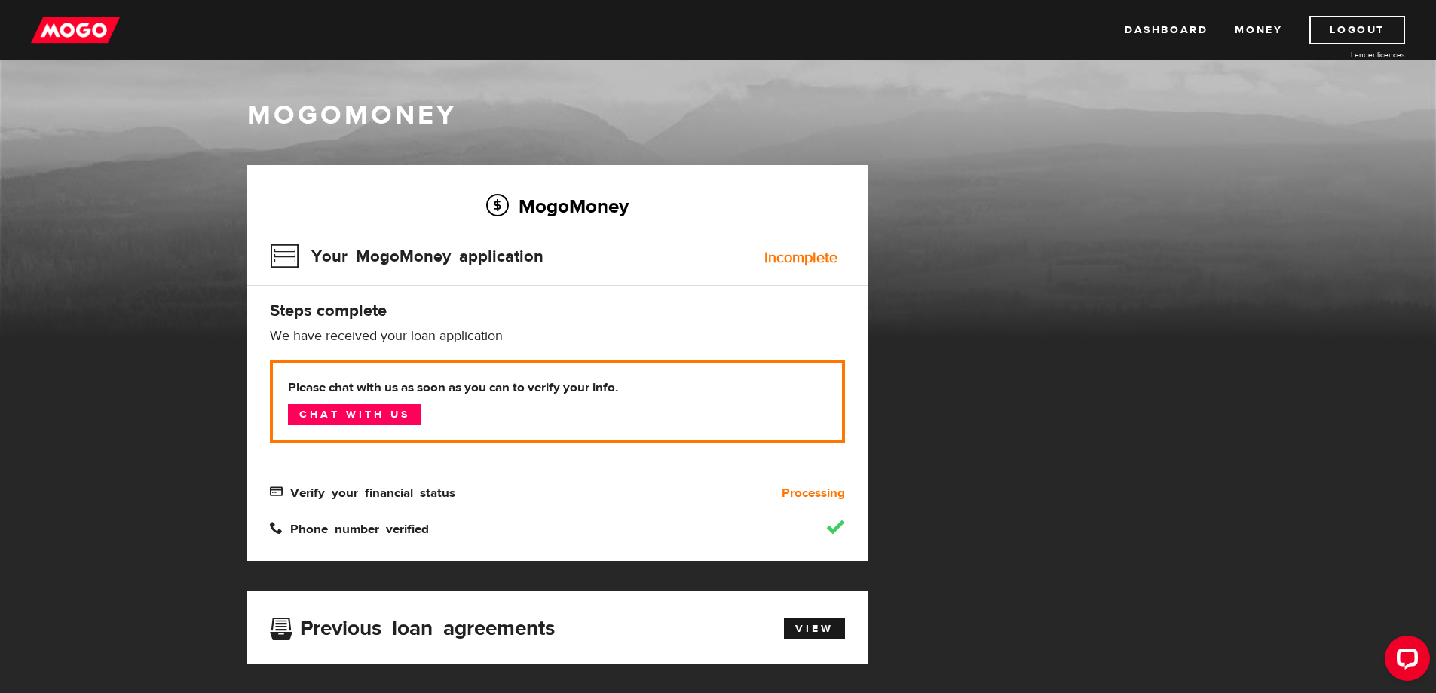
scroll to position [151, 0]
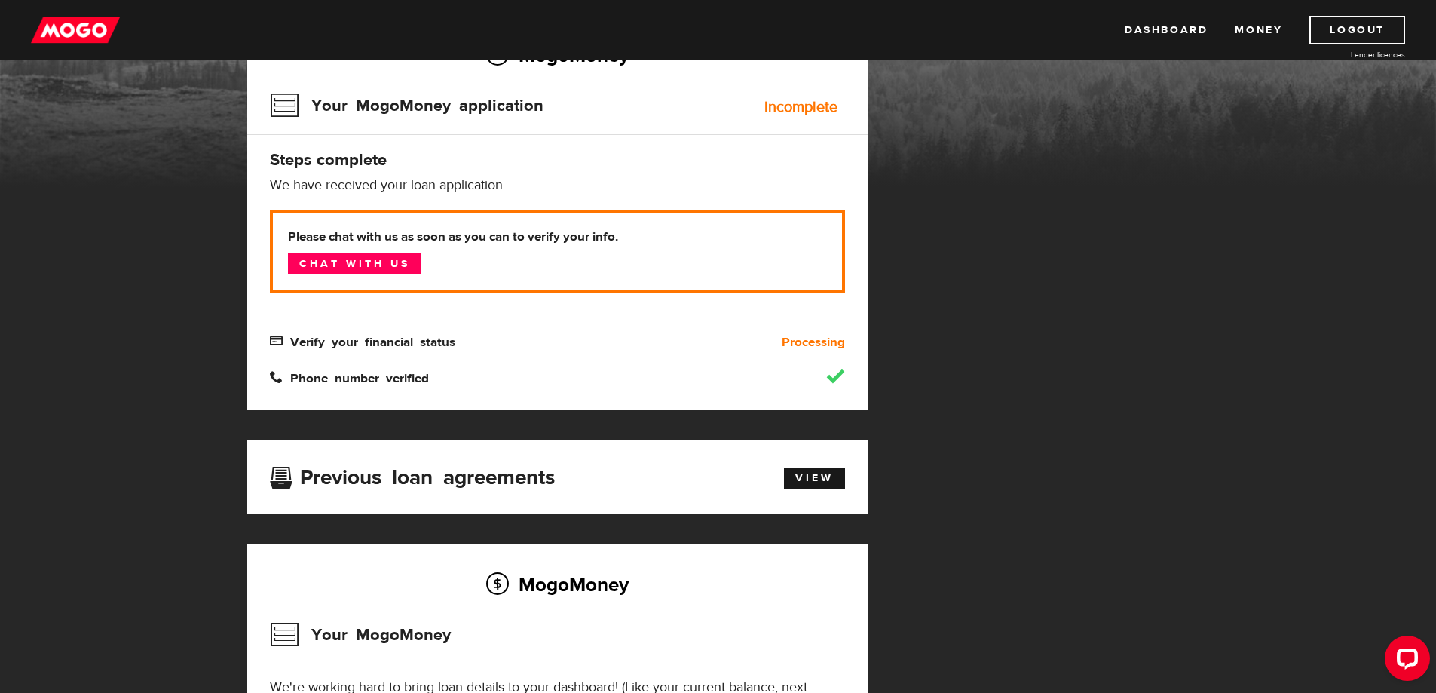
click at [804, 341] on b "Processing" at bounding box center [813, 342] width 63 height 18
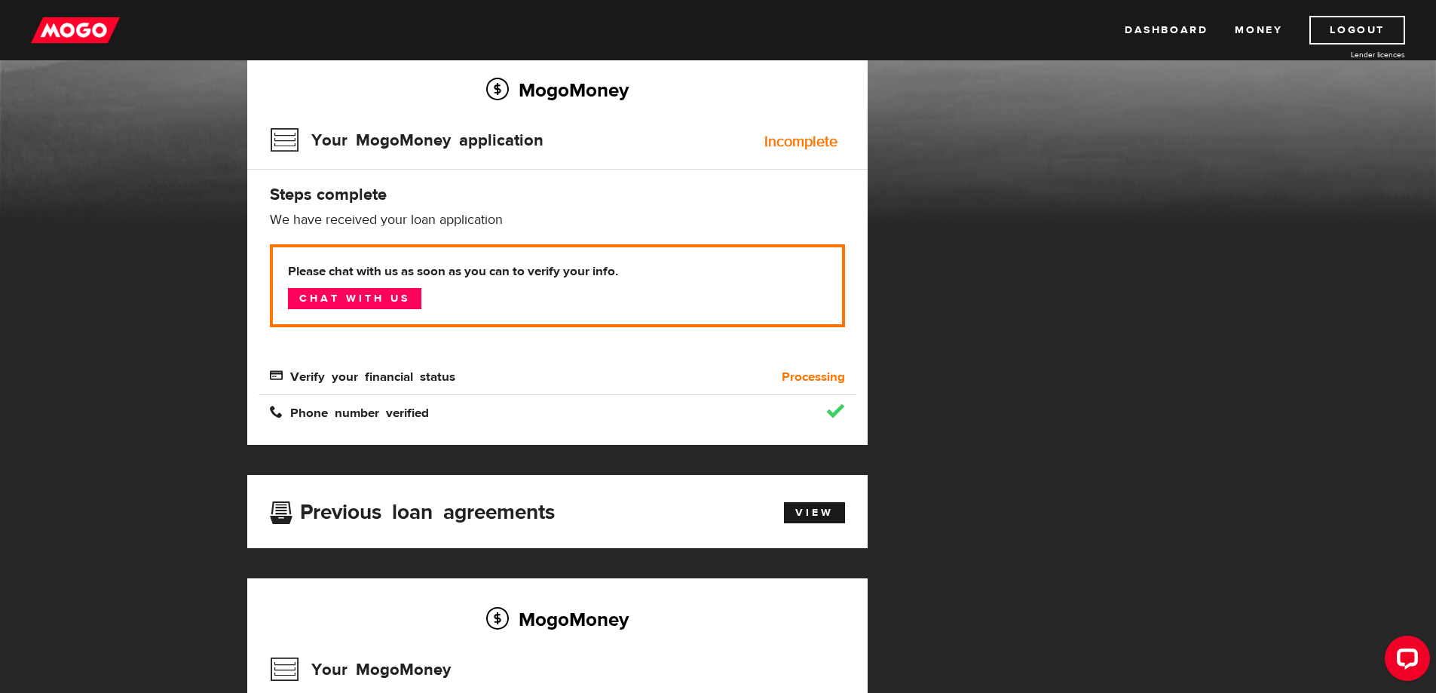
scroll to position [0, 0]
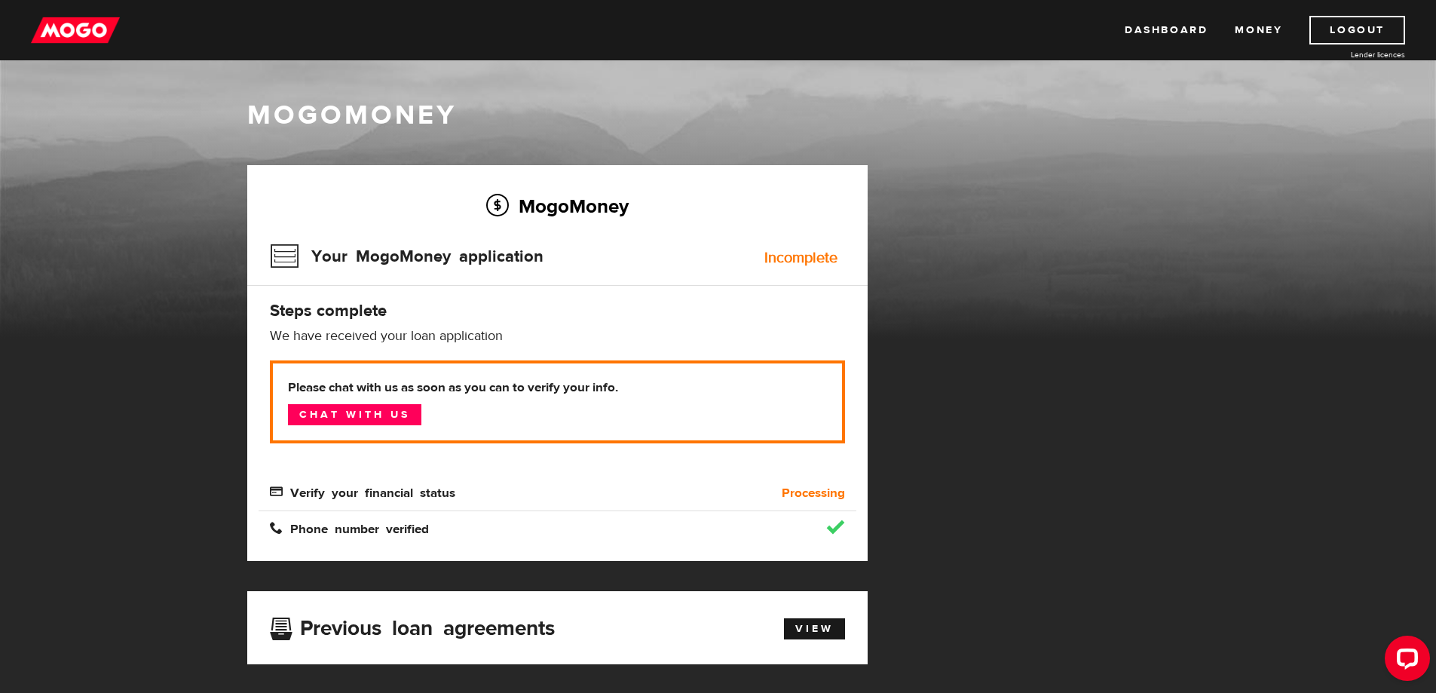
click at [535, 376] on p "Please chat with us as soon as you can to verify your info. Chat with us" at bounding box center [557, 401] width 575 height 83
click at [400, 411] on link "Chat with us" at bounding box center [354, 414] width 133 height 21
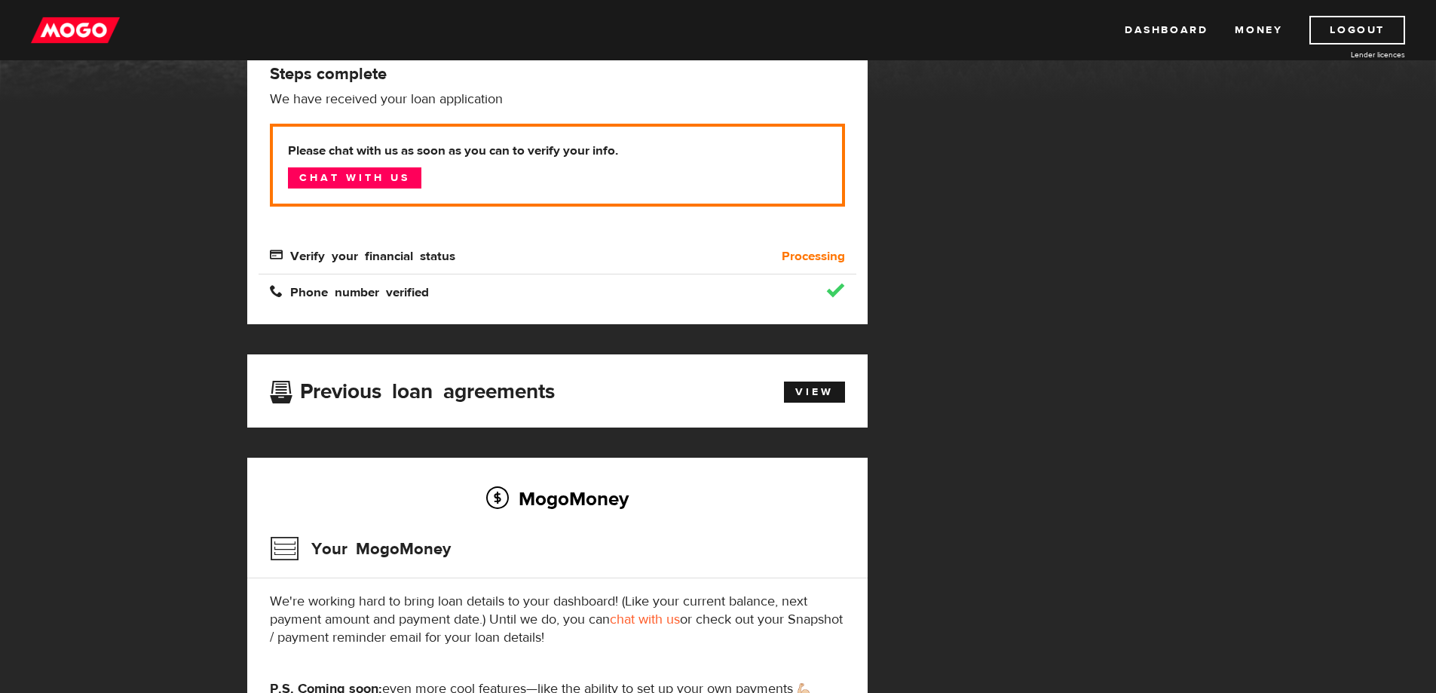
scroll to position [301, 0]
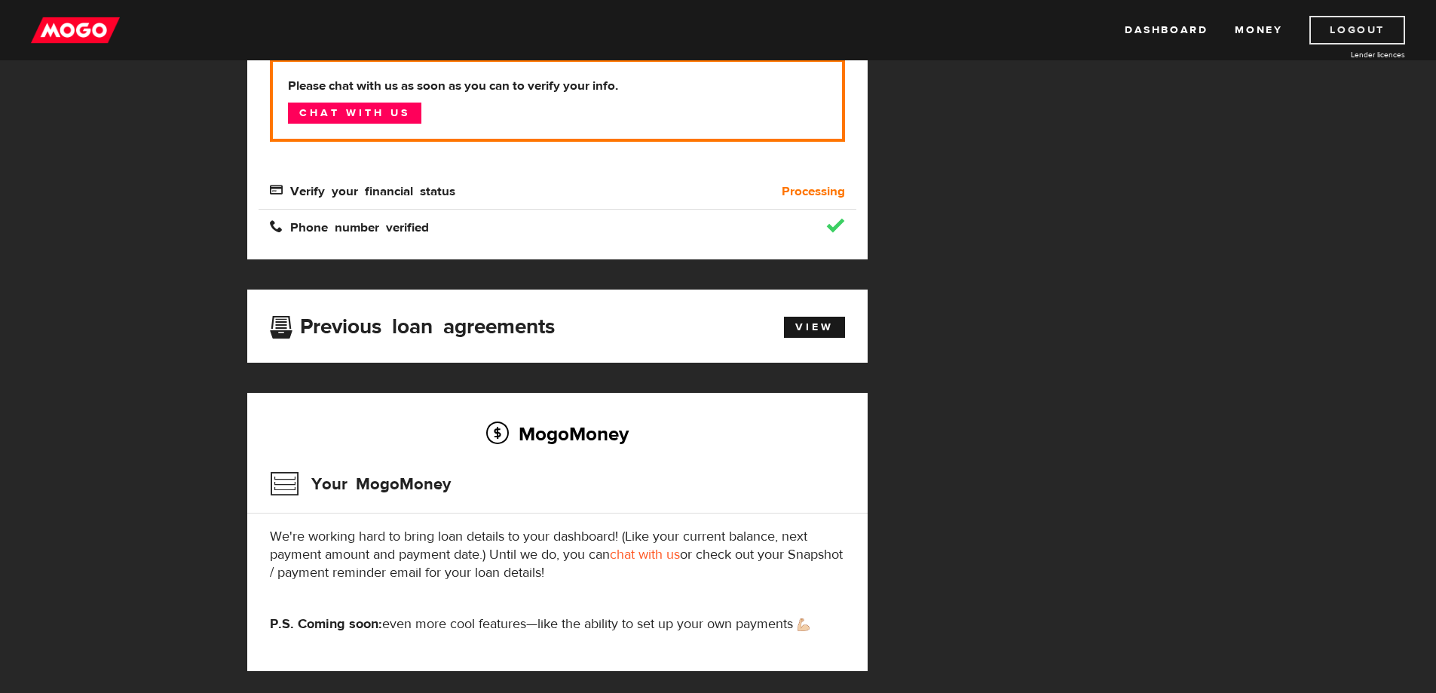
click at [1369, 41] on link "Logout" at bounding box center [1357, 30] width 96 height 29
